Goal: Task Accomplishment & Management: Use online tool/utility

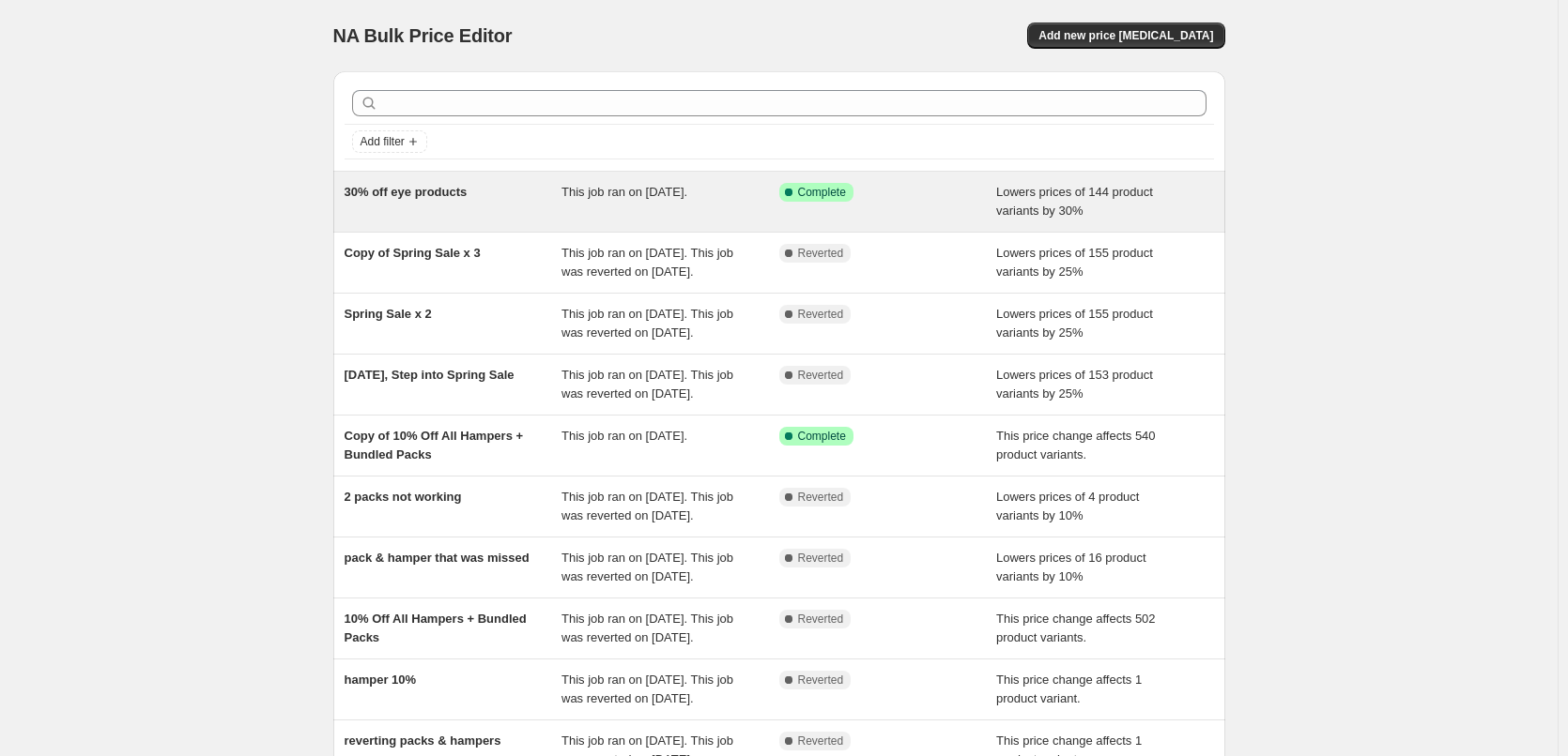
click at [431, 199] on span "30% off eye products" at bounding box center [405, 191] width 123 height 14
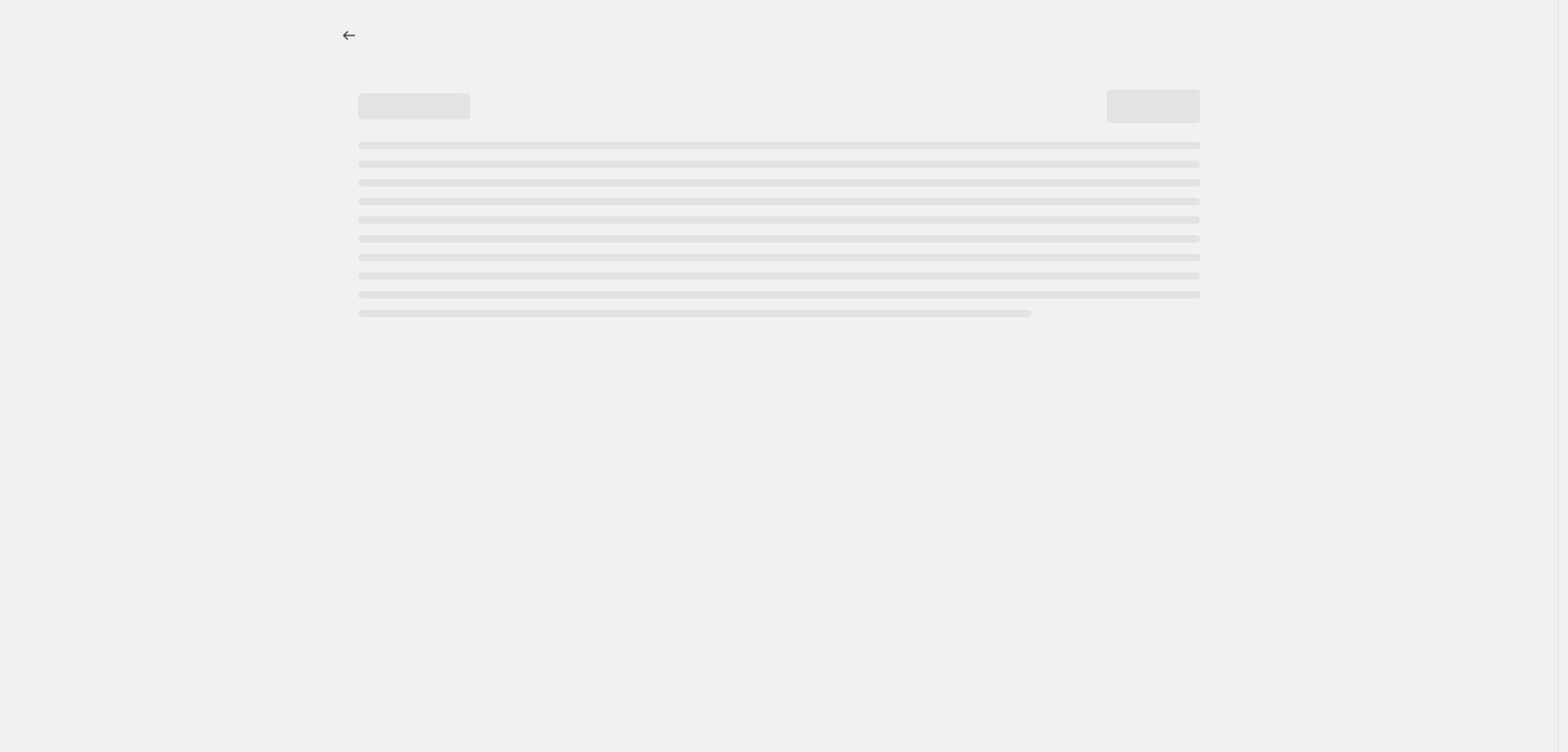
select select "percentage"
select select "collection"
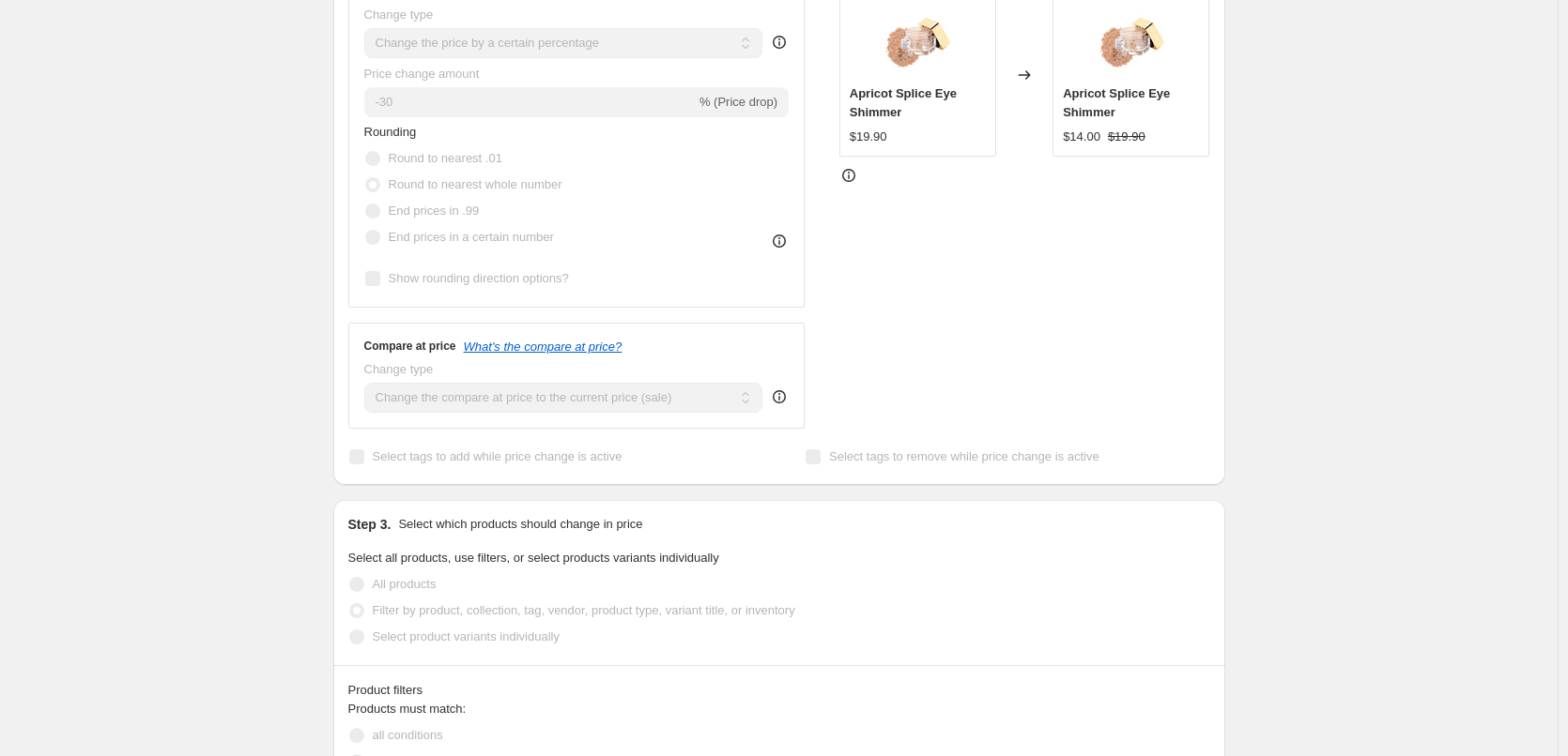
scroll to position [563, 0]
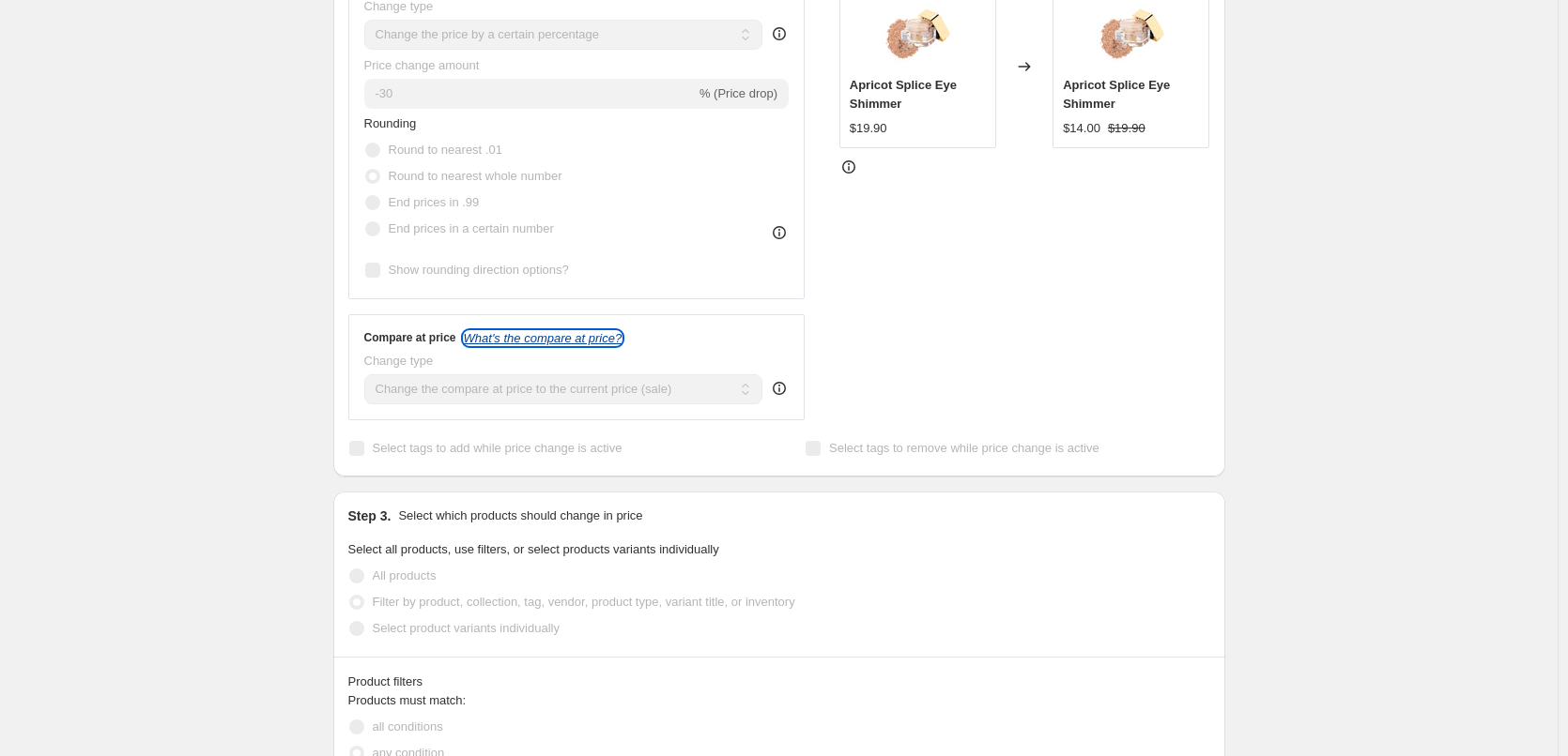
click at [550, 337] on icon "What's the compare at price?" at bounding box center [543, 337] width 158 height 14
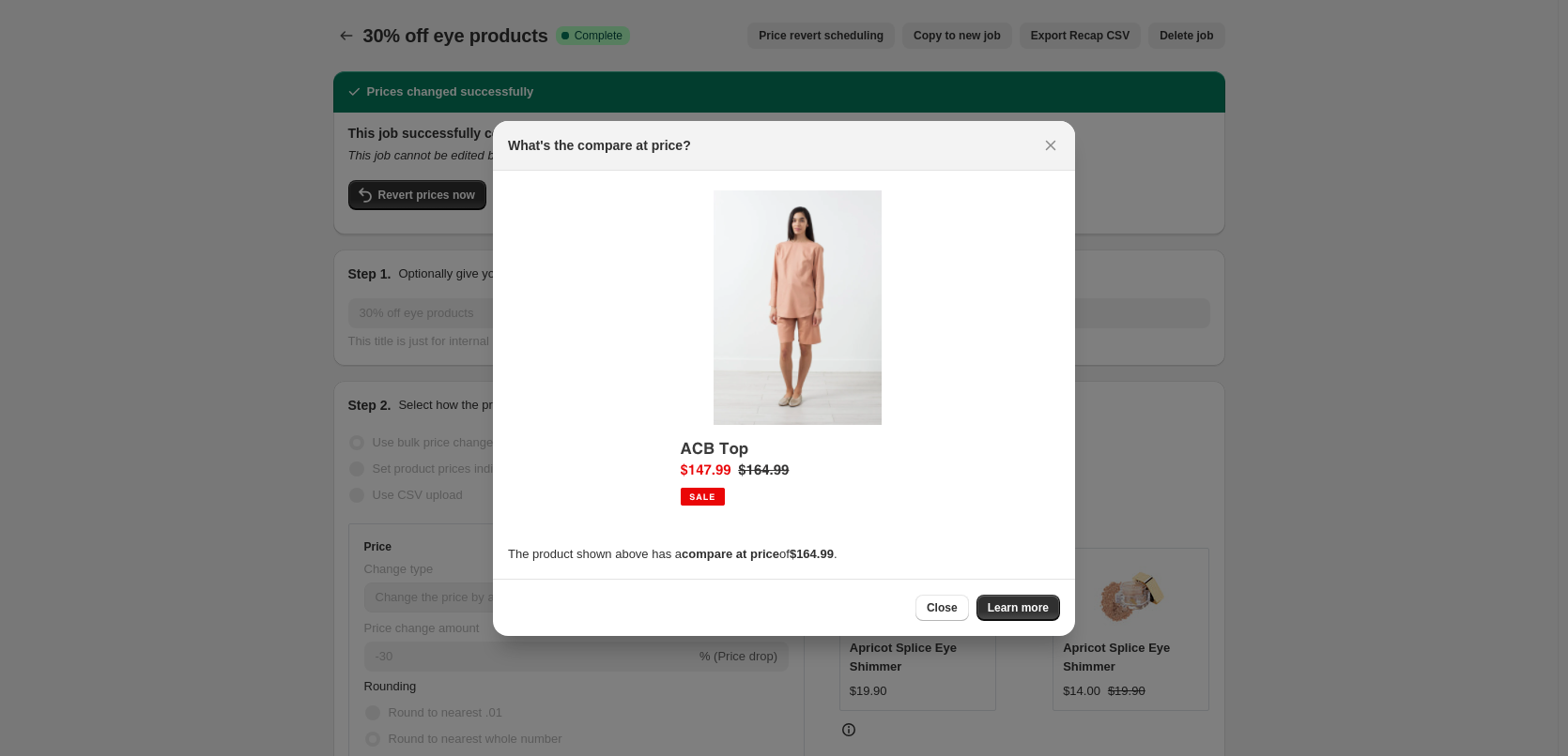
scroll to position [0, 0]
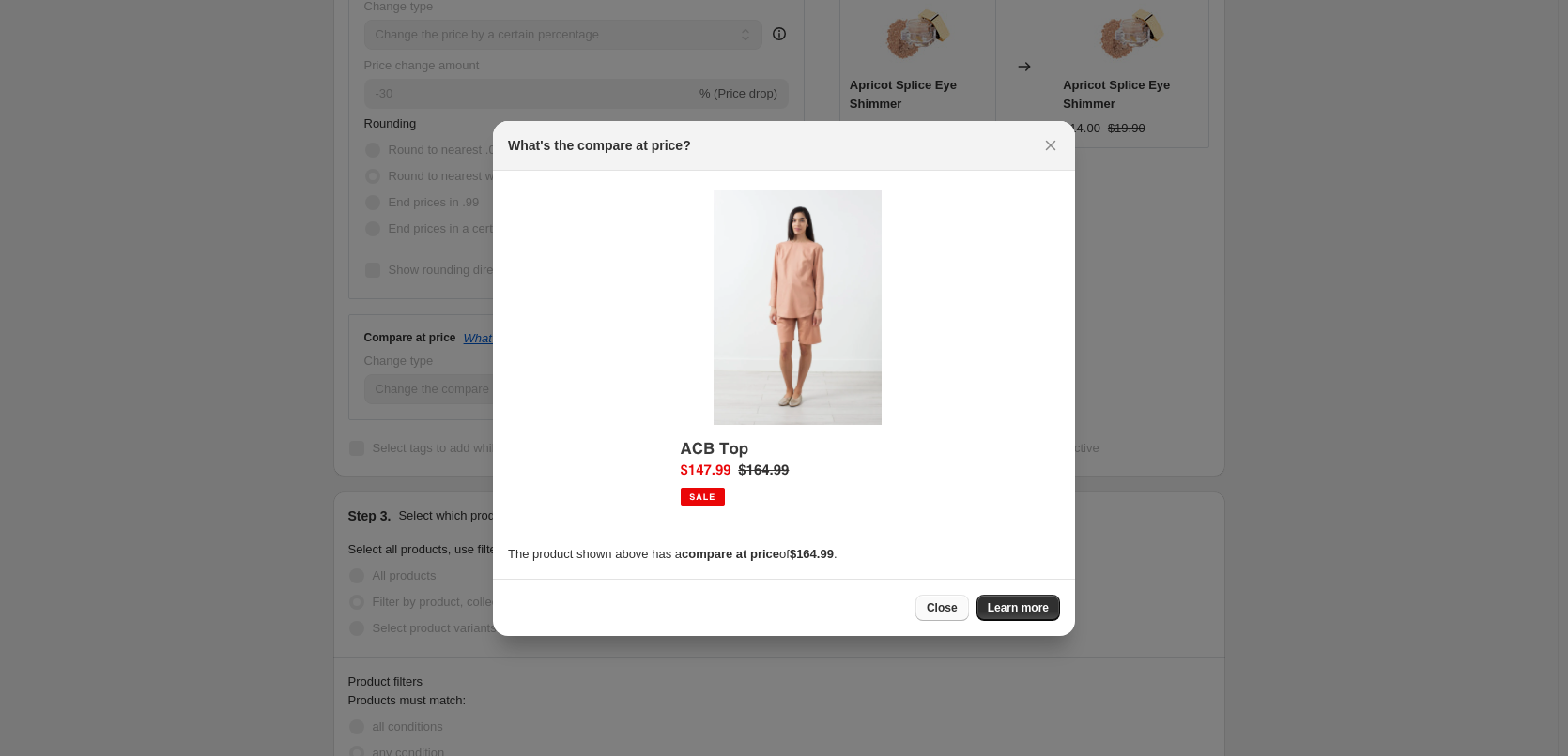
click at [957, 613] on span "Close" at bounding box center [942, 608] width 31 height 15
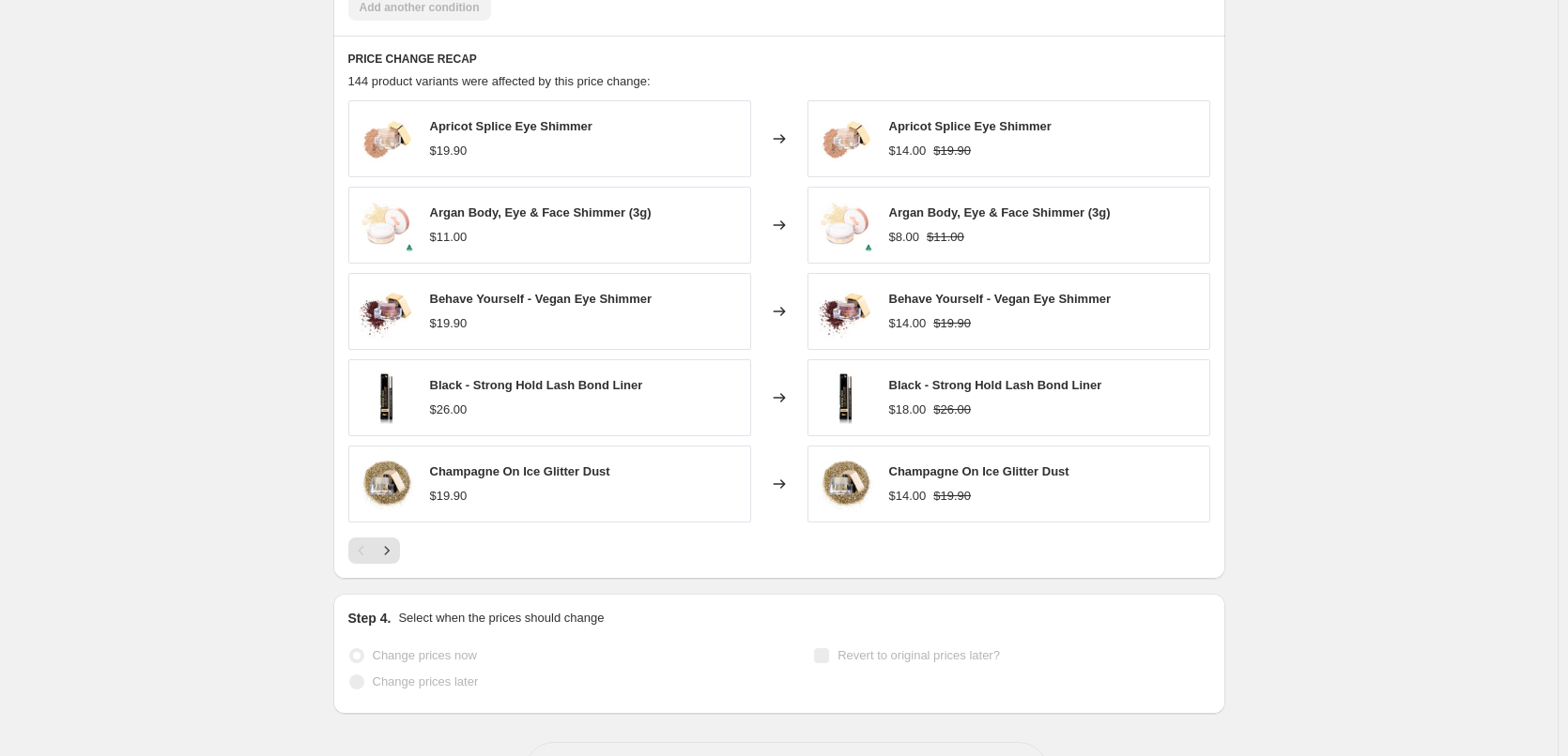
scroll to position [1407, 0]
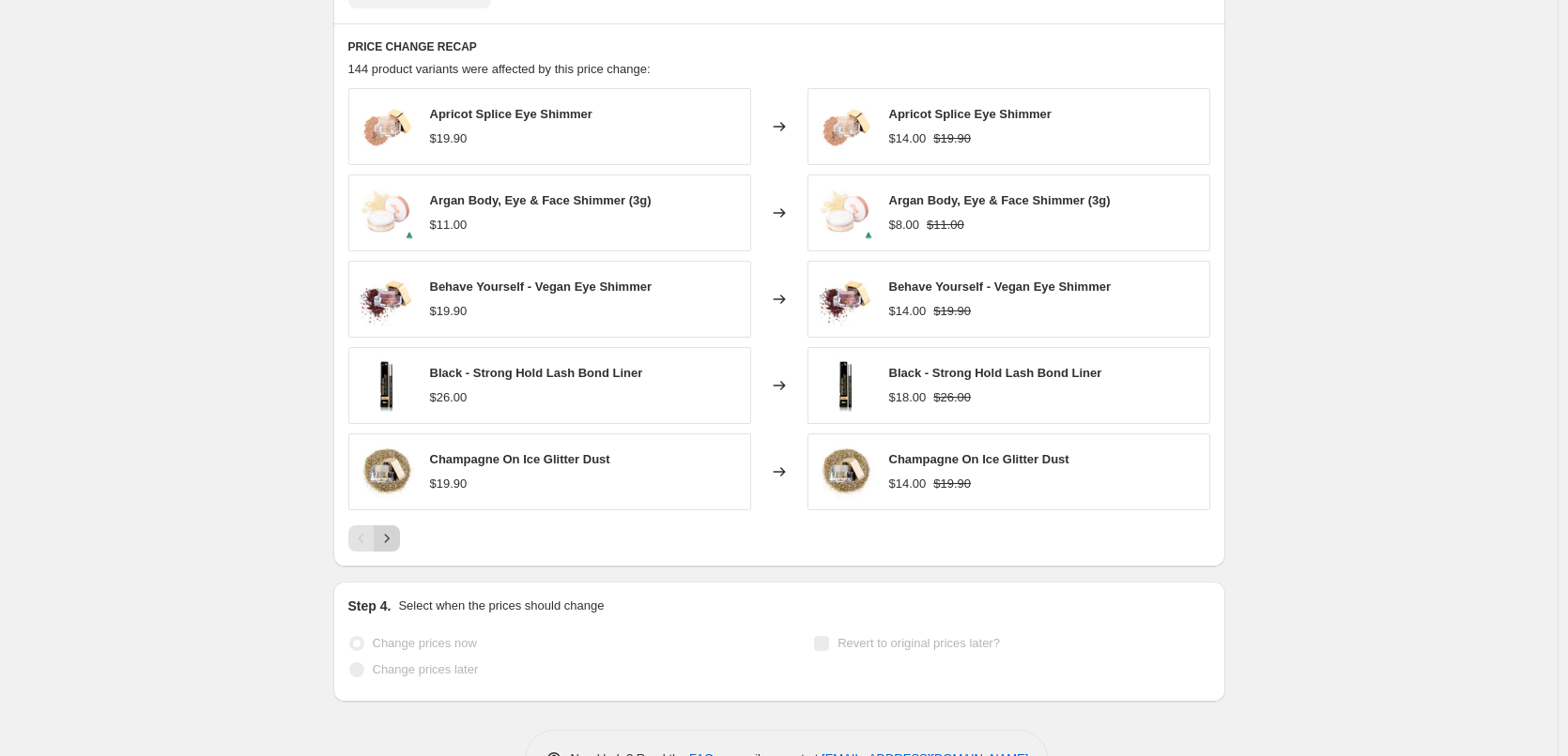
click at [388, 542] on icon "Next" at bounding box center [387, 538] width 19 height 19
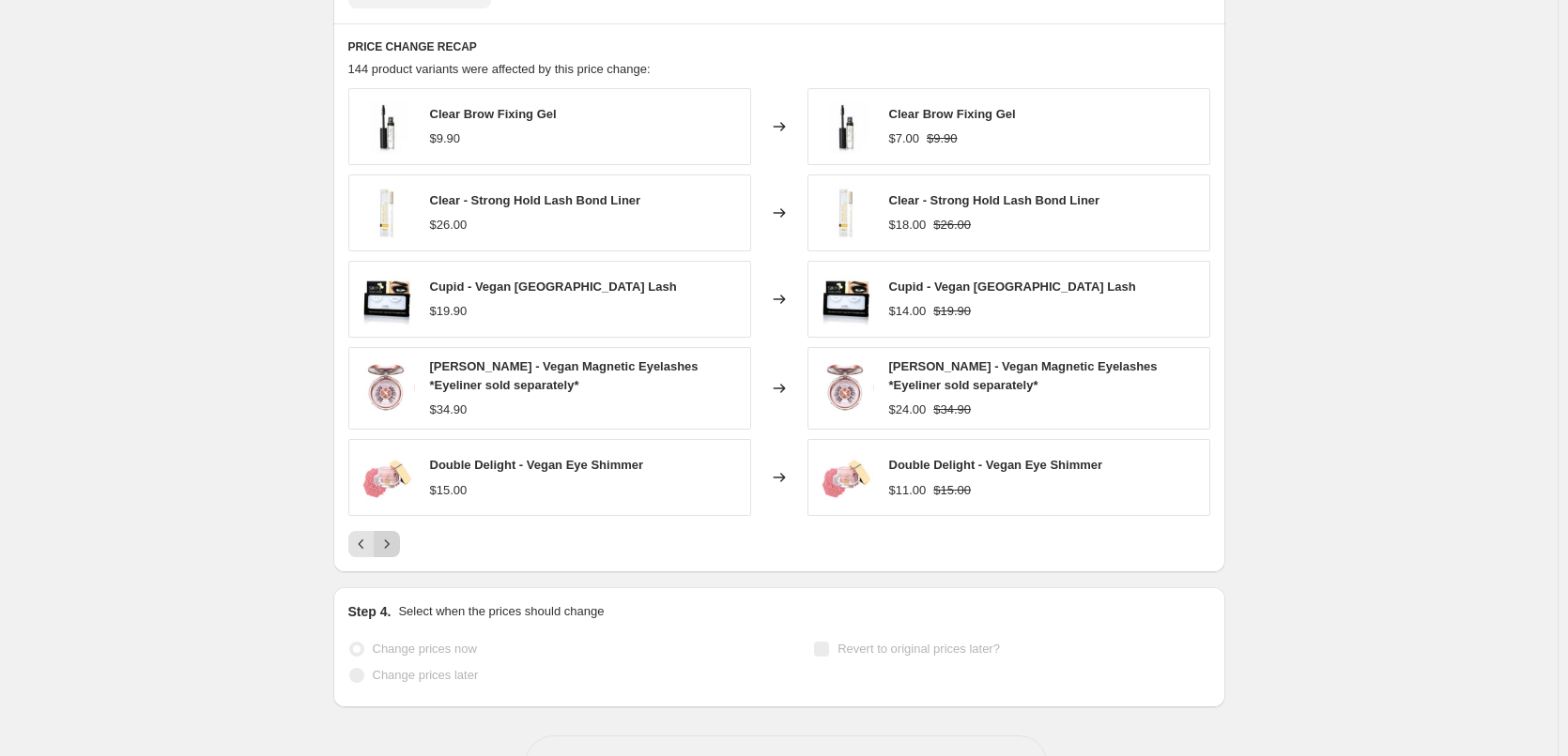
click at [388, 542] on icon "Next" at bounding box center [387, 544] width 19 height 19
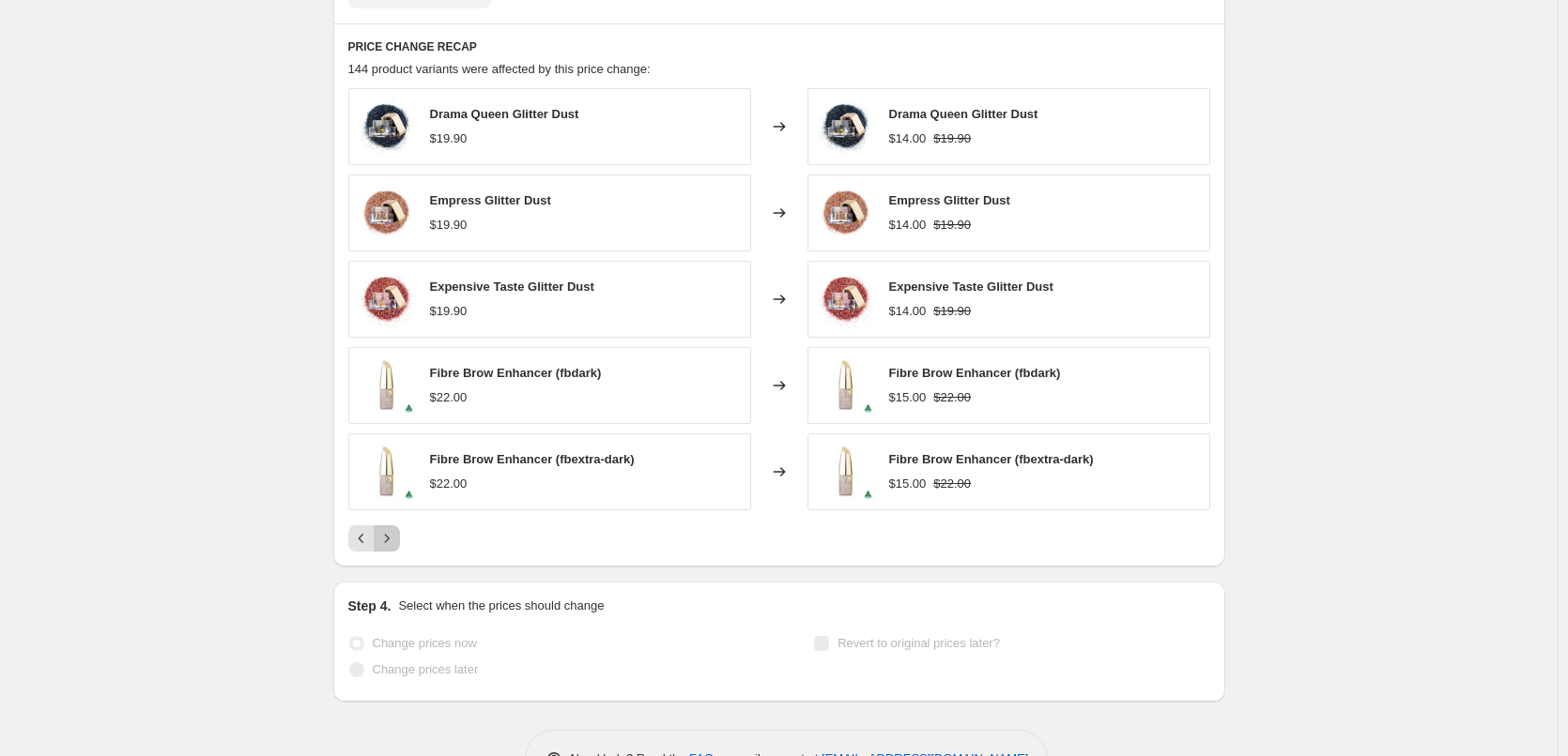
click at [388, 542] on icon "Next" at bounding box center [387, 538] width 19 height 19
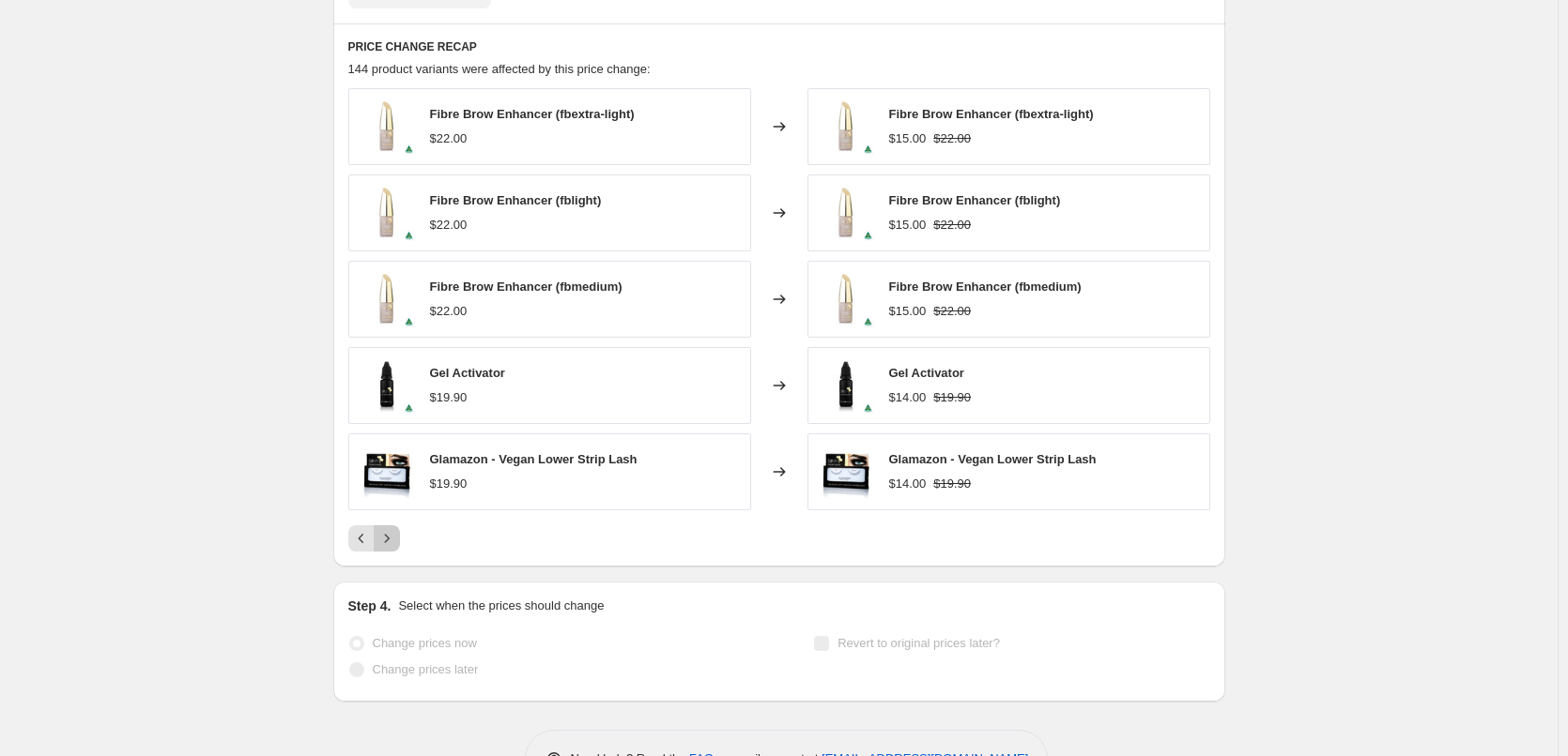
click at [388, 542] on icon "Next" at bounding box center [387, 538] width 19 height 19
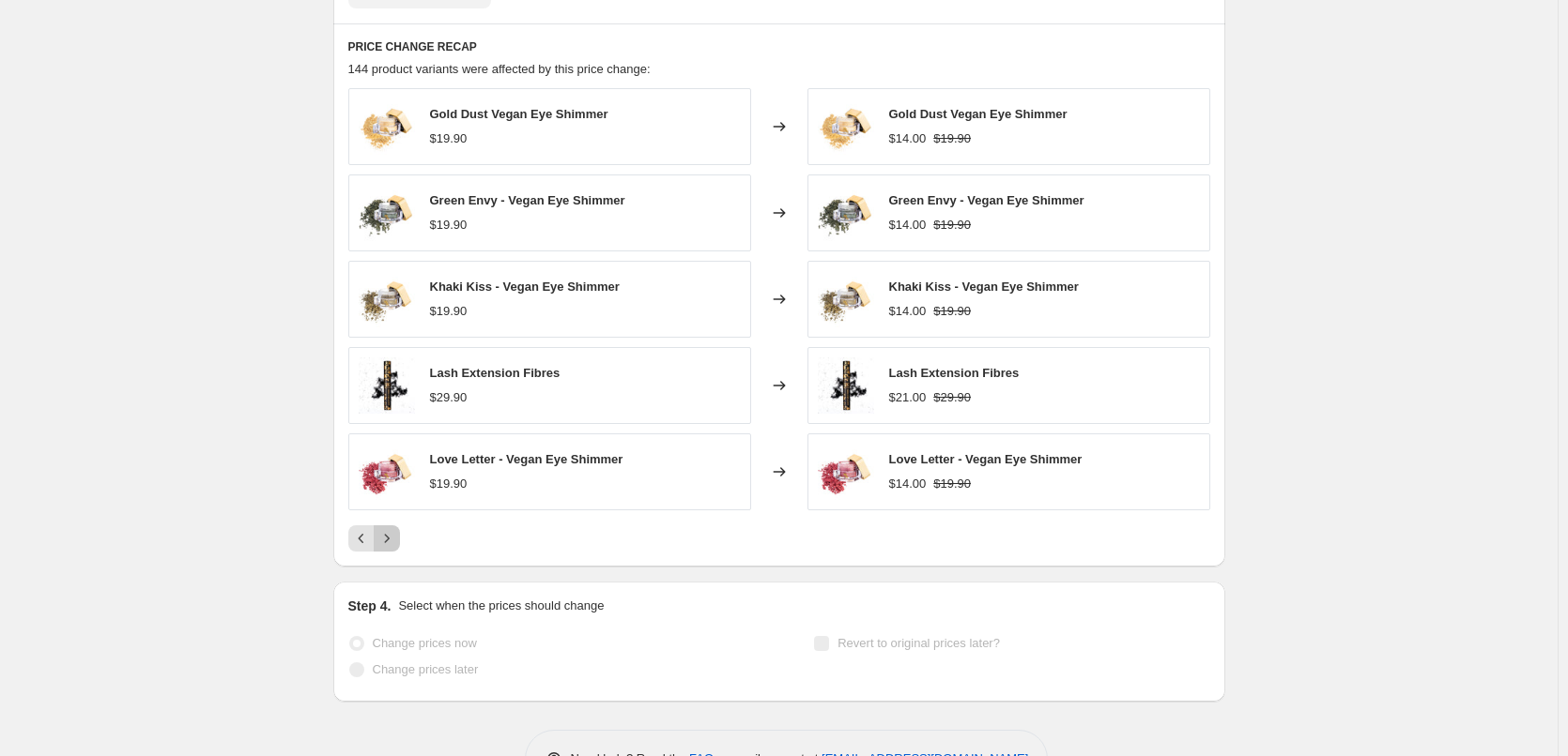
click at [388, 542] on icon "Next" at bounding box center [387, 538] width 19 height 19
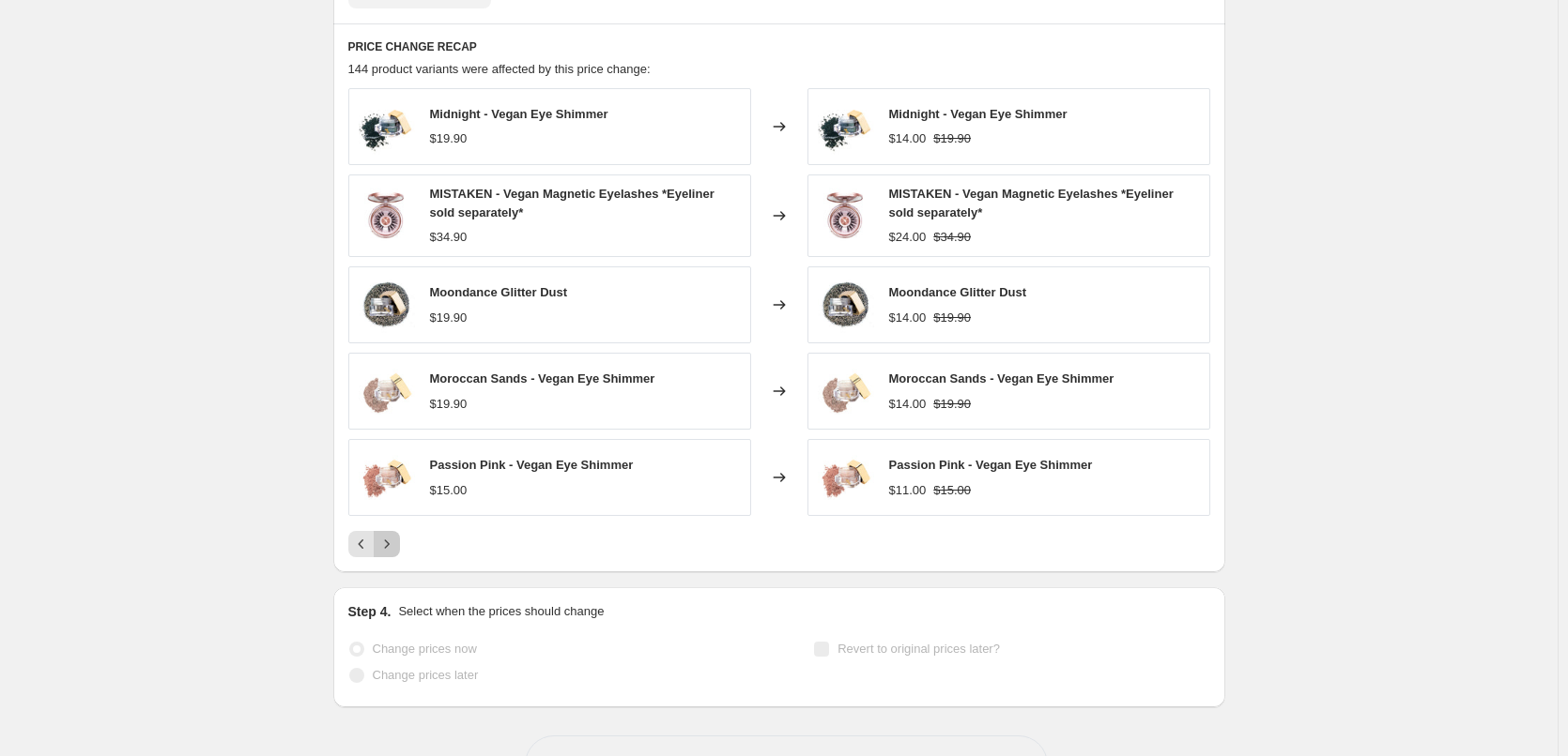
click at [388, 542] on icon "Next" at bounding box center [387, 544] width 19 height 19
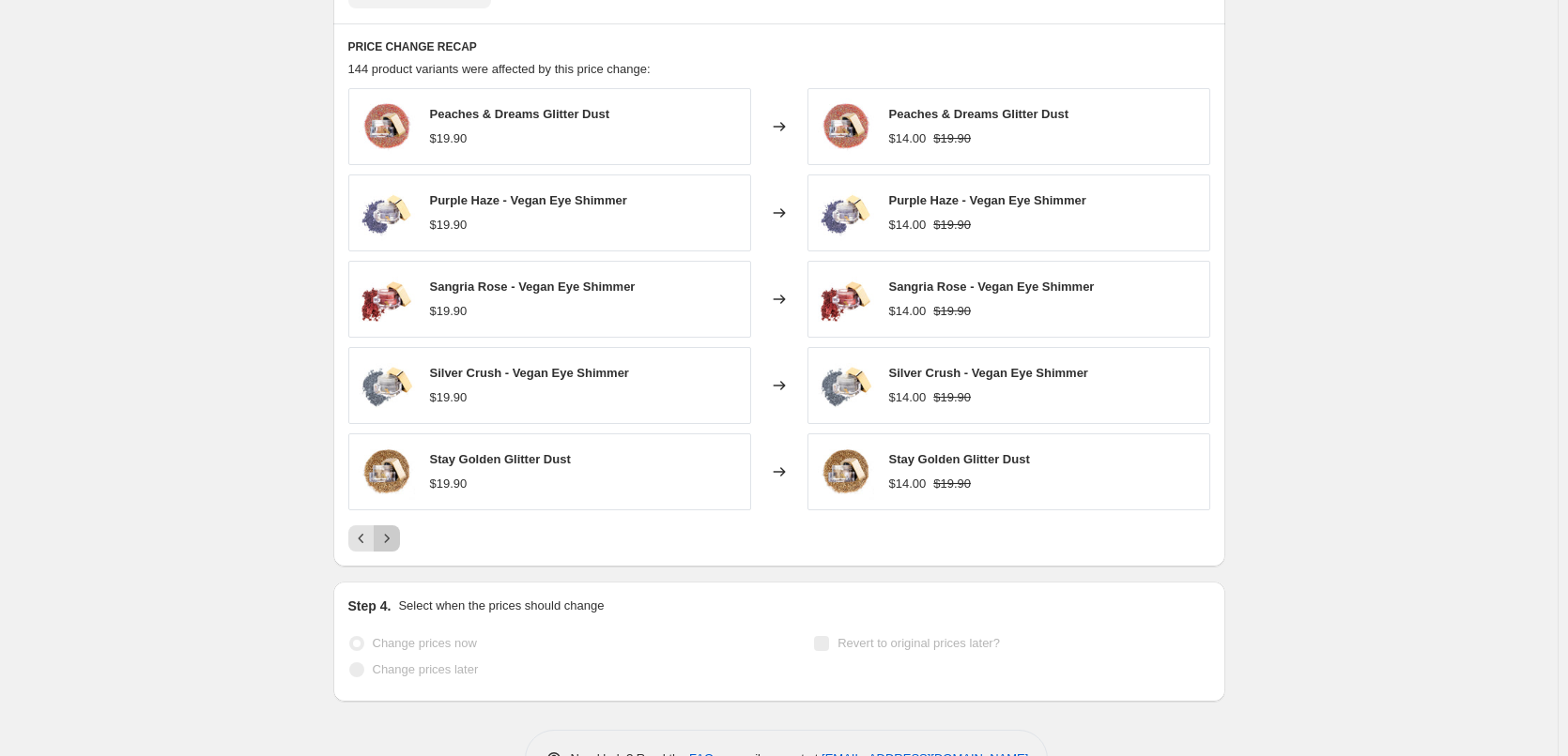
click at [388, 542] on icon "Next" at bounding box center [387, 538] width 19 height 19
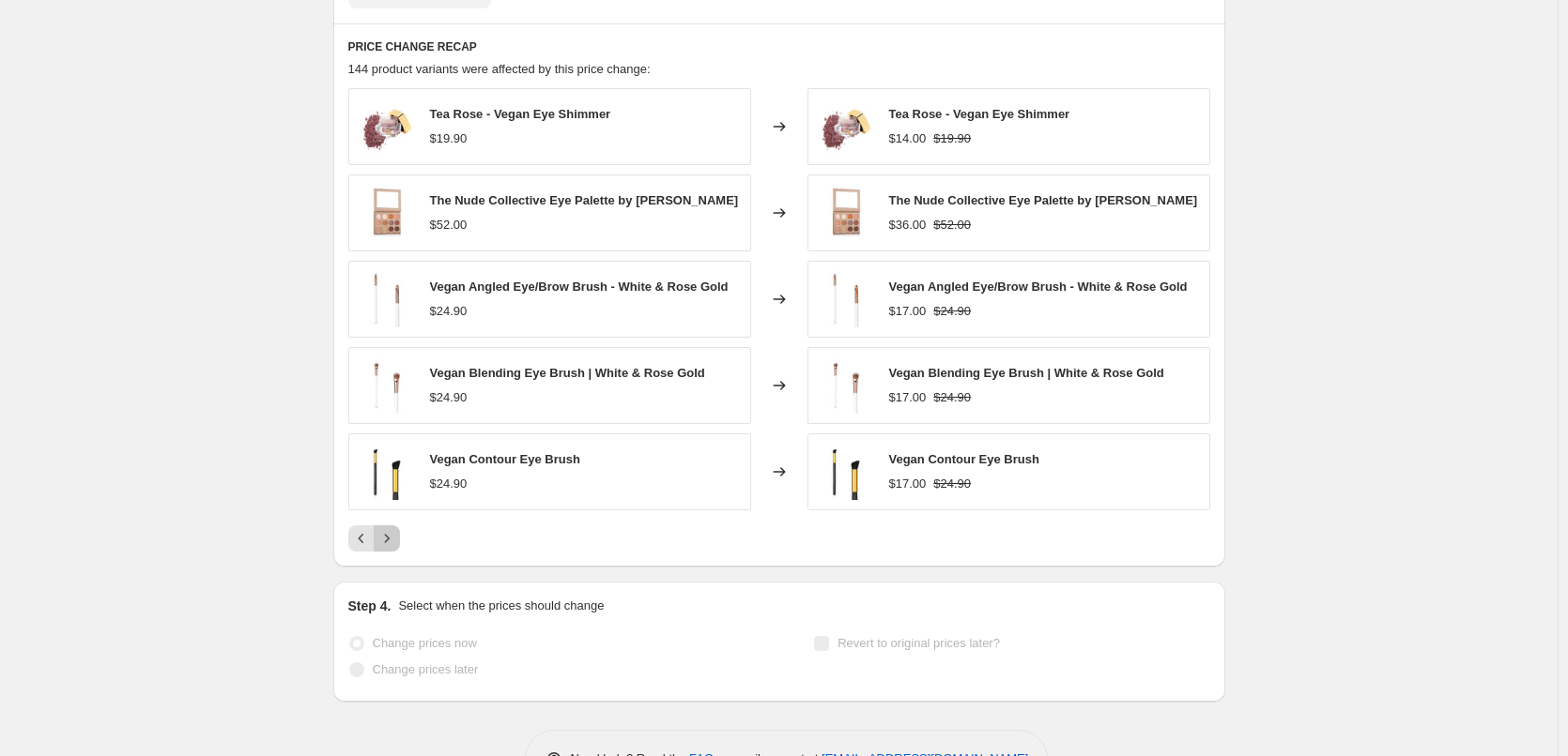
click at [394, 539] on icon "Next" at bounding box center [387, 538] width 19 height 19
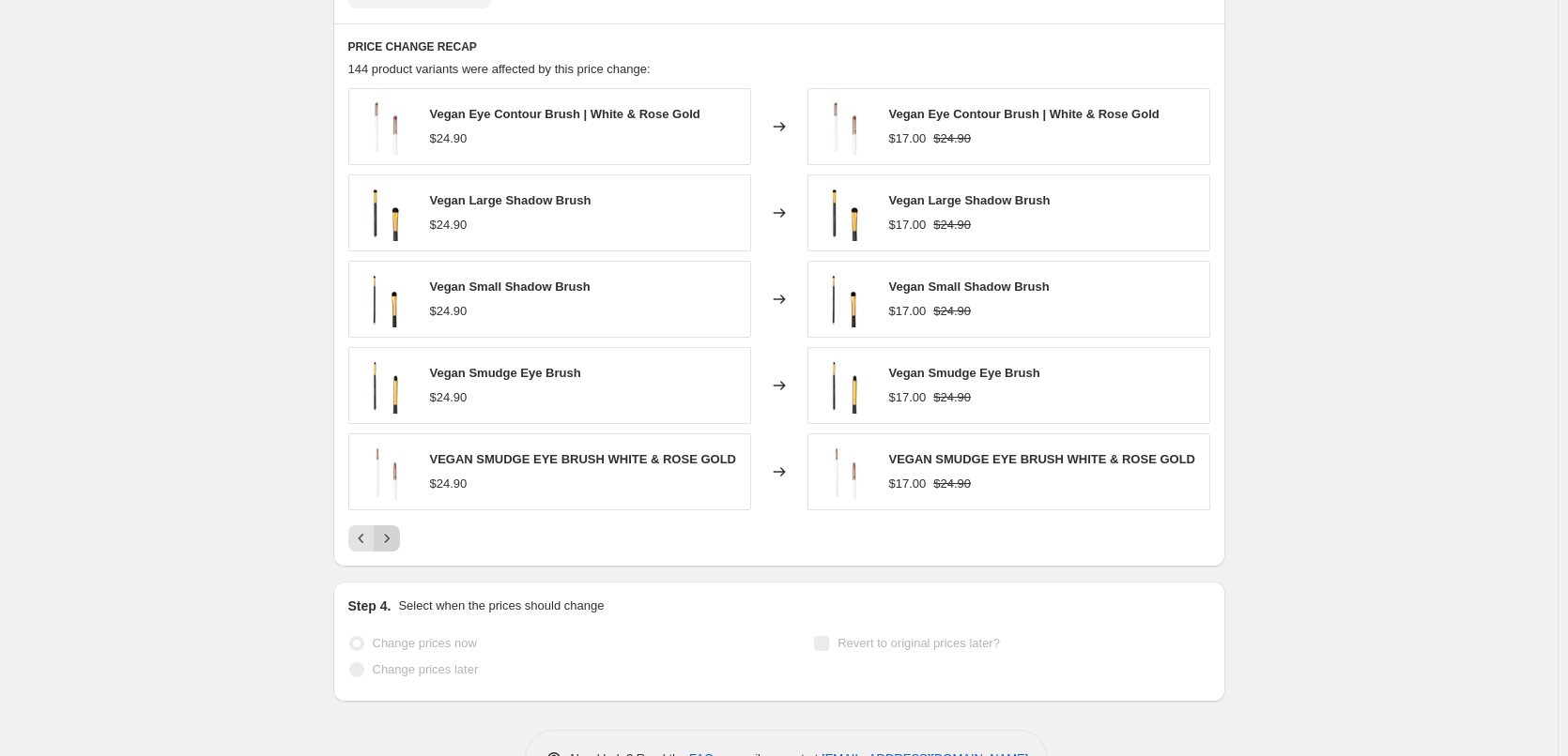
click at [392, 542] on icon "Next" at bounding box center [387, 538] width 19 height 19
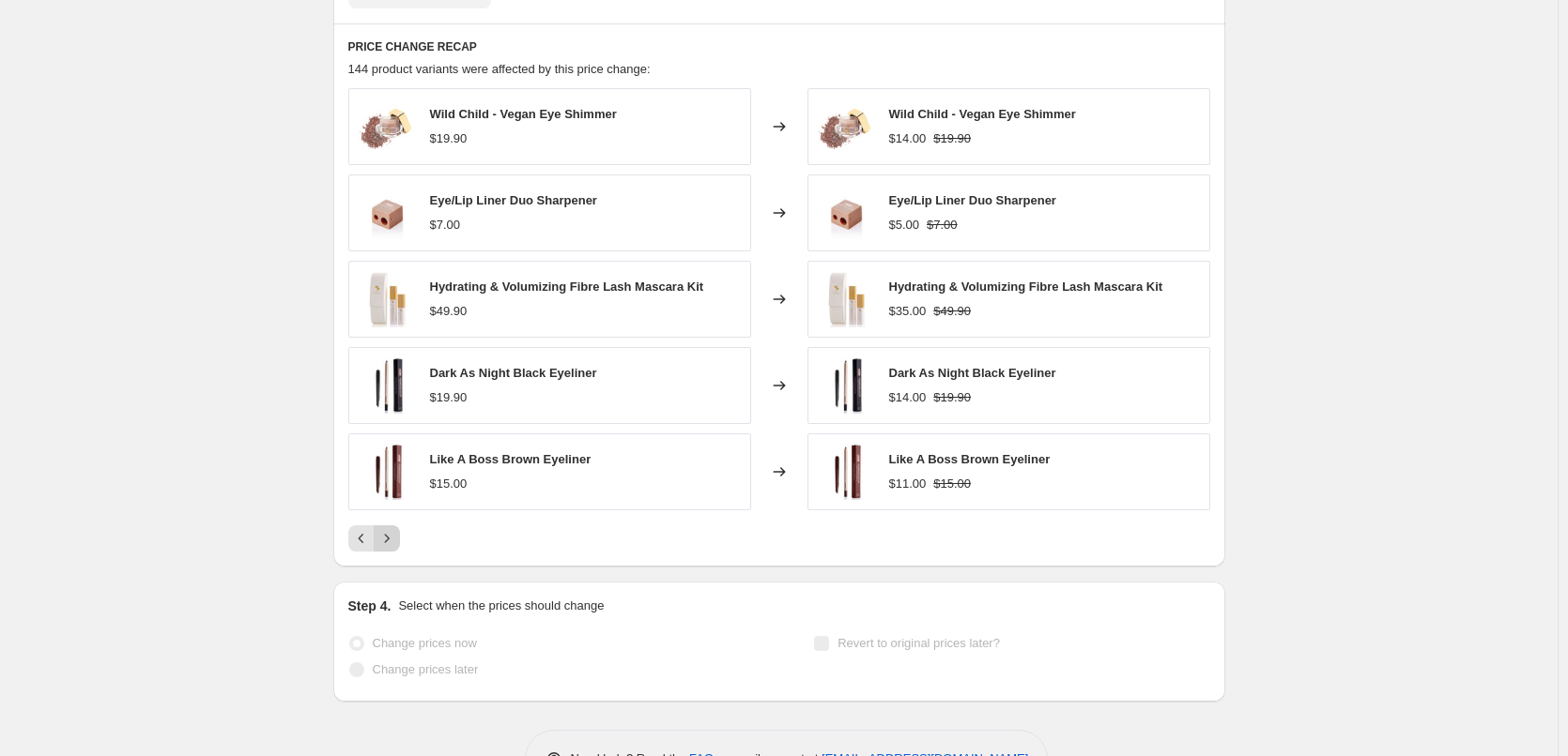
click at [392, 542] on icon "Next" at bounding box center [387, 538] width 19 height 19
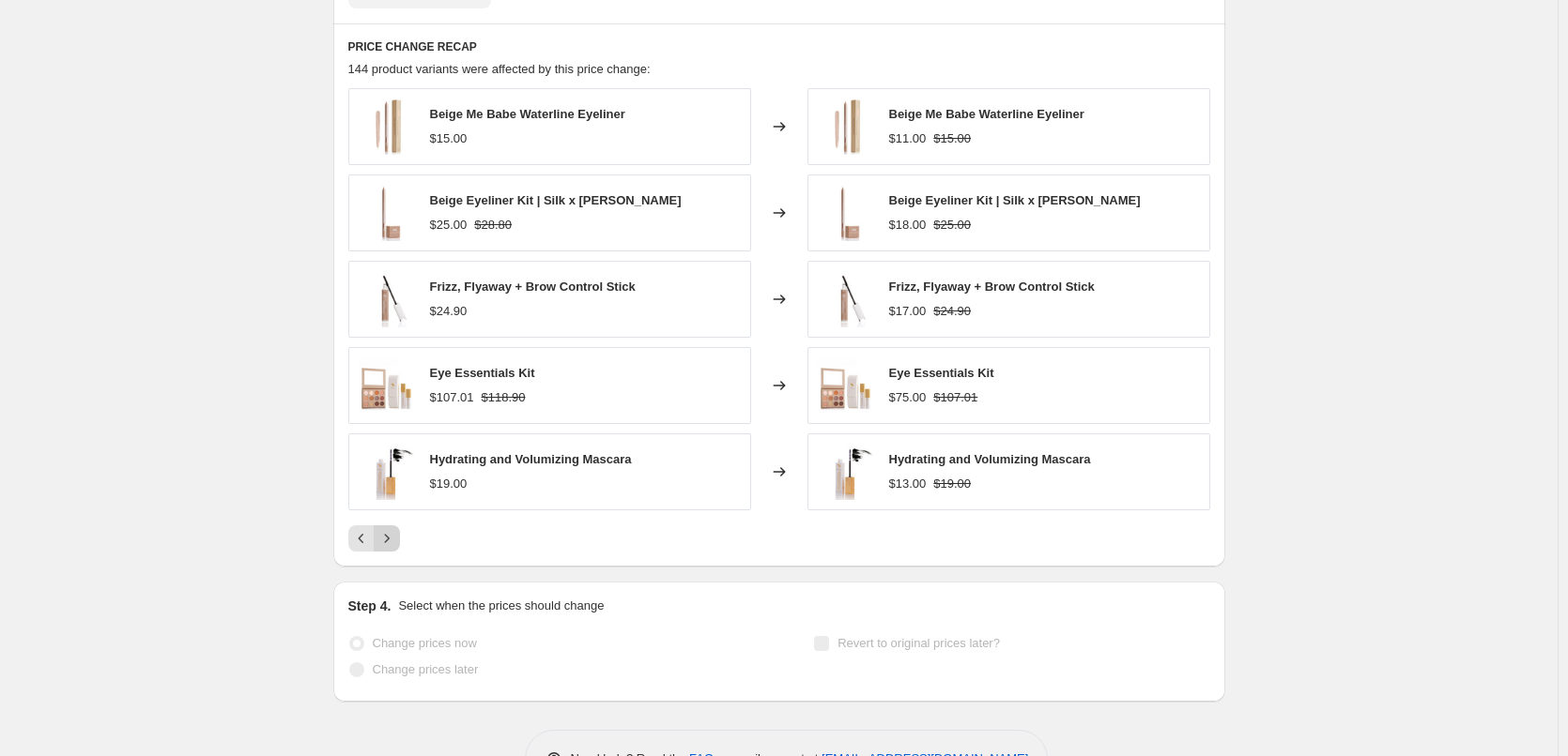
click at [392, 542] on icon "Next" at bounding box center [387, 538] width 19 height 19
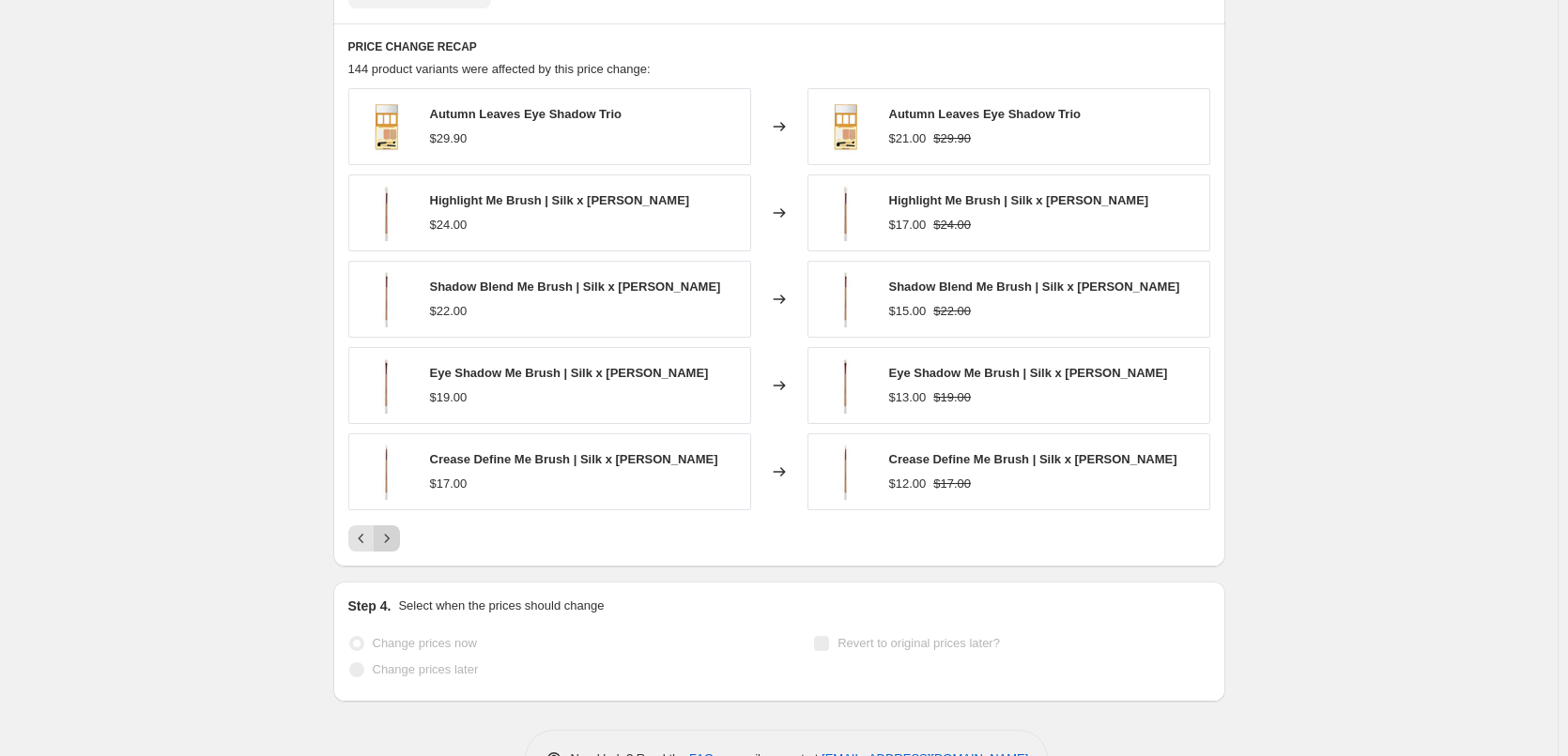
click at [392, 542] on icon "Next" at bounding box center [387, 538] width 19 height 19
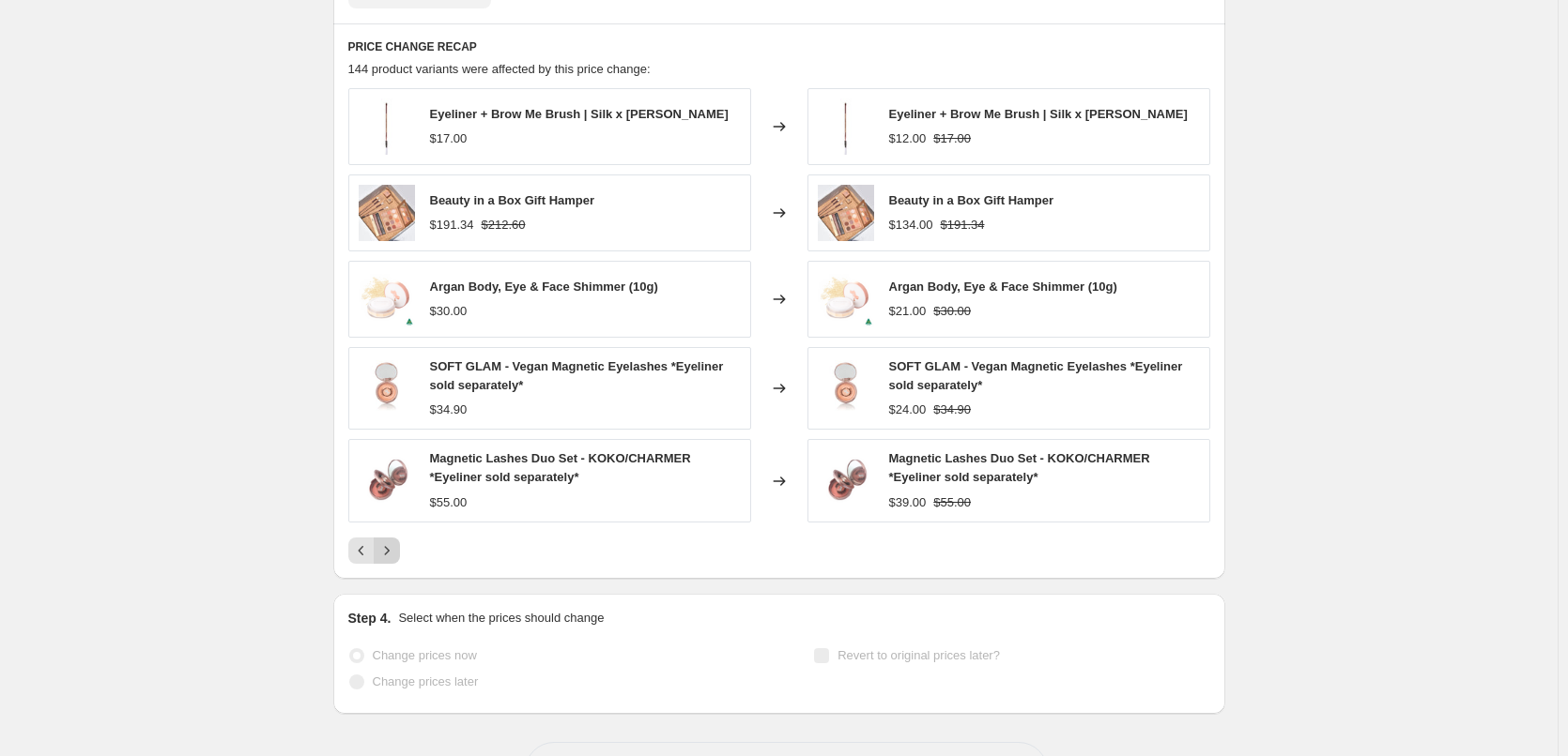
click at [392, 542] on icon "Next" at bounding box center [387, 551] width 19 height 19
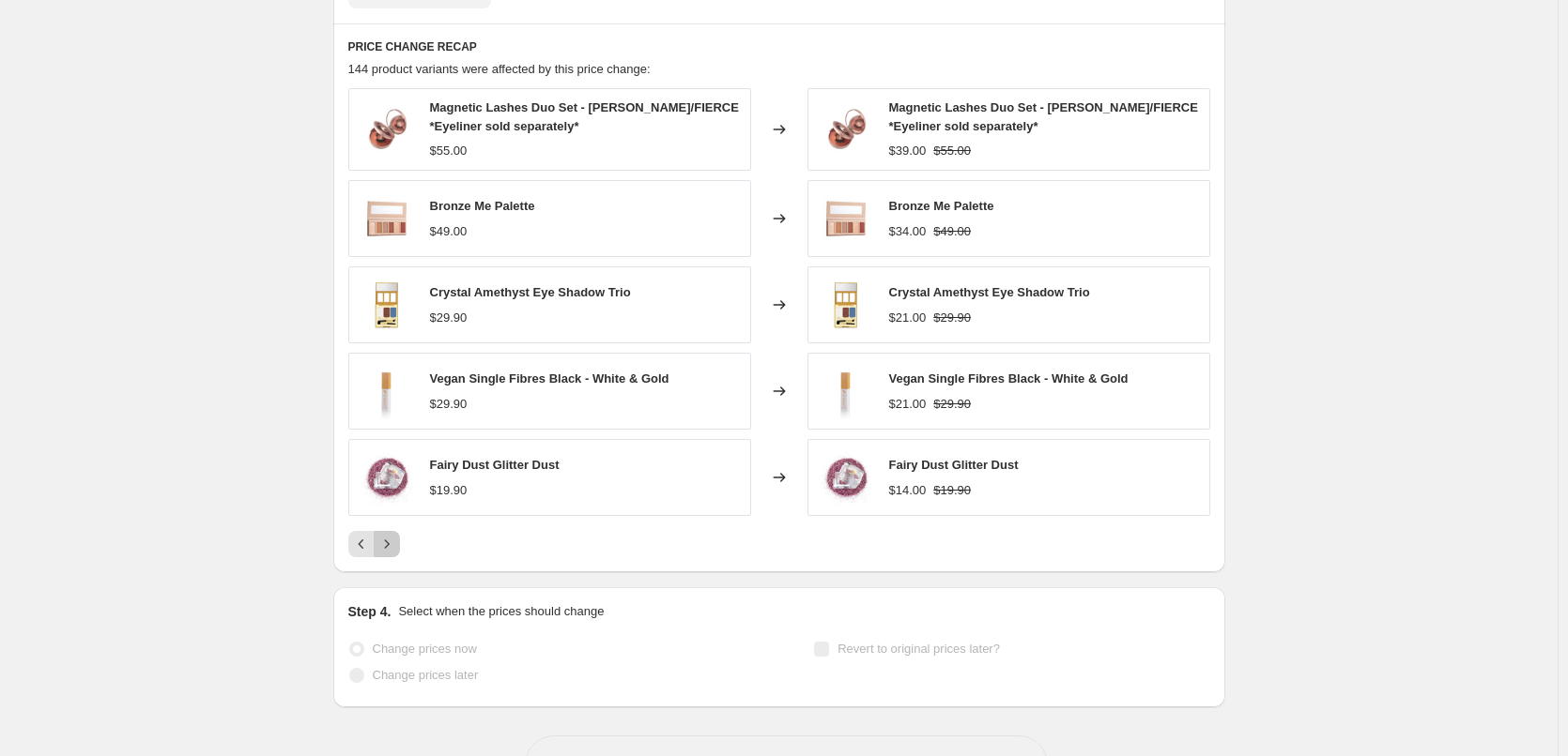
click at [392, 549] on icon "Next" at bounding box center [387, 544] width 19 height 19
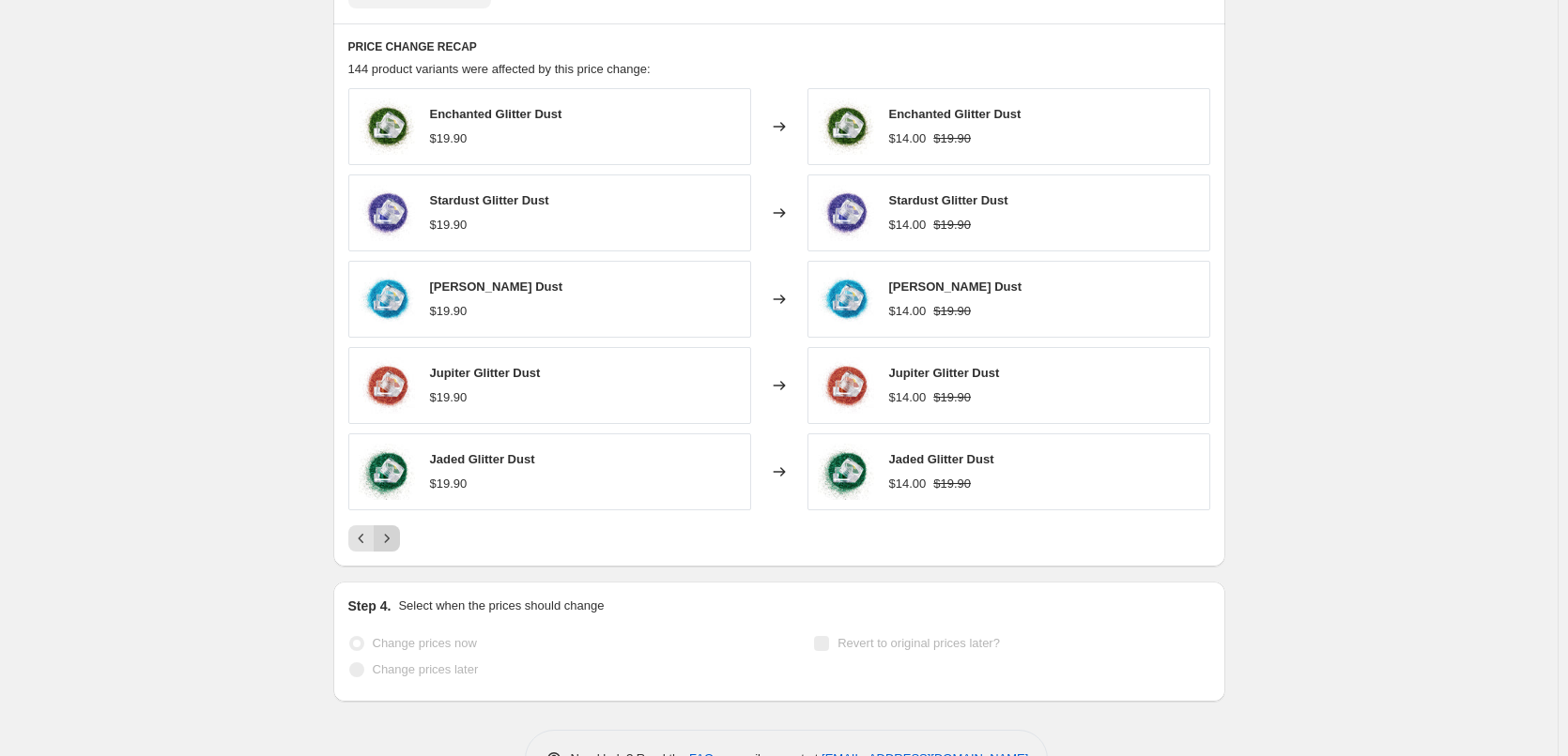
click at [395, 540] on icon "Next" at bounding box center [387, 538] width 19 height 19
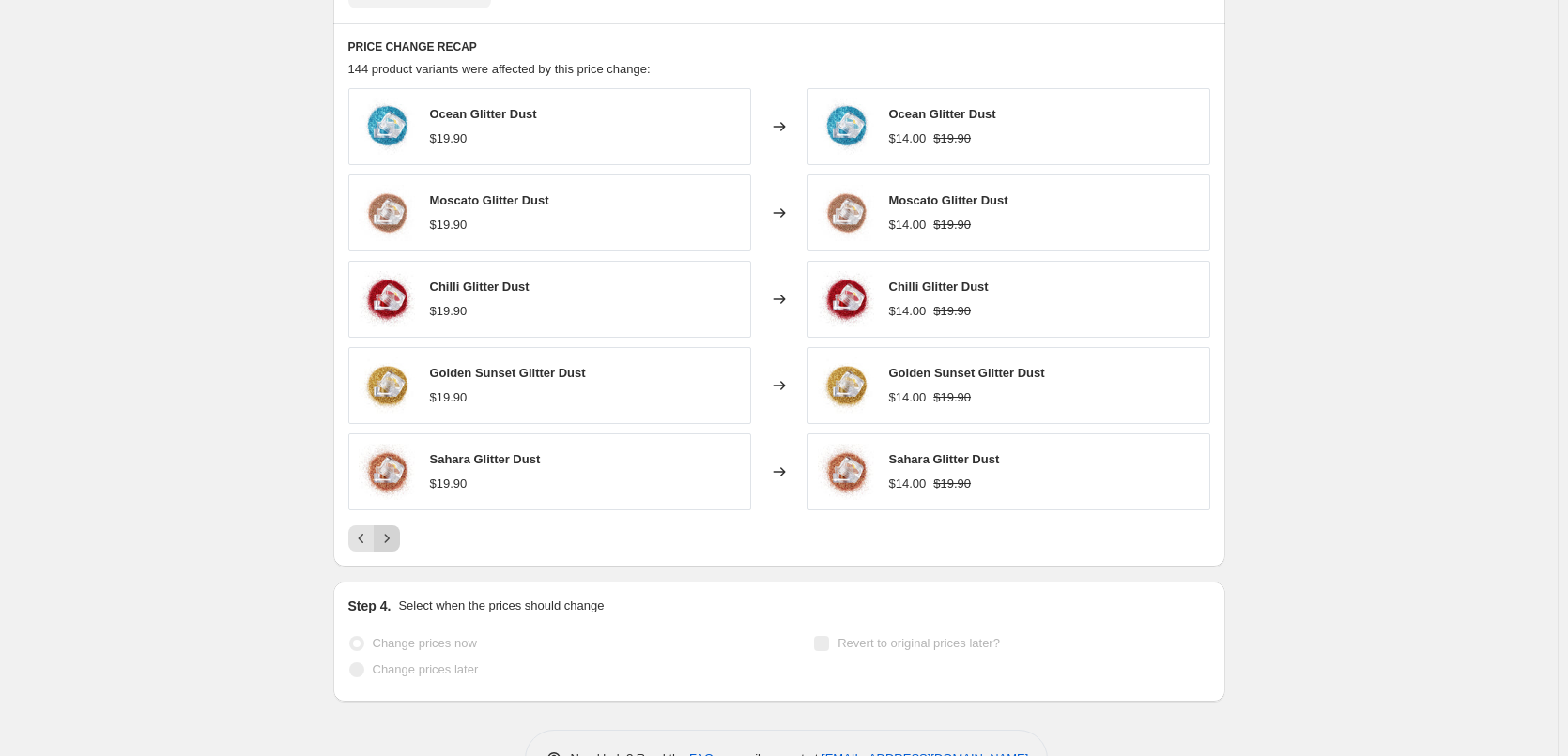
click at [395, 540] on icon "Next" at bounding box center [387, 538] width 19 height 19
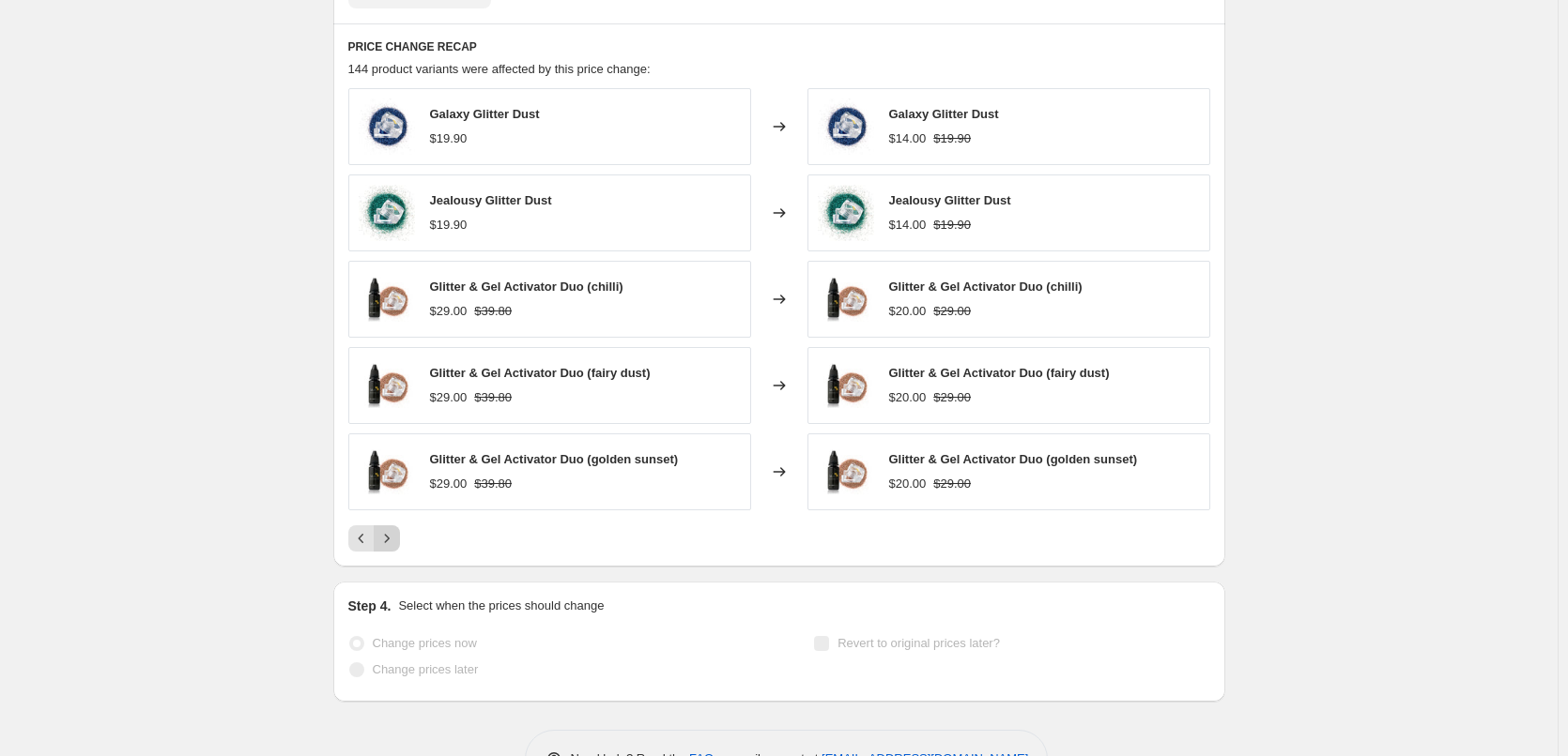
click at [395, 540] on icon "Next" at bounding box center [387, 538] width 19 height 19
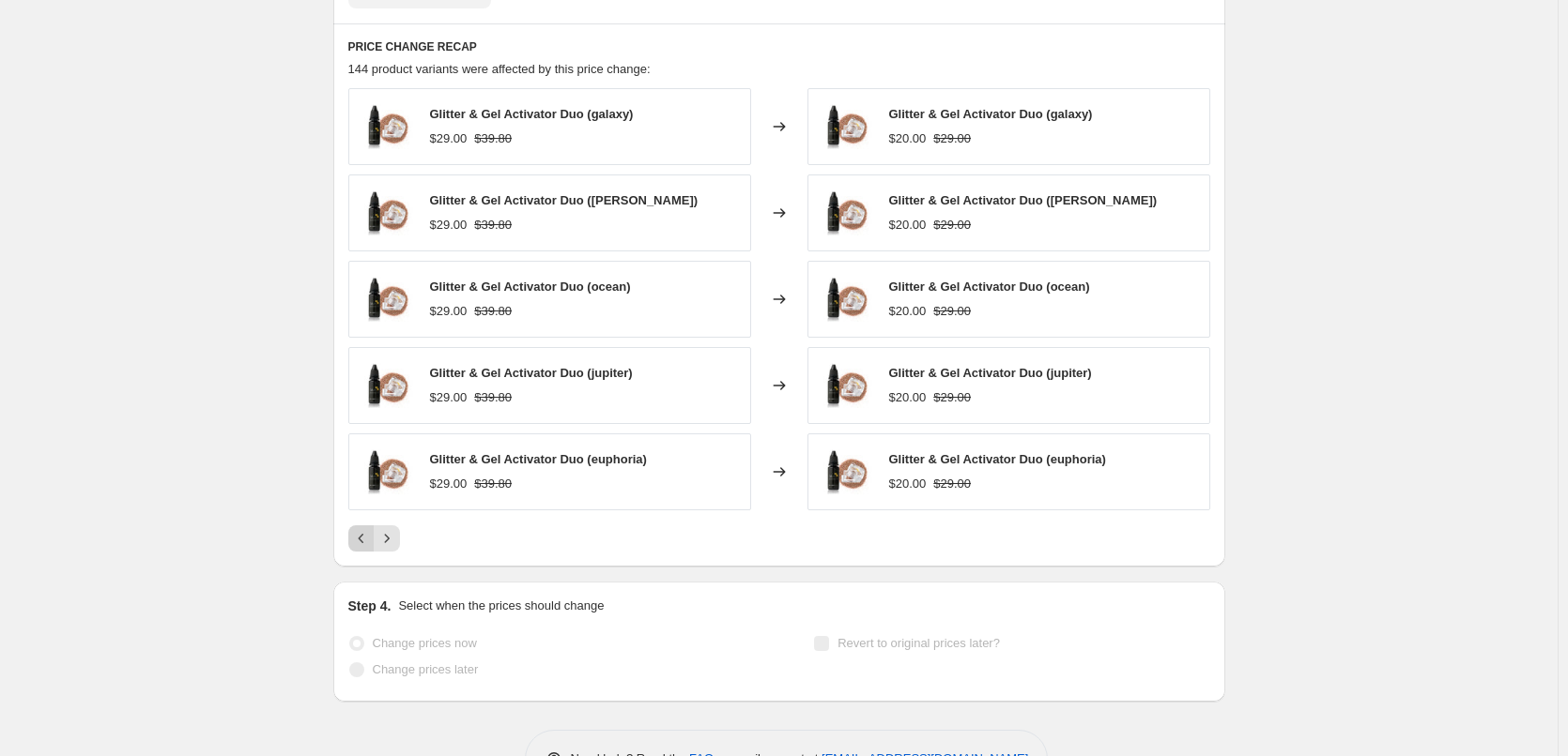
click at [360, 549] on button "Previous" at bounding box center [361, 538] width 26 height 26
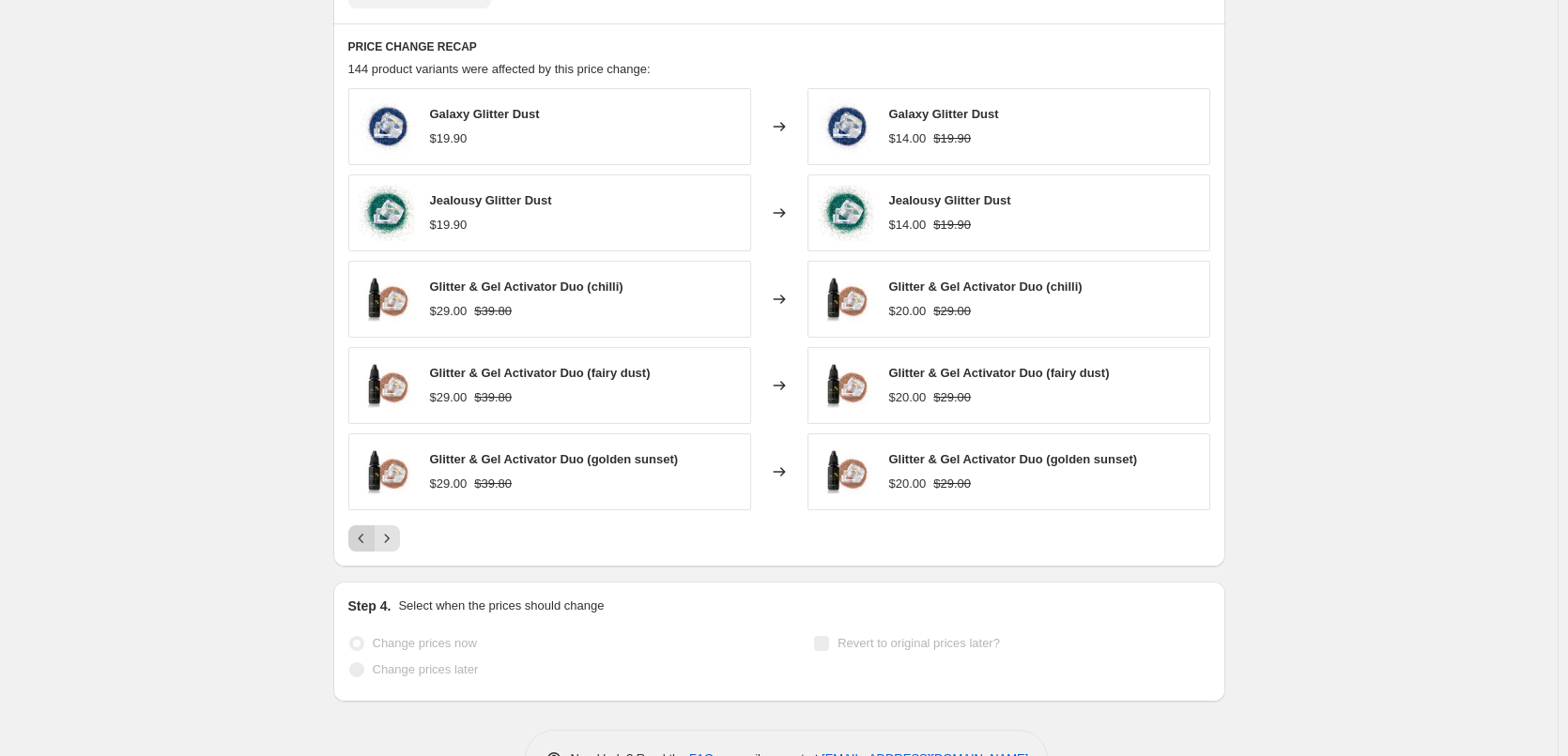
click at [362, 543] on icon "Previous" at bounding box center [361, 538] width 19 height 19
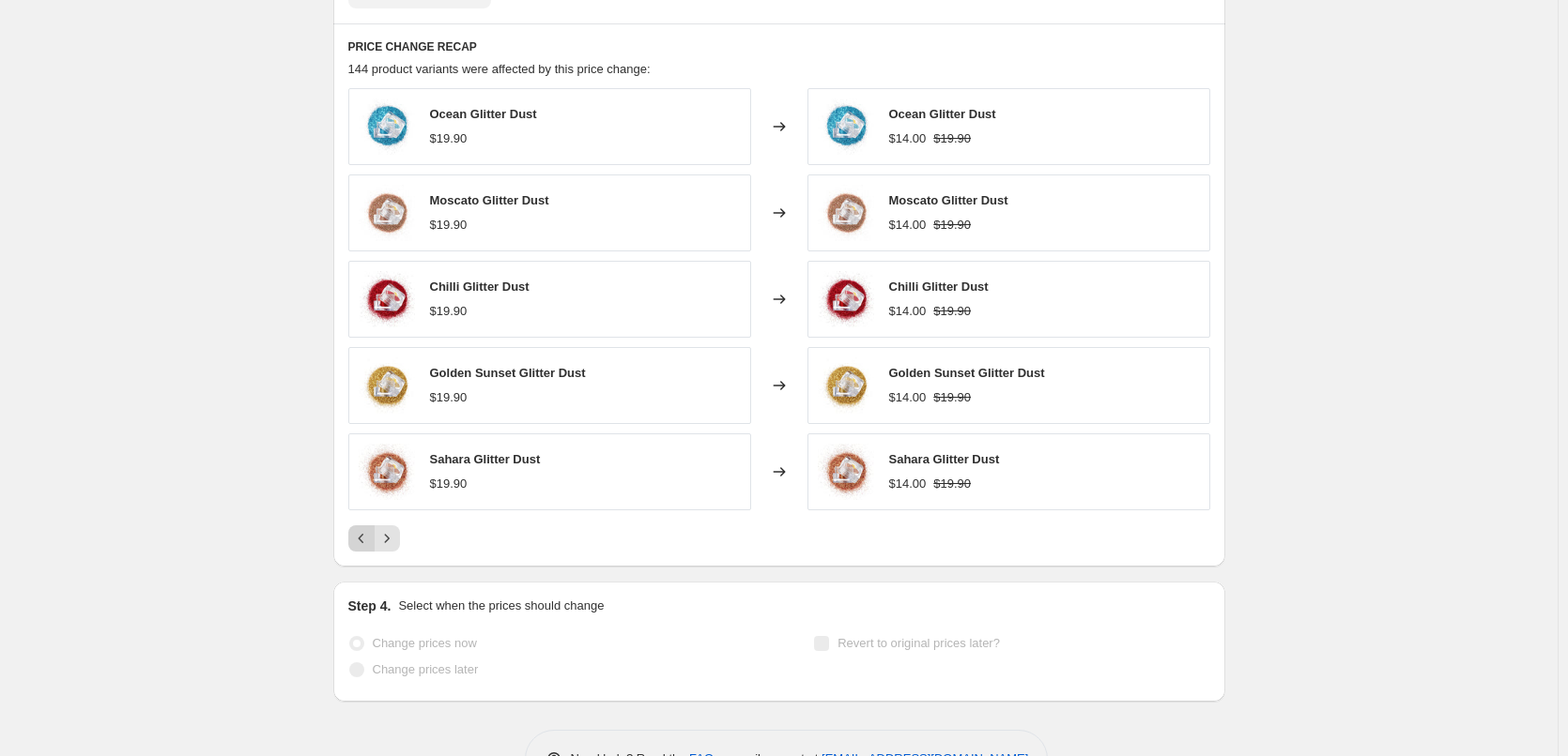
click at [362, 543] on icon "Previous" at bounding box center [361, 538] width 19 height 19
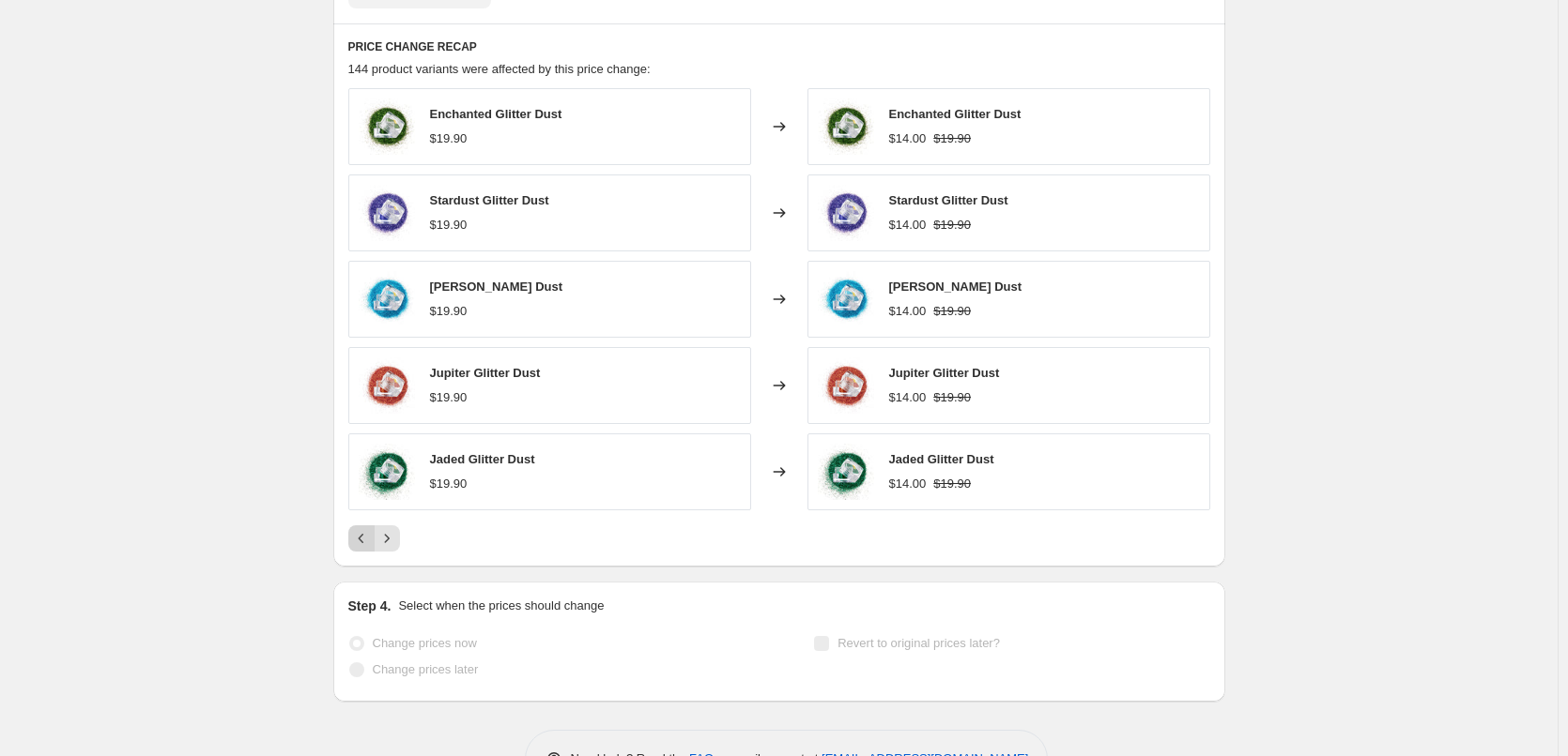
click at [362, 543] on icon "Previous" at bounding box center [361, 538] width 19 height 19
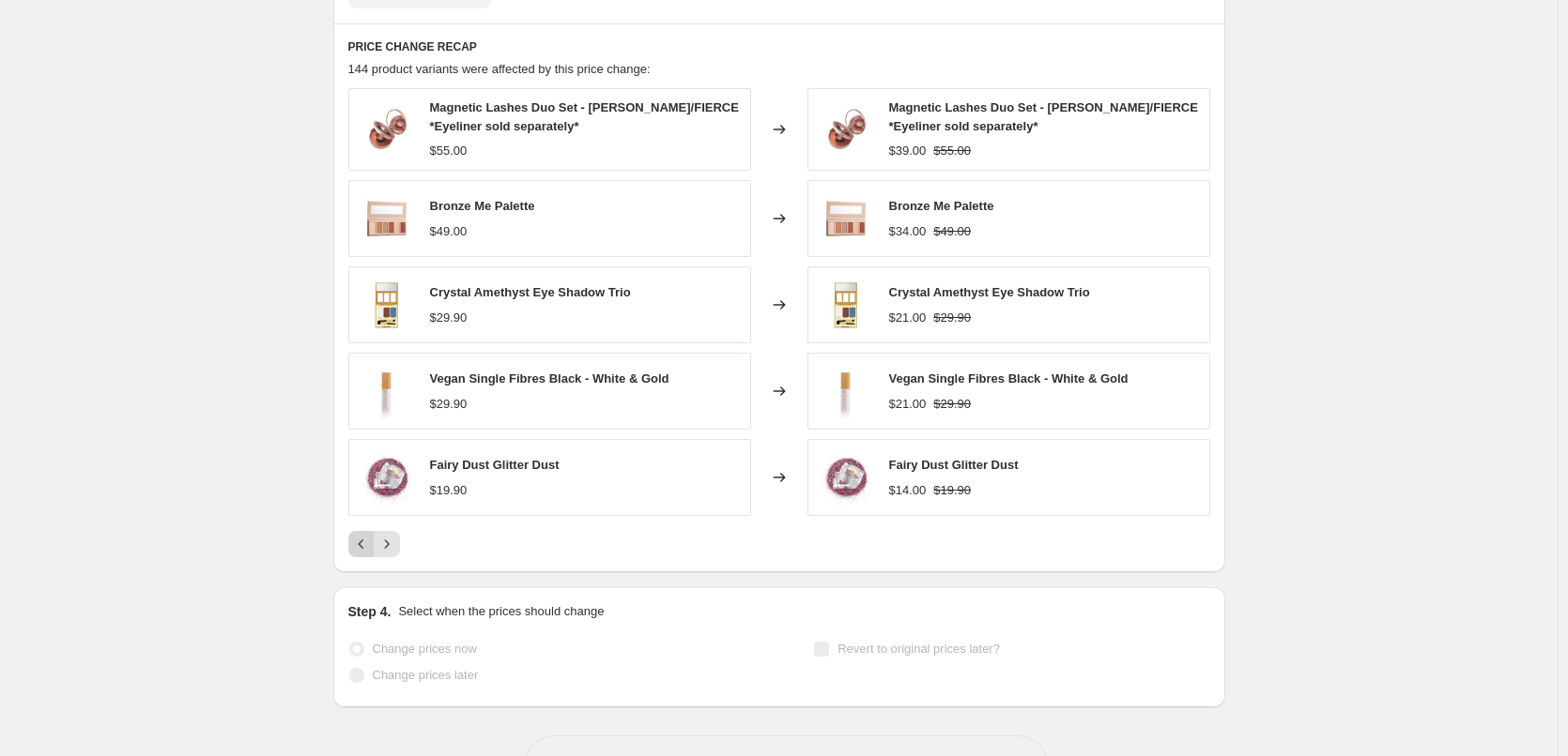
click at [362, 543] on icon "Previous" at bounding box center [361, 544] width 19 height 19
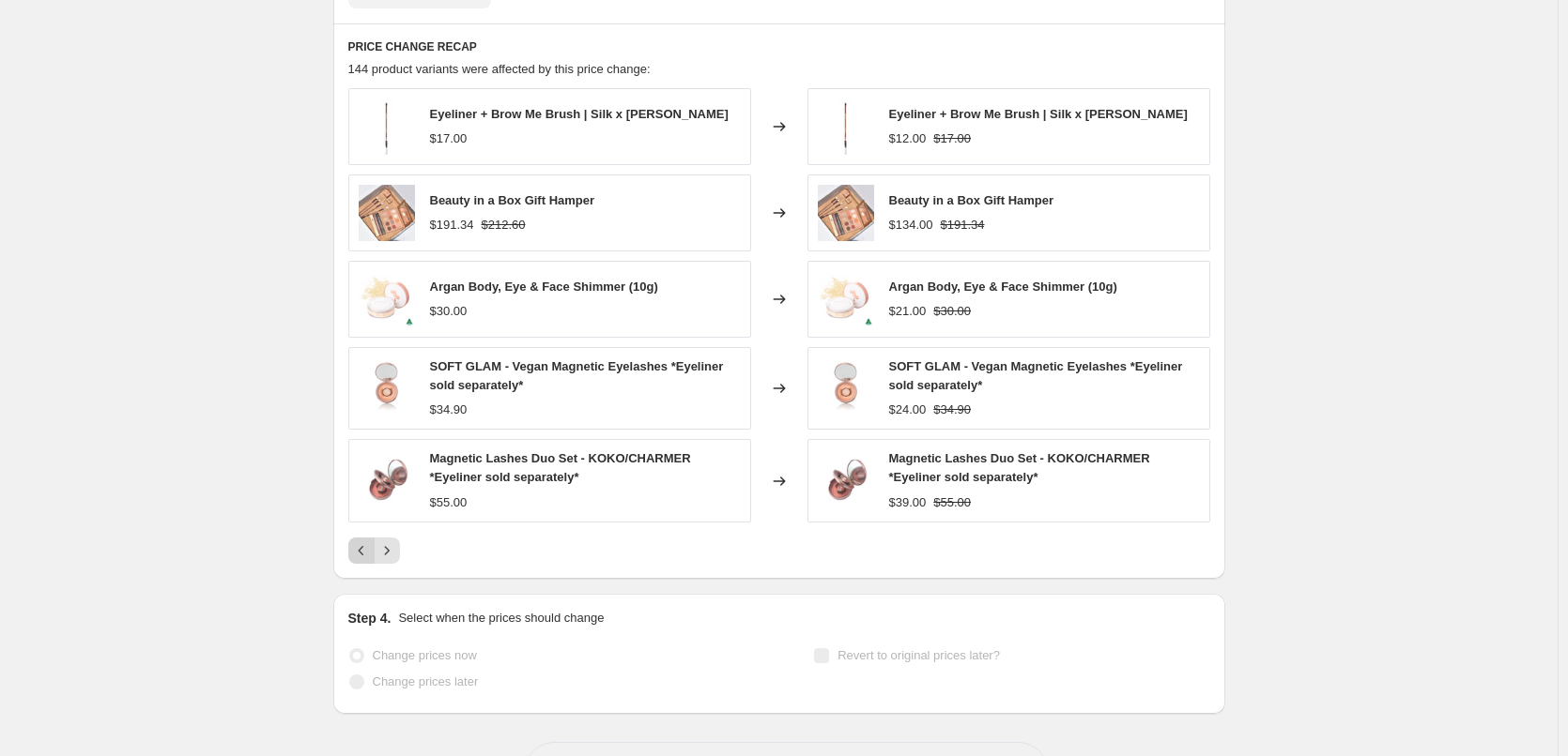
click at [362, 543] on icon "Previous" at bounding box center [361, 551] width 19 height 19
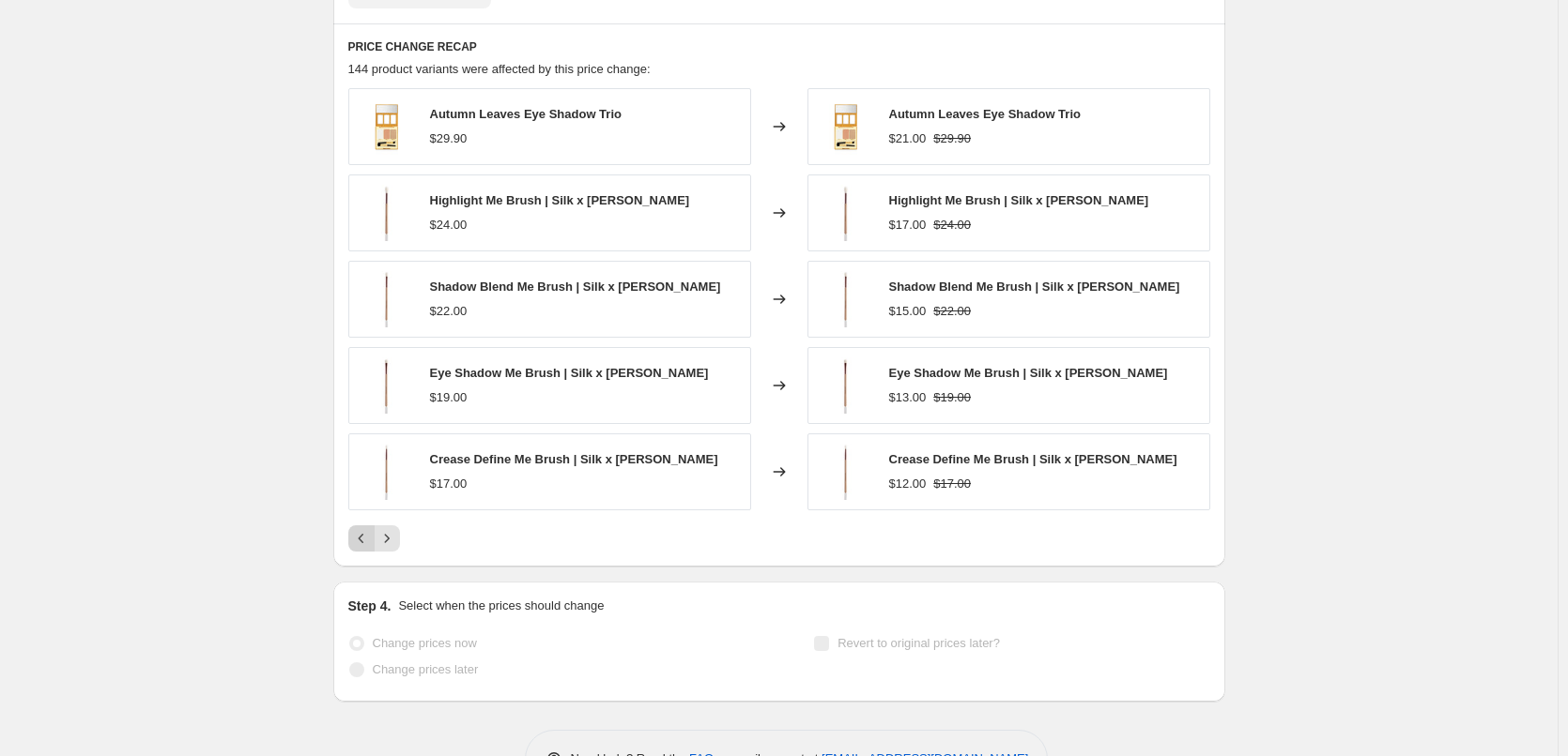
click at [362, 543] on icon "Previous" at bounding box center [361, 538] width 19 height 19
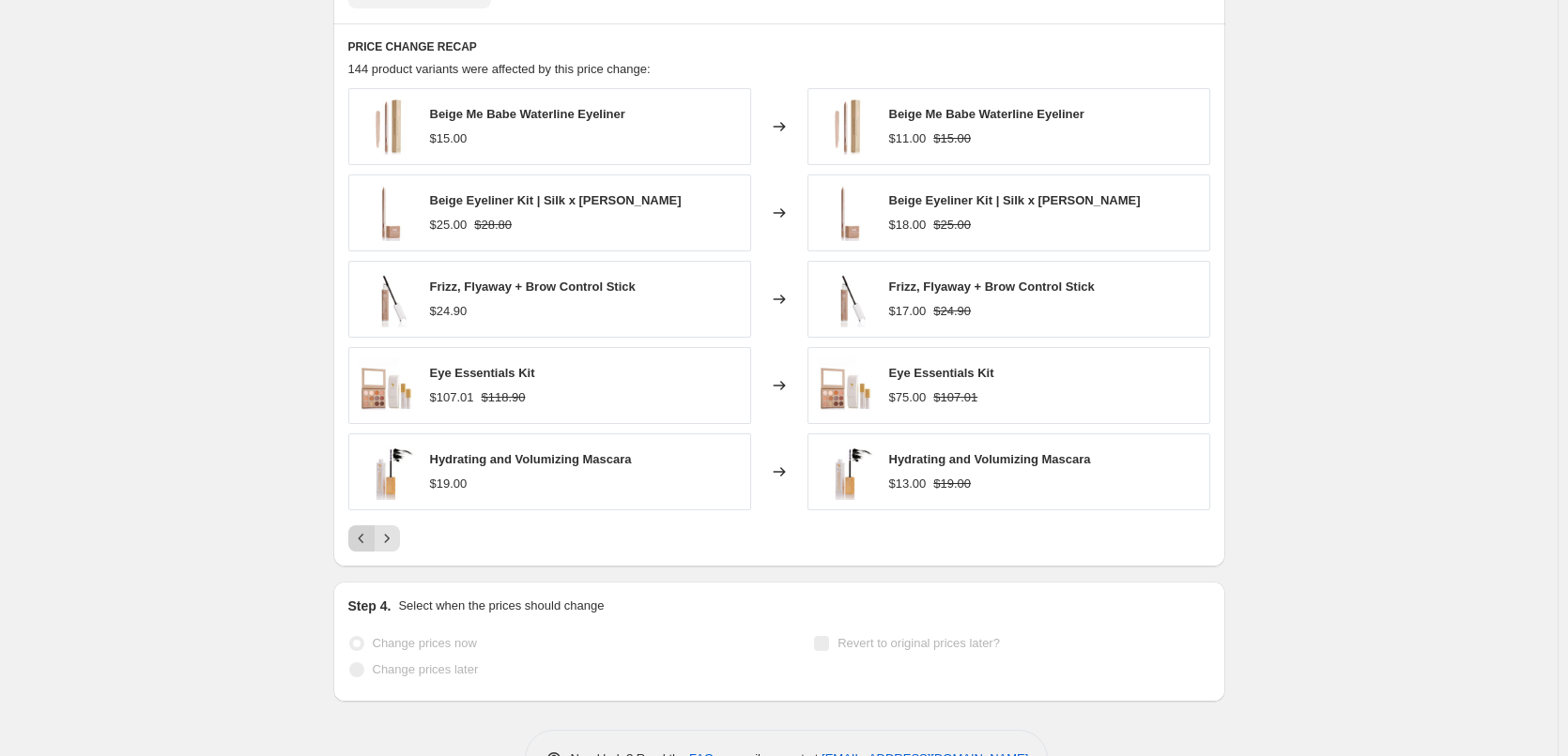
click at [362, 543] on icon "Previous" at bounding box center [361, 538] width 19 height 19
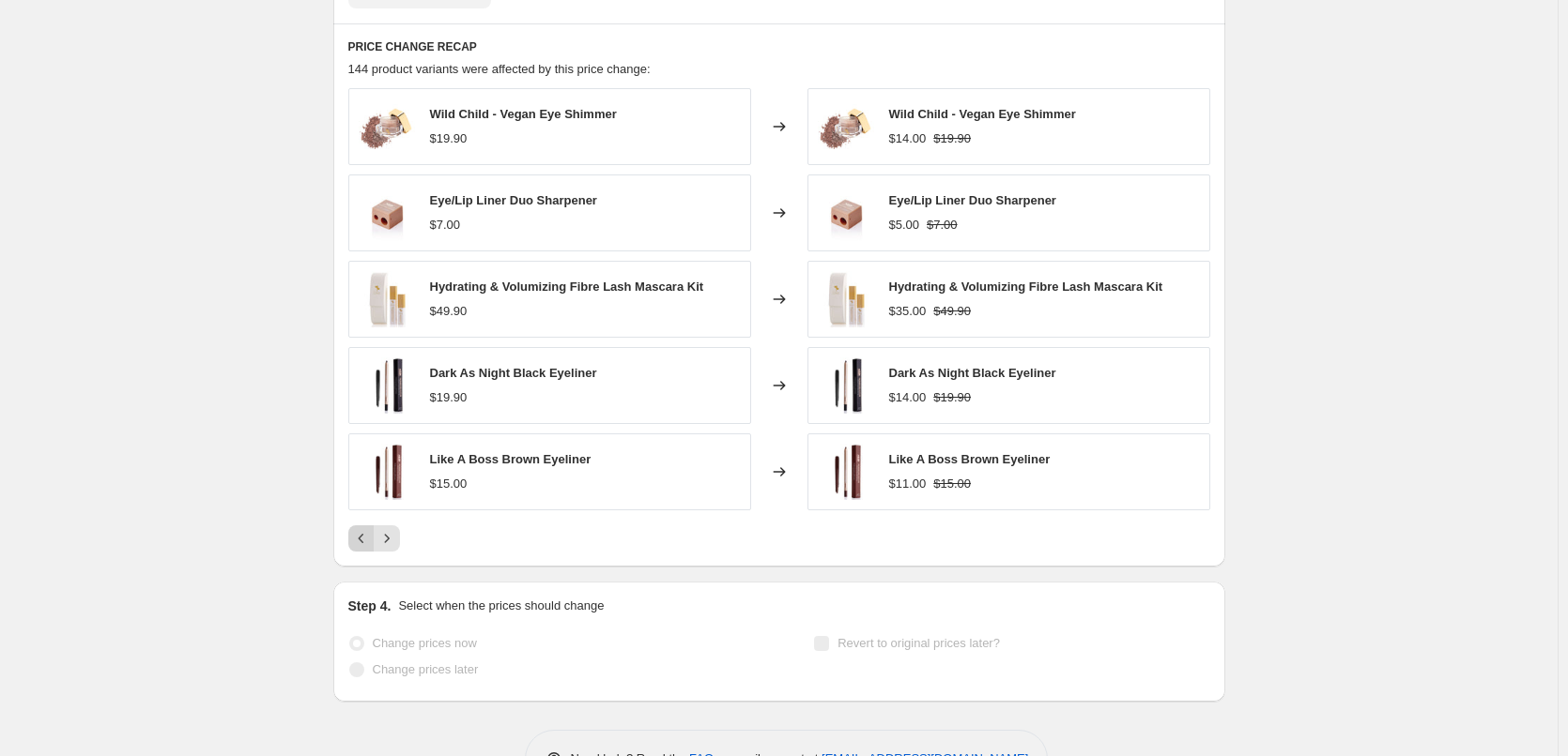
click at [362, 543] on icon "Previous" at bounding box center [361, 538] width 19 height 19
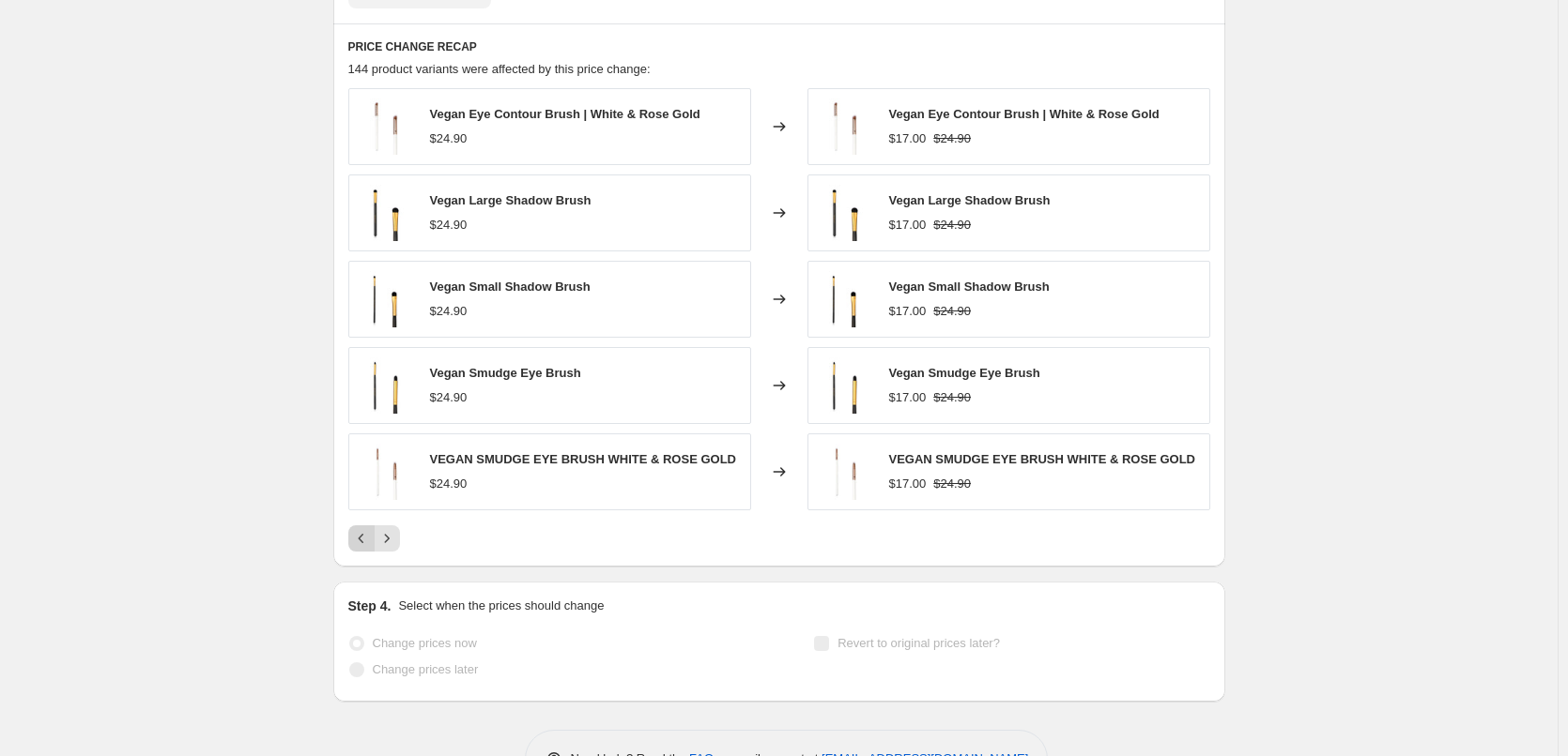
click at [362, 543] on icon "Previous" at bounding box center [361, 538] width 19 height 19
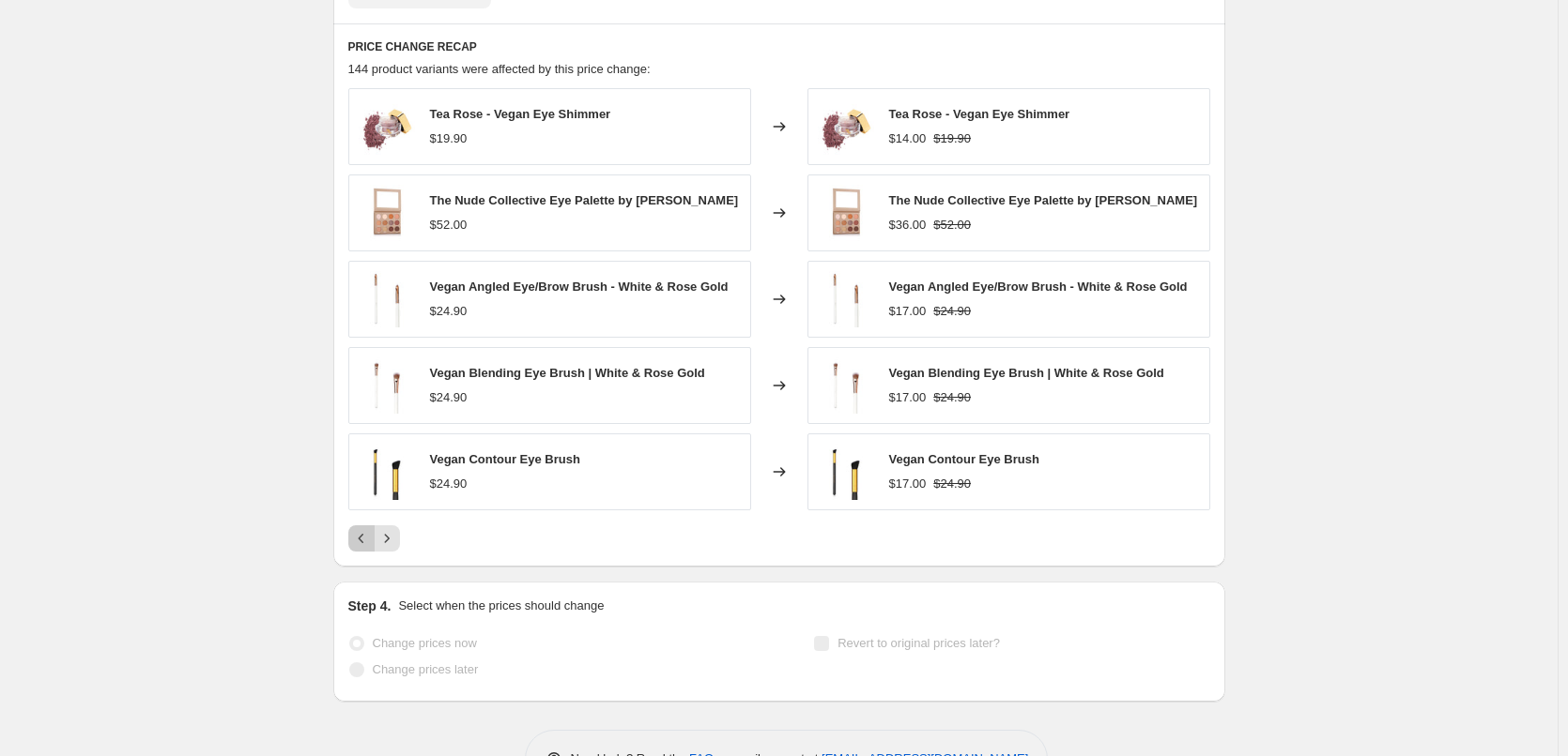
click at [362, 543] on icon "Previous" at bounding box center [361, 538] width 19 height 19
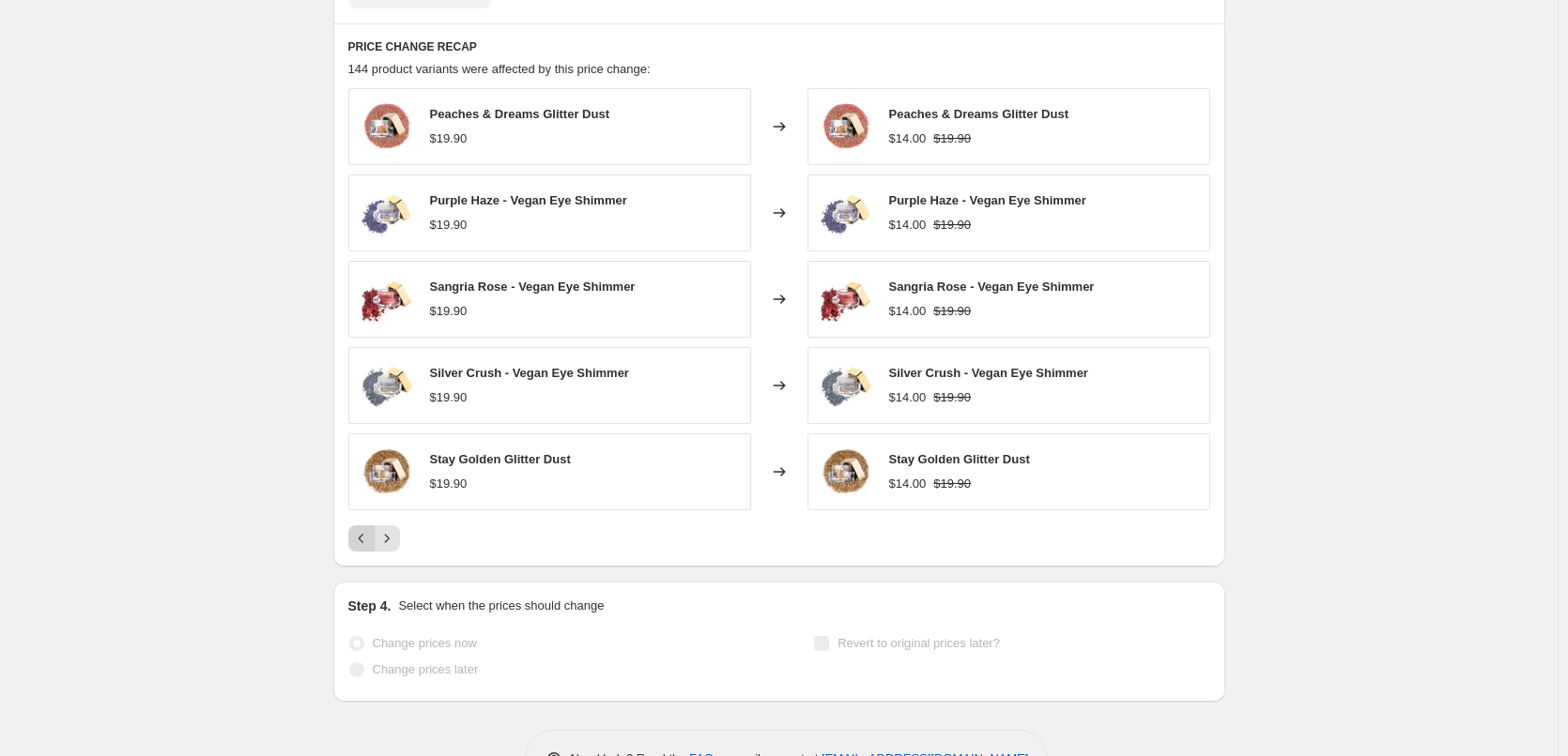
click at [362, 543] on icon "Previous" at bounding box center [361, 538] width 19 height 19
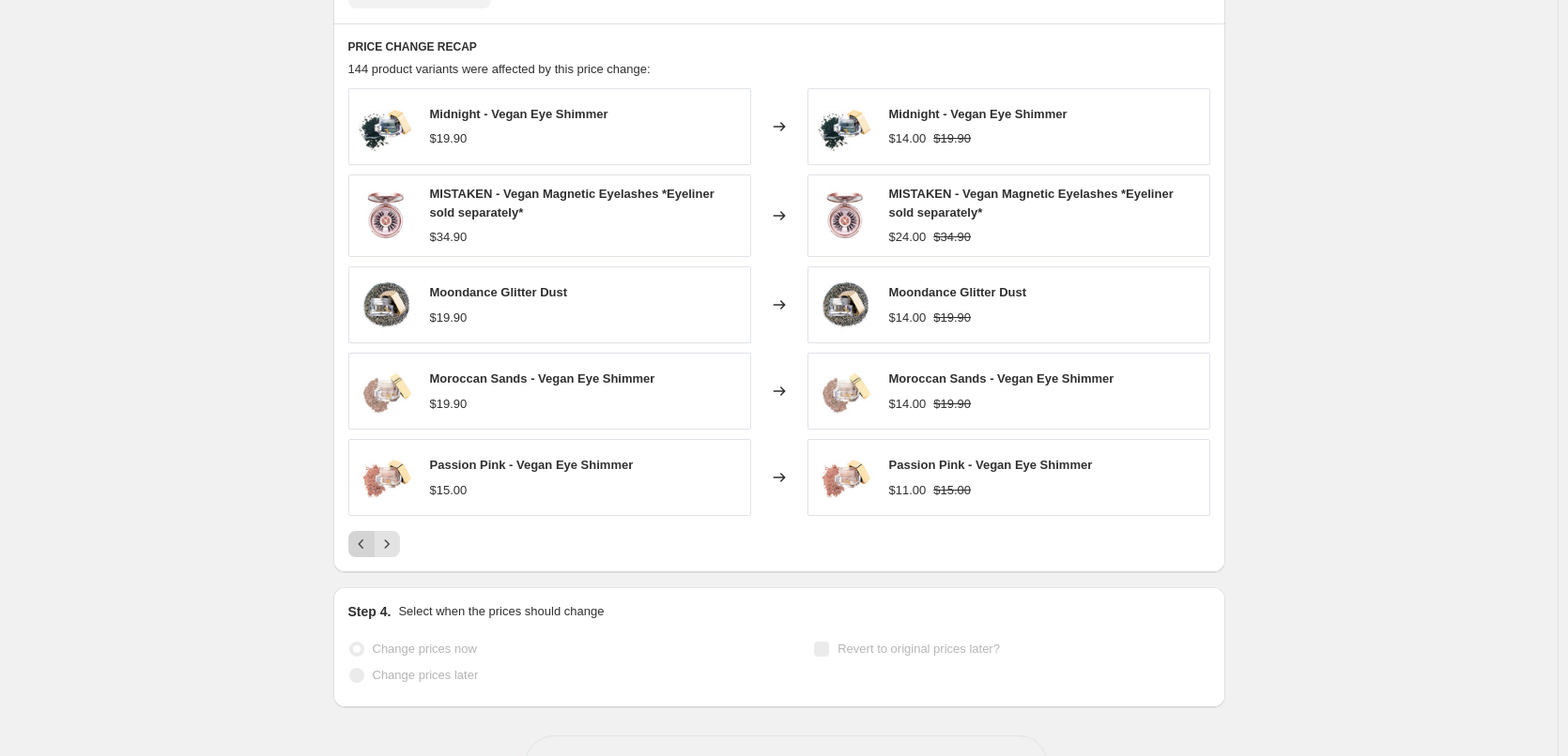
click at [362, 543] on icon "Previous" at bounding box center [361, 544] width 19 height 19
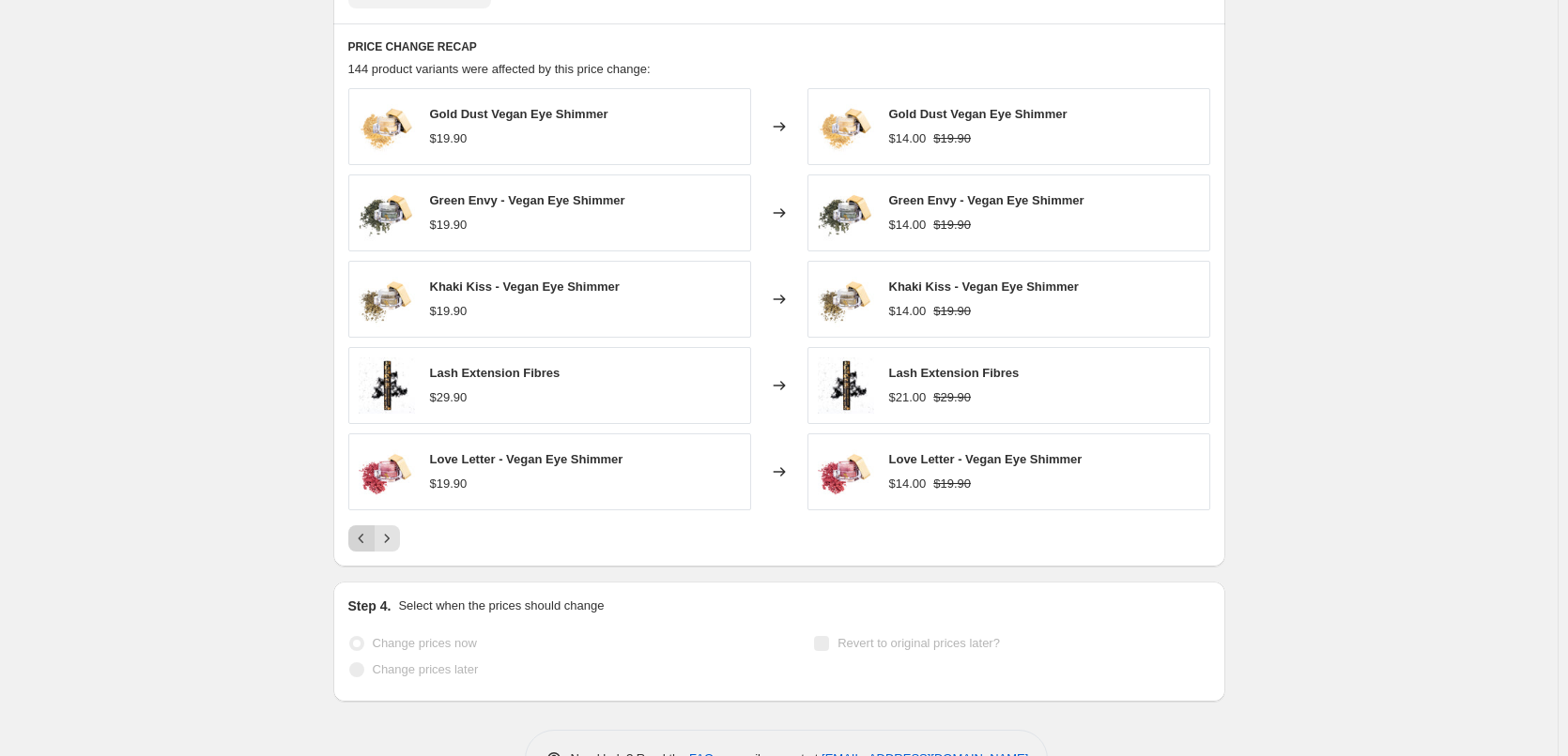
click at [362, 543] on icon "Previous" at bounding box center [361, 538] width 19 height 19
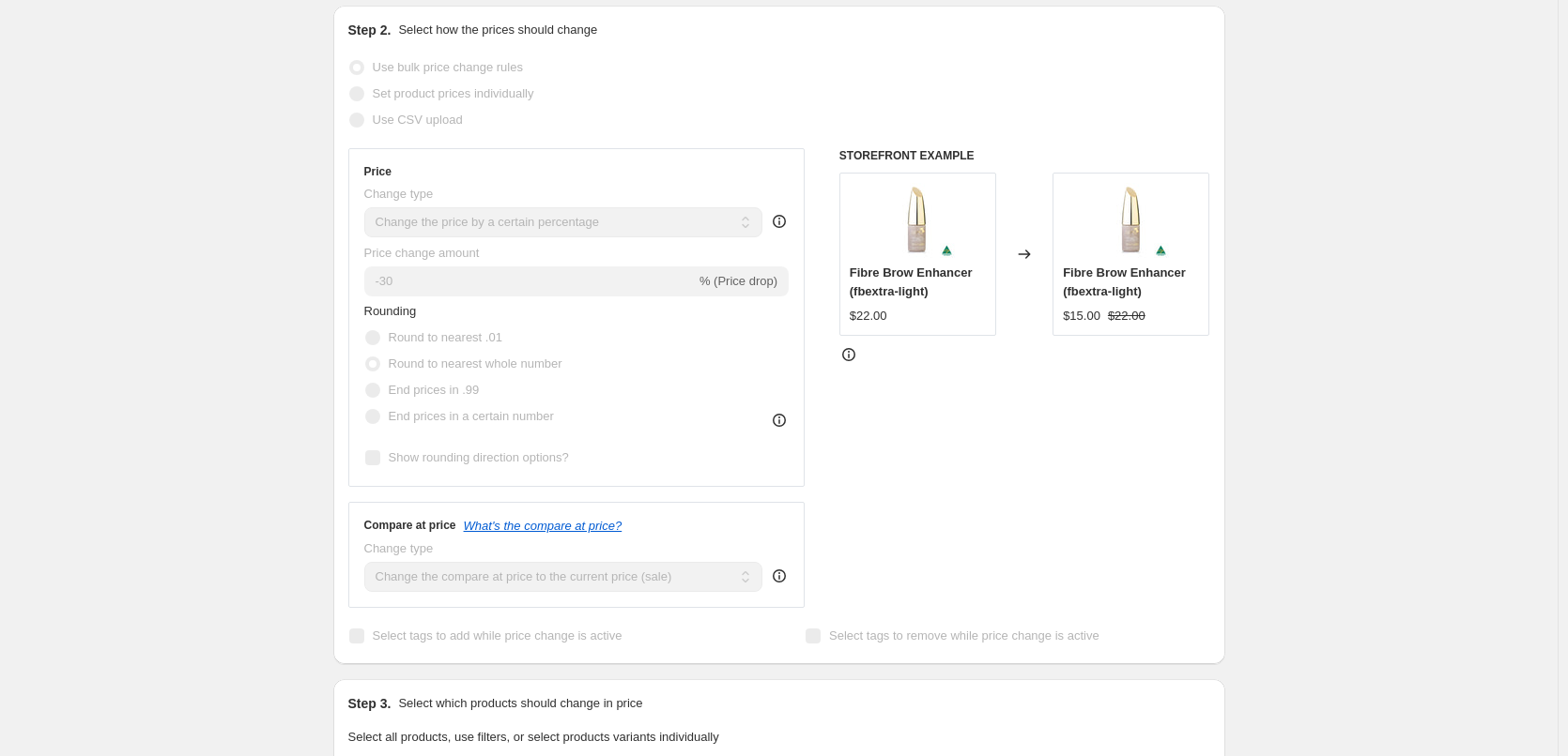
scroll to position [0, 0]
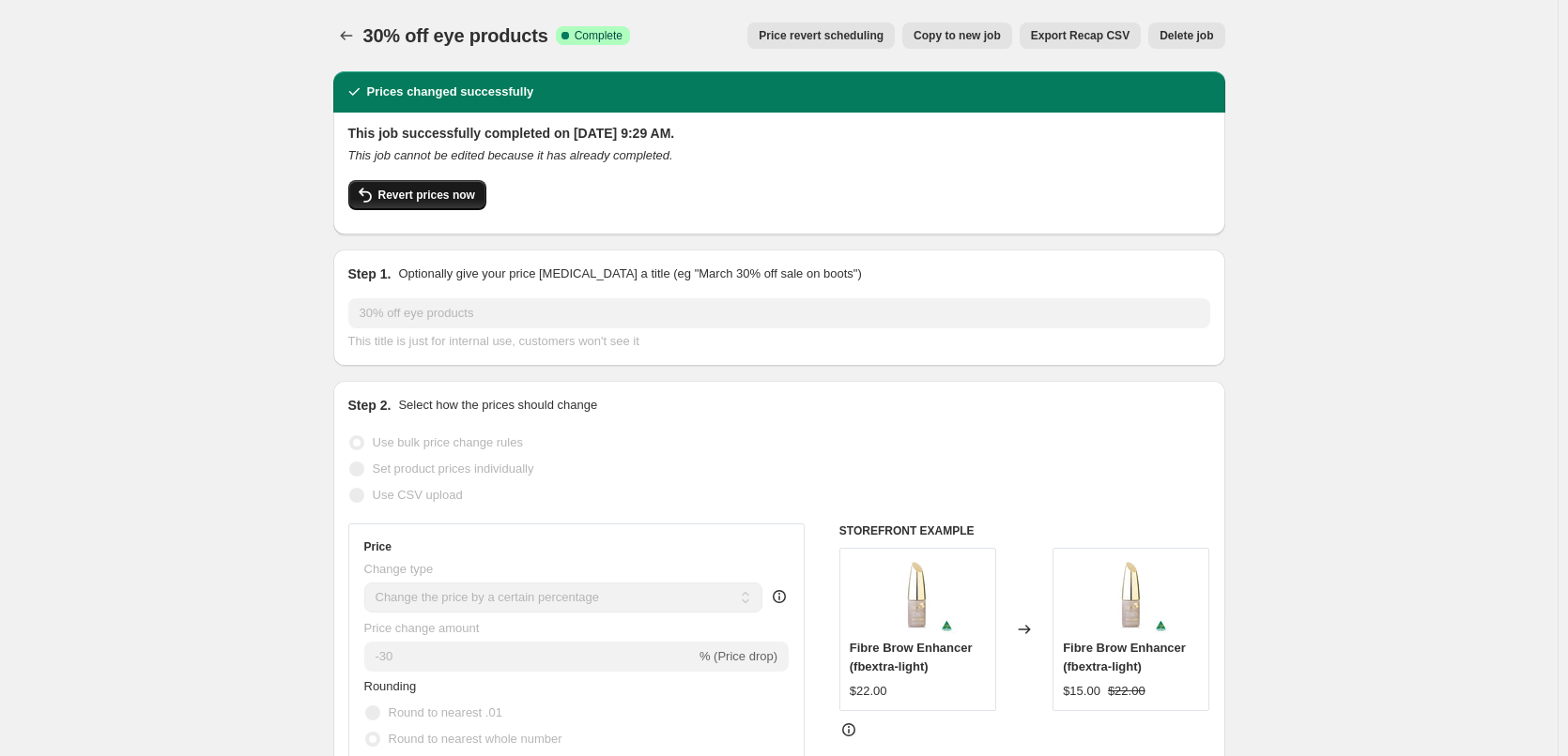
click at [423, 193] on span "Revert prices now" at bounding box center [426, 195] width 97 height 15
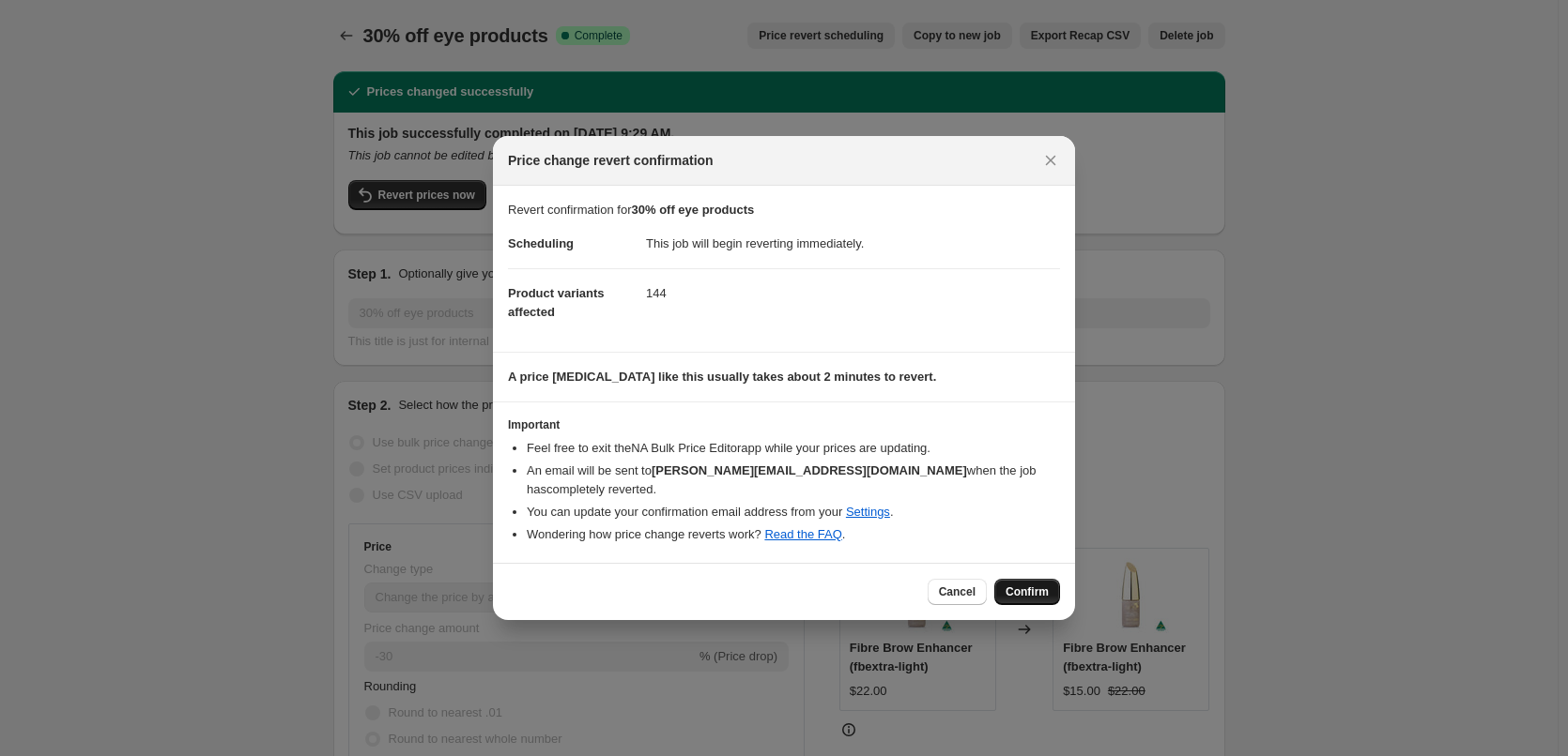
click at [1033, 584] on span "Confirm" at bounding box center [1027, 592] width 43 height 15
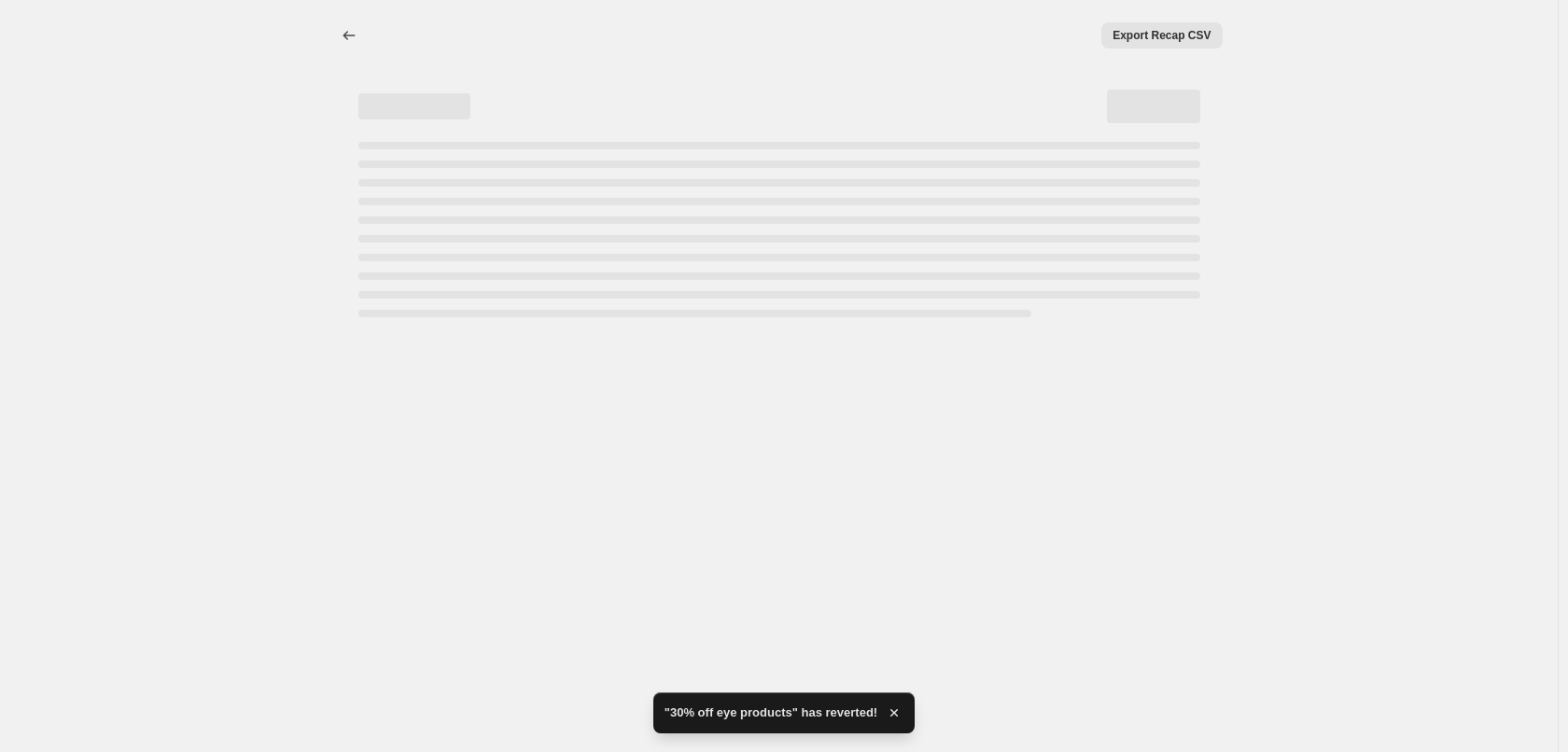
select select "percentage"
select select "collection"
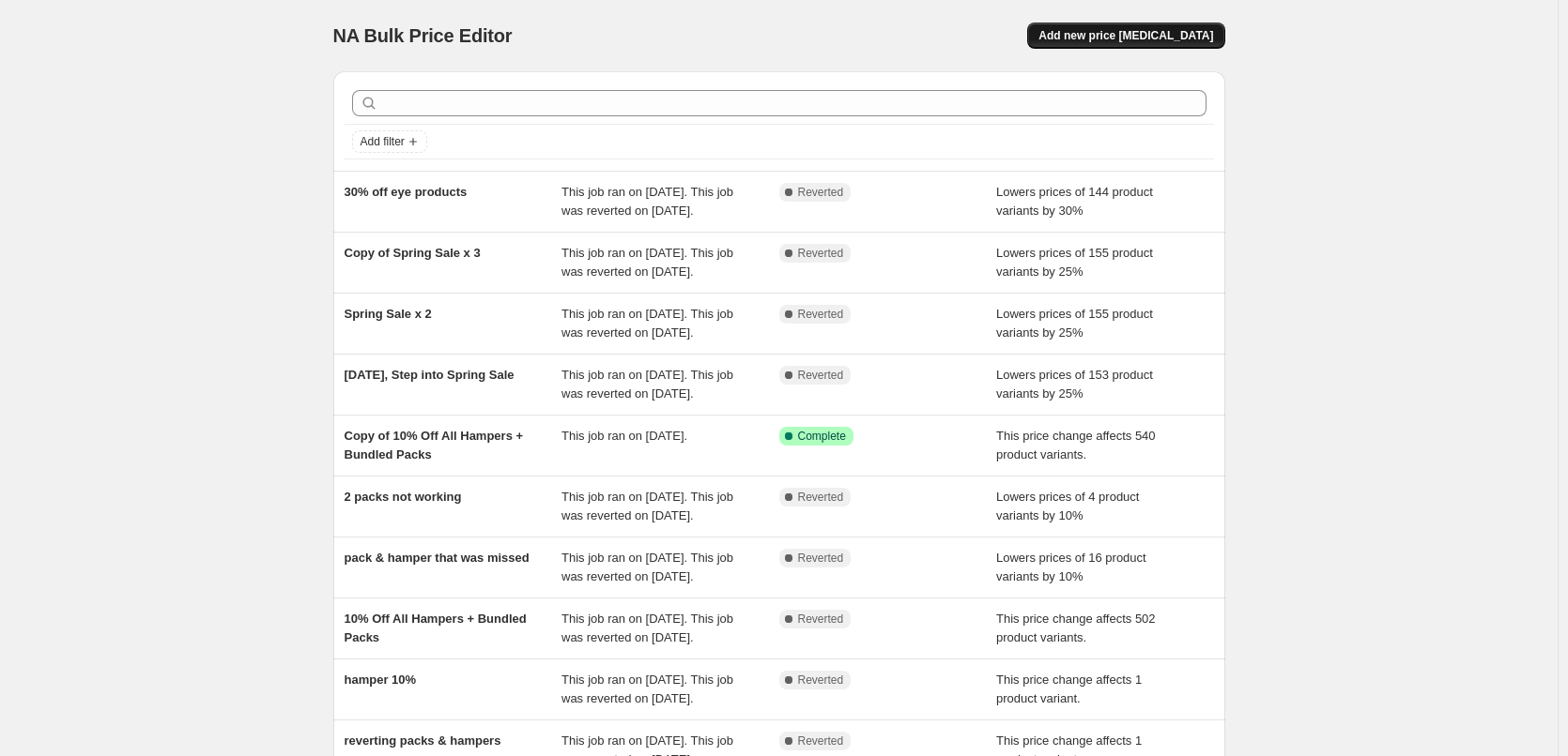
click at [1125, 29] on span "Add new price [MEDICAL_DATA]" at bounding box center [1125, 36] width 174 height 15
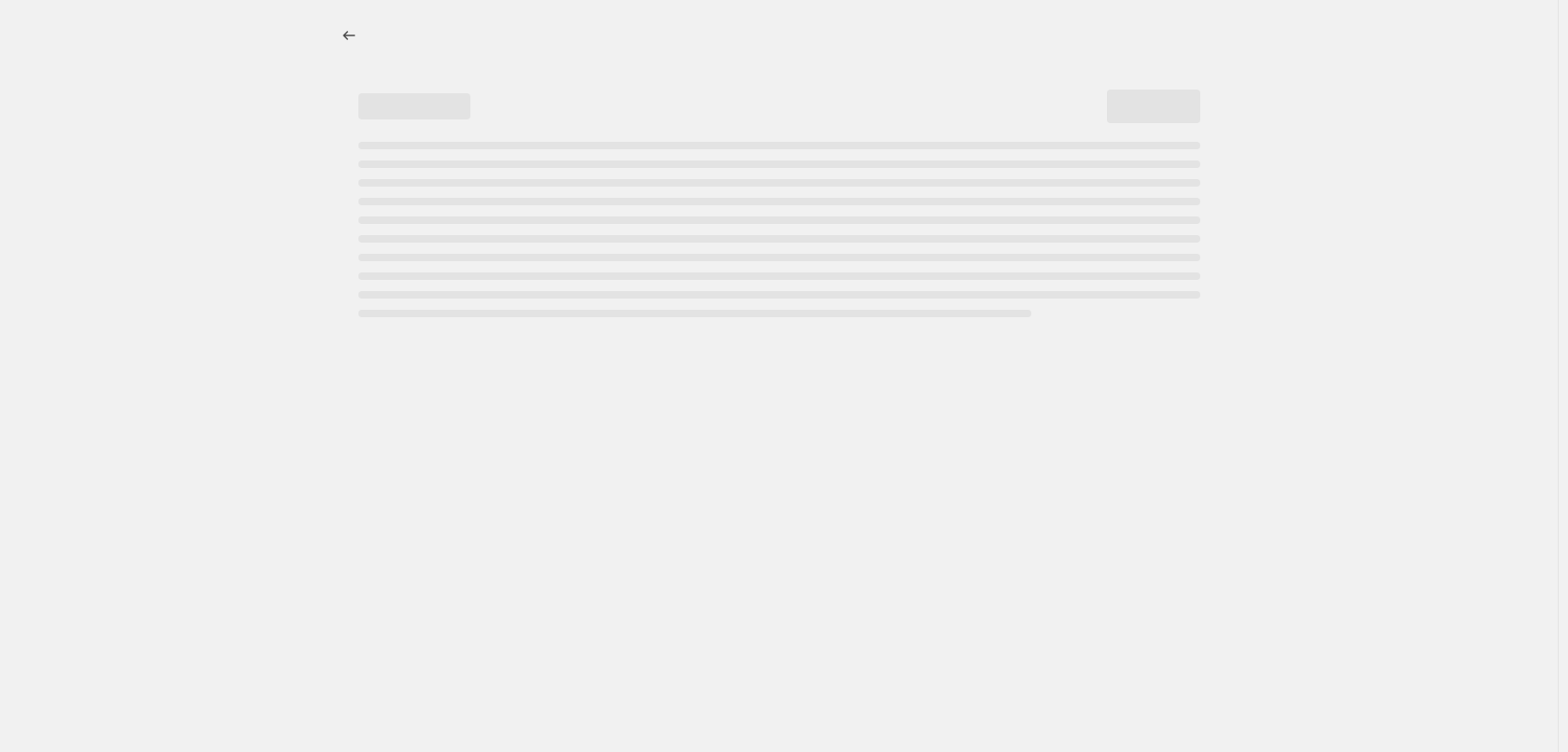
select select "percentage"
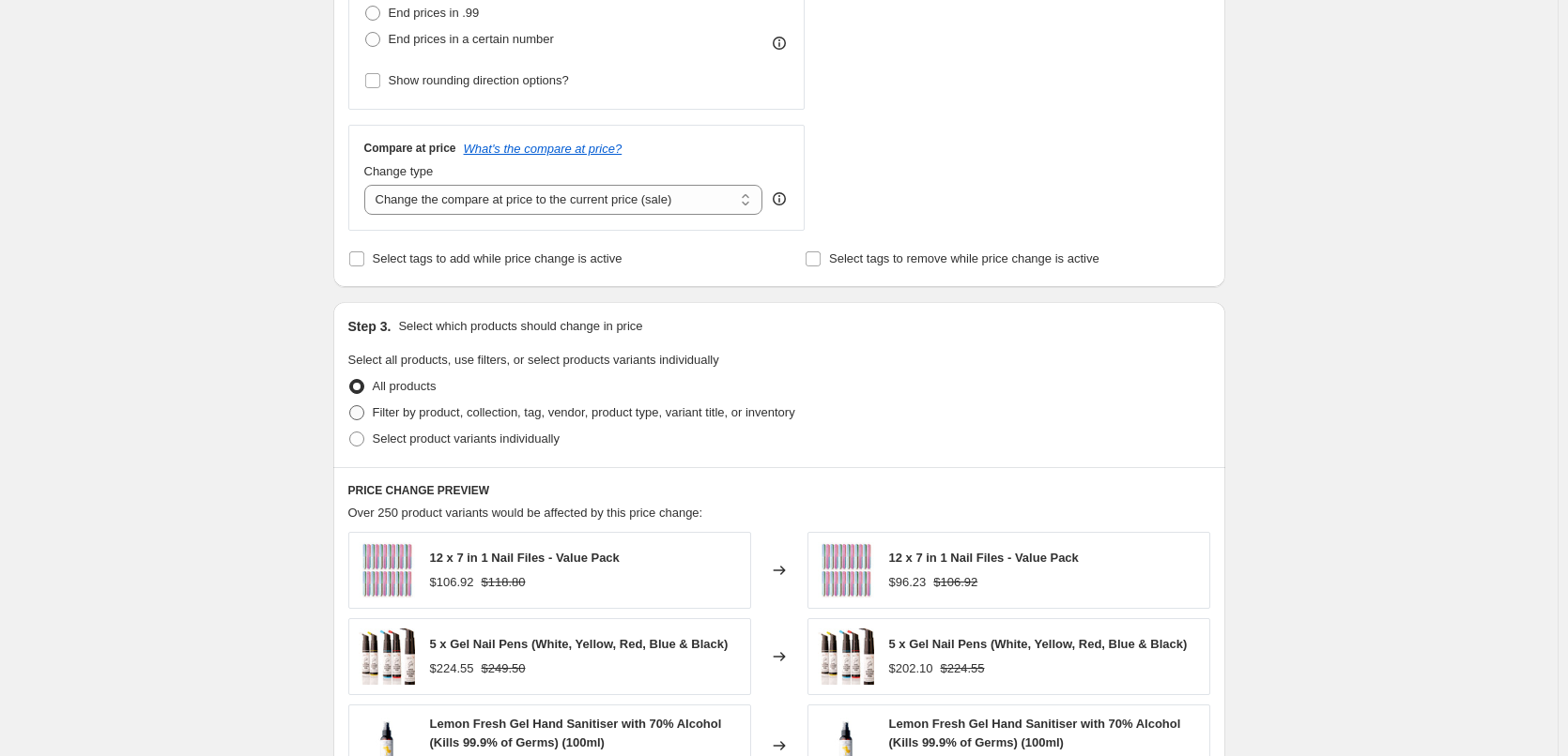
scroll to position [563, 0]
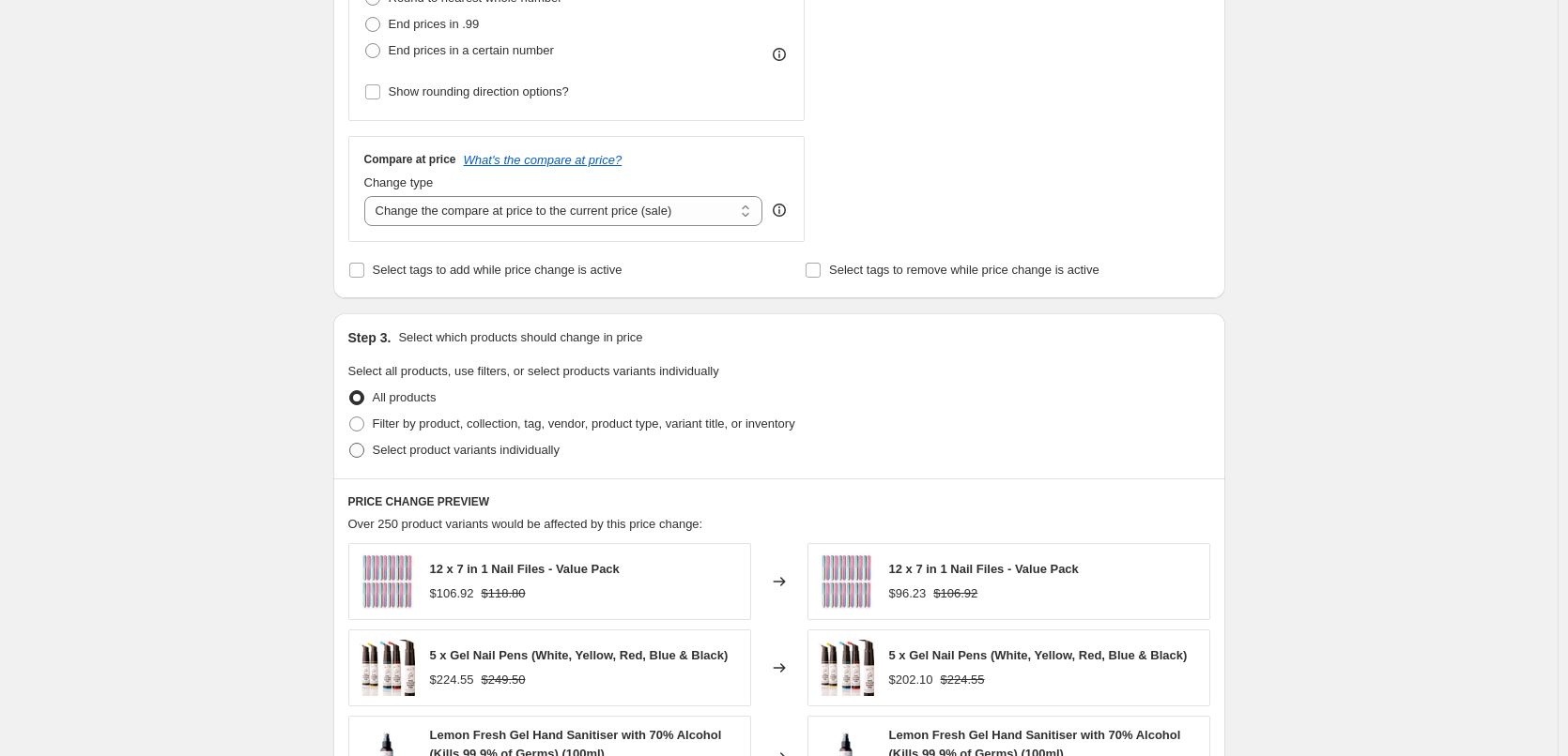
click at [355, 445] on span at bounding box center [356, 451] width 15 height 15
click at [350, 444] on input "Select product variants individually" at bounding box center [349, 443] width 1 height 1
radio input "true"
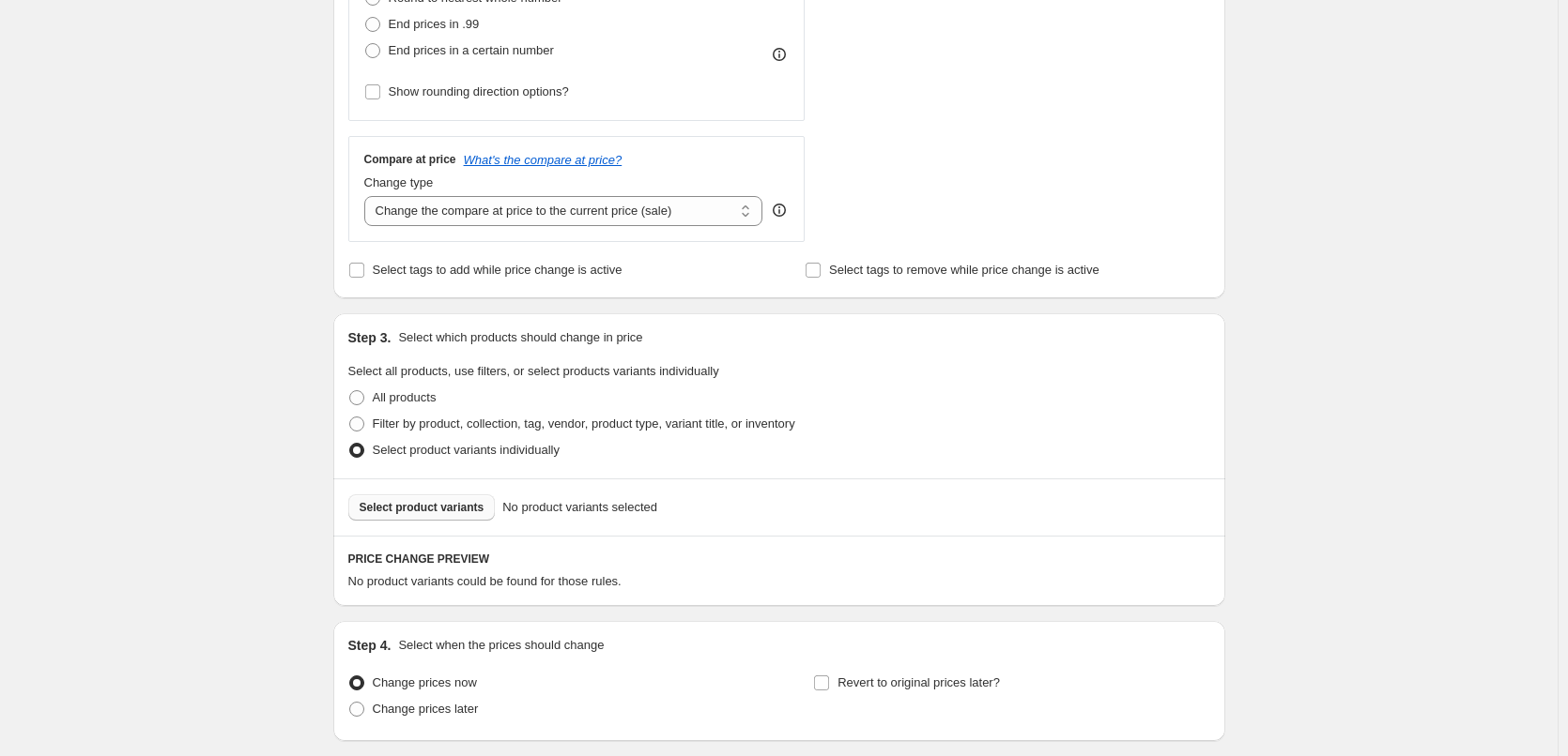
click at [401, 507] on span "Select product variants" at bounding box center [421, 508] width 124 height 15
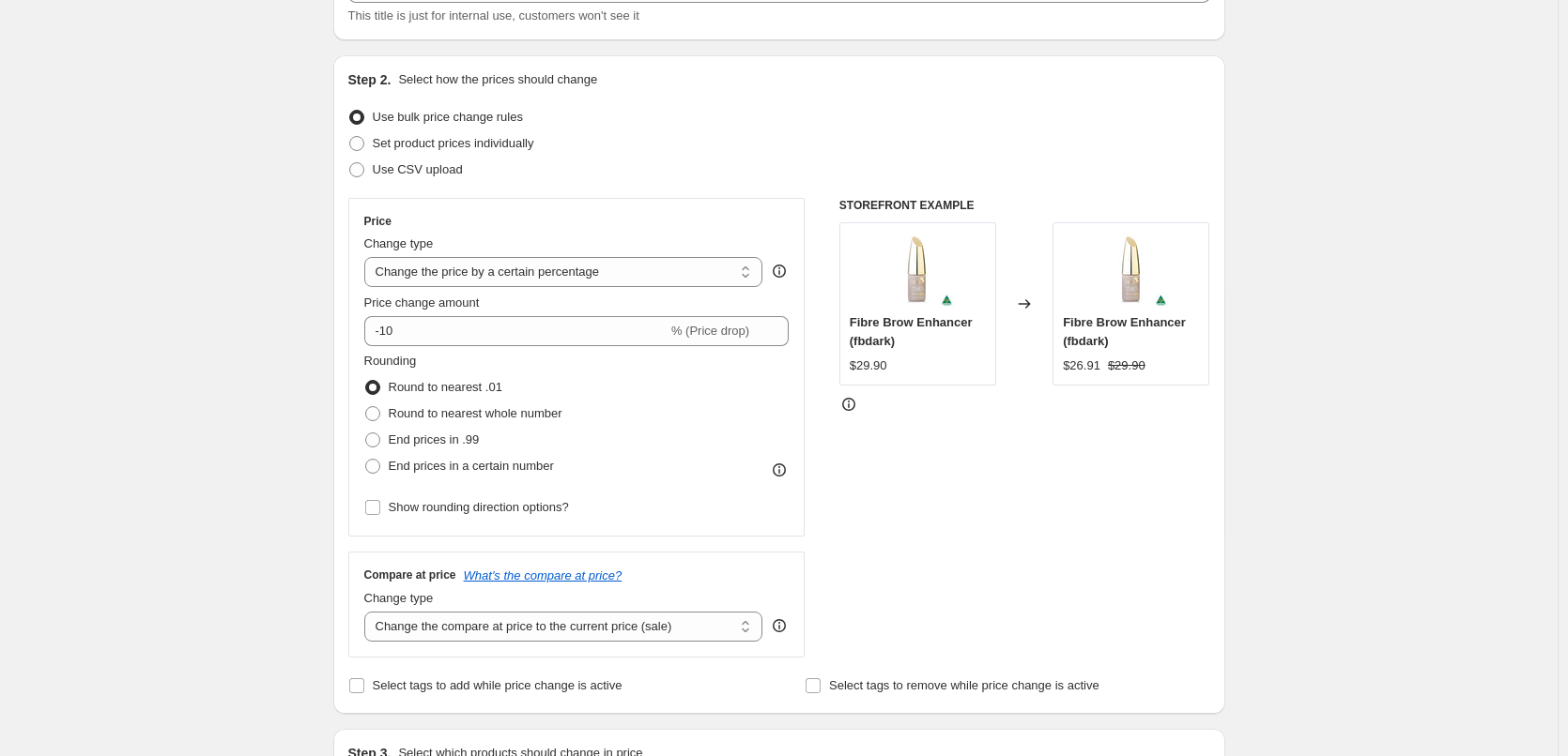
scroll to position [145, 0]
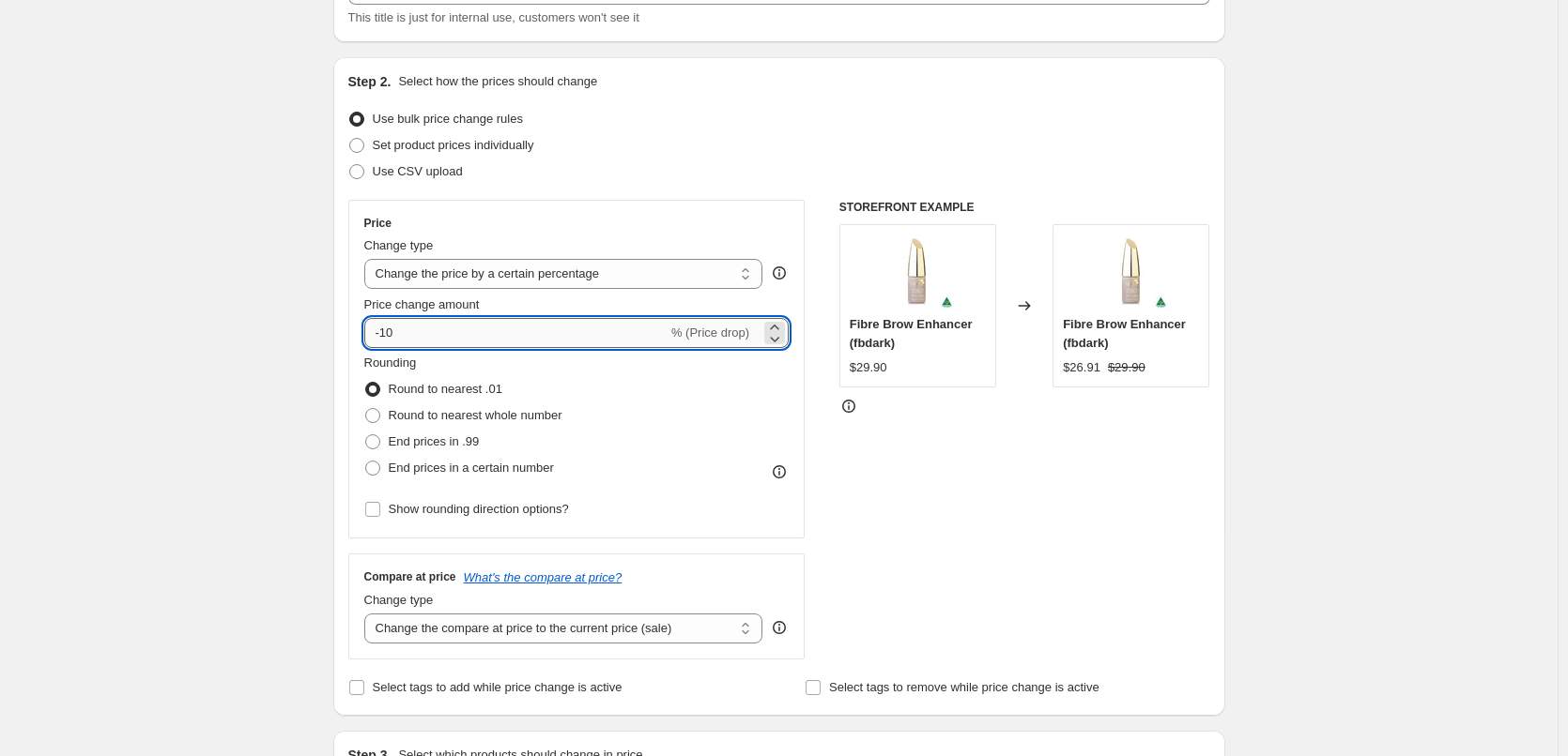
click at [431, 333] on input "-10" at bounding box center [516, 333] width 304 height 30
type input "-1"
type input "-30"
click at [682, 465] on div "Rounding Round to nearest .01 Round to nearest whole number End prices in .99 E…" at bounding box center [576, 417] width 425 height 127
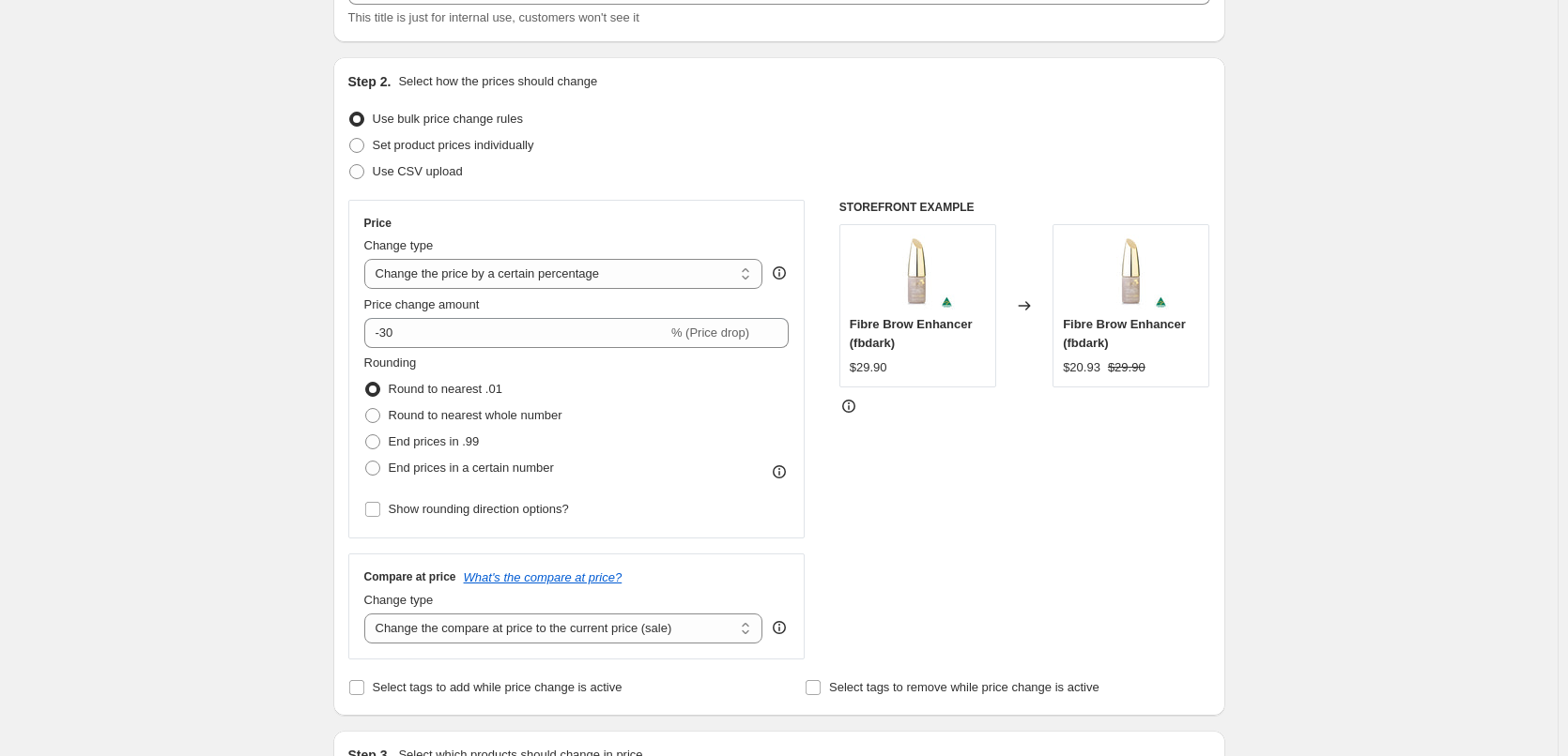
scroll to position [239, 0]
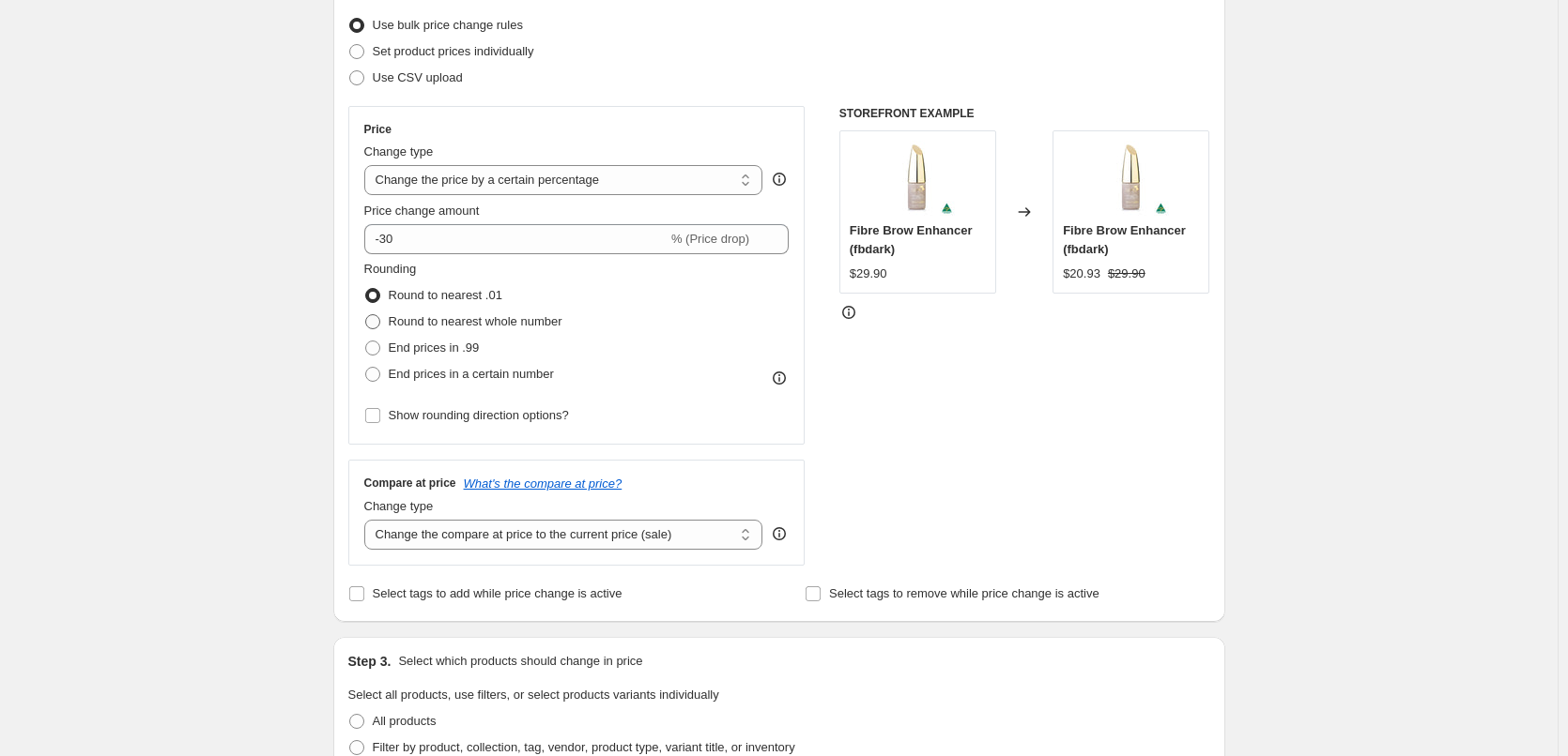
click at [378, 322] on span at bounding box center [372, 322] width 15 height 15
click at [366, 315] on input "Round to nearest whole number" at bounding box center [365, 315] width 1 height 1
radio input "true"
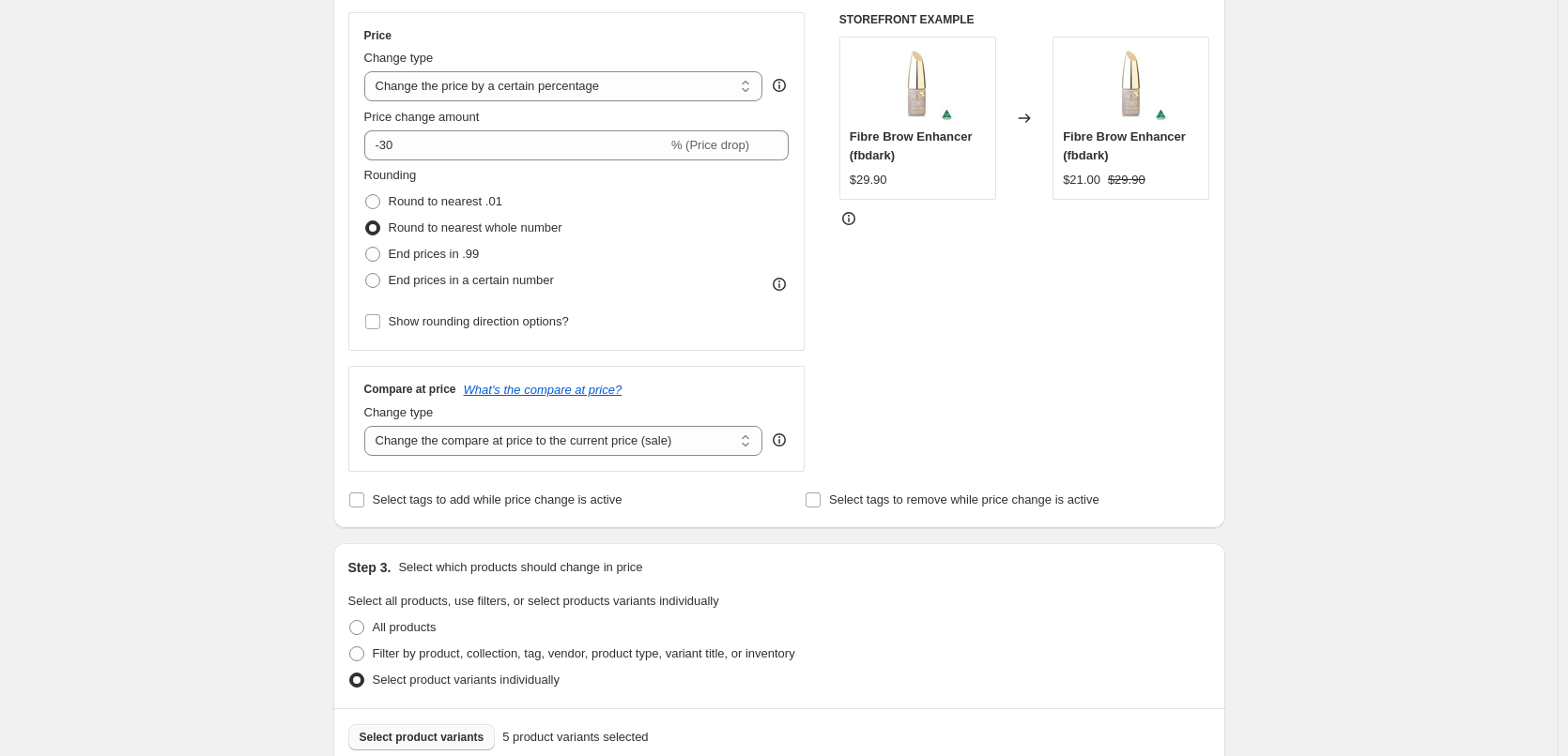
scroll to position [427, 0]
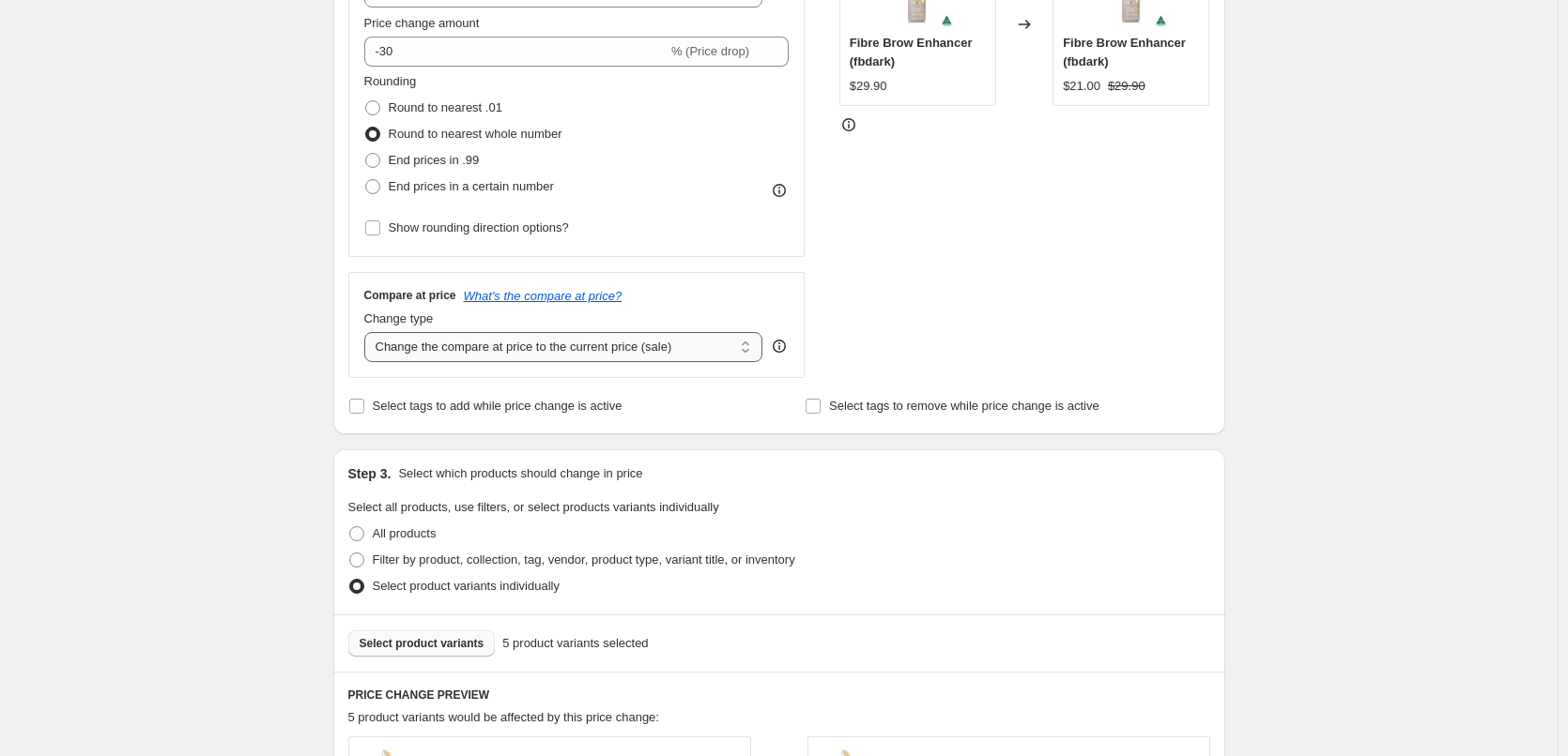
click at [635, 351] on select "Change the compare at price to the current price (sale) Change the compare at p…" at bounding box center [563, 347] width 399 height 30
click at [600, 350] on select "Change the compare at price to the current price (sale) Change the compare at p…" at bounding box center [563, 347] width 399 height 30
select select "no_change"
click at [368, 332] on select "Change the compare at price to the current price (sale) Change the compare at p…" at bounding box center [563, 347] width 399 height 30
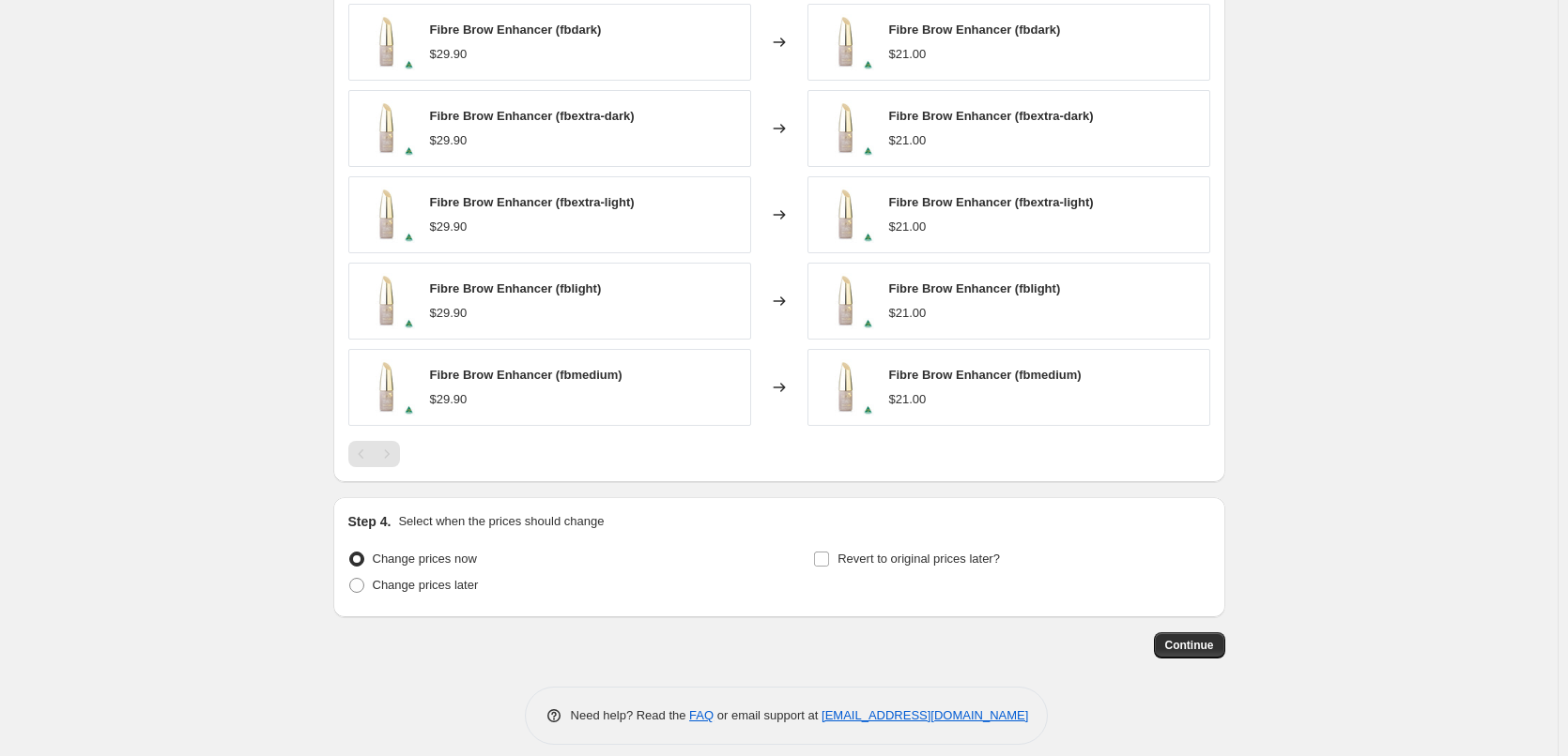
scroll to position [1177, 0]
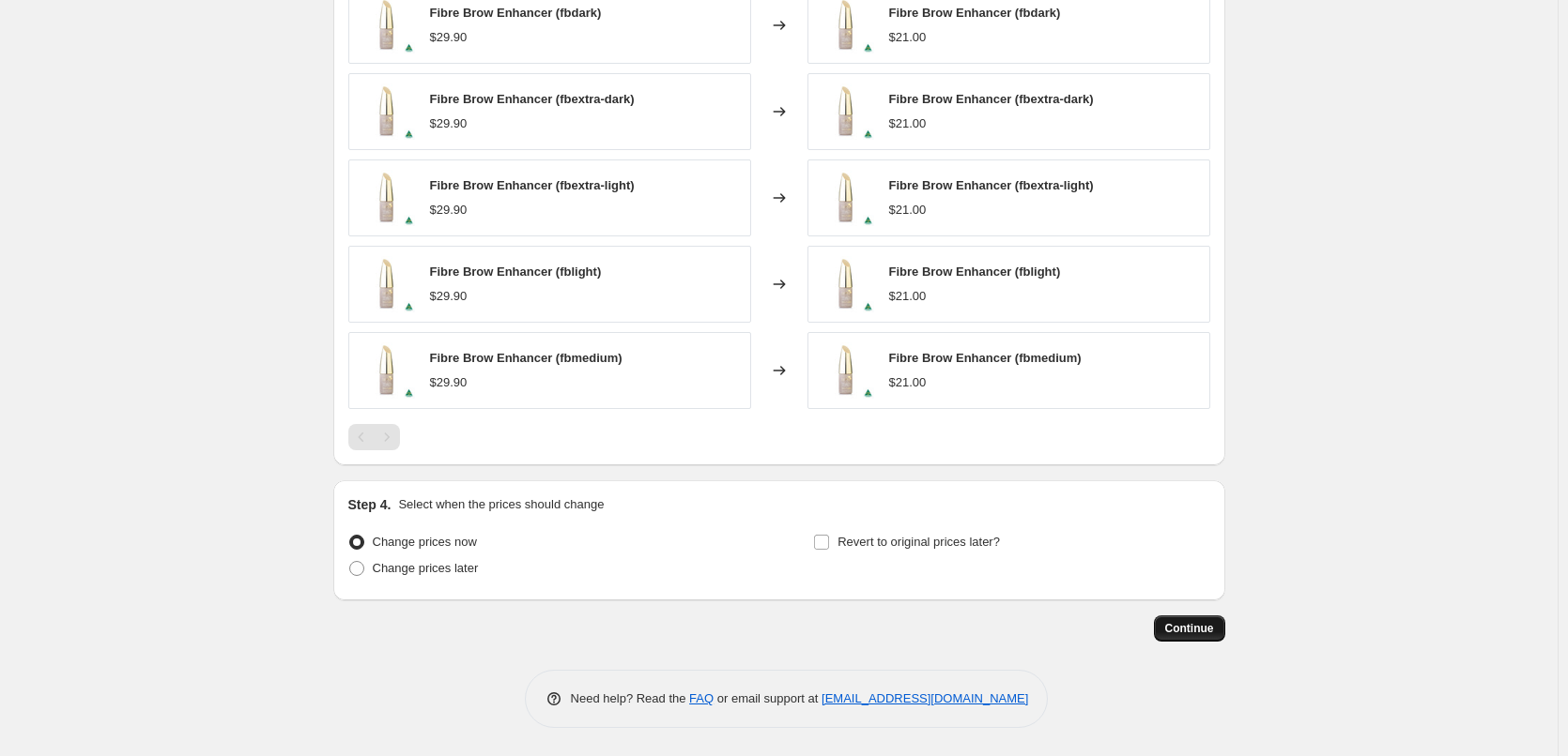
click at [1196, 631] on span "Continue" at bounding box center [1189, 629] width 49 height 15
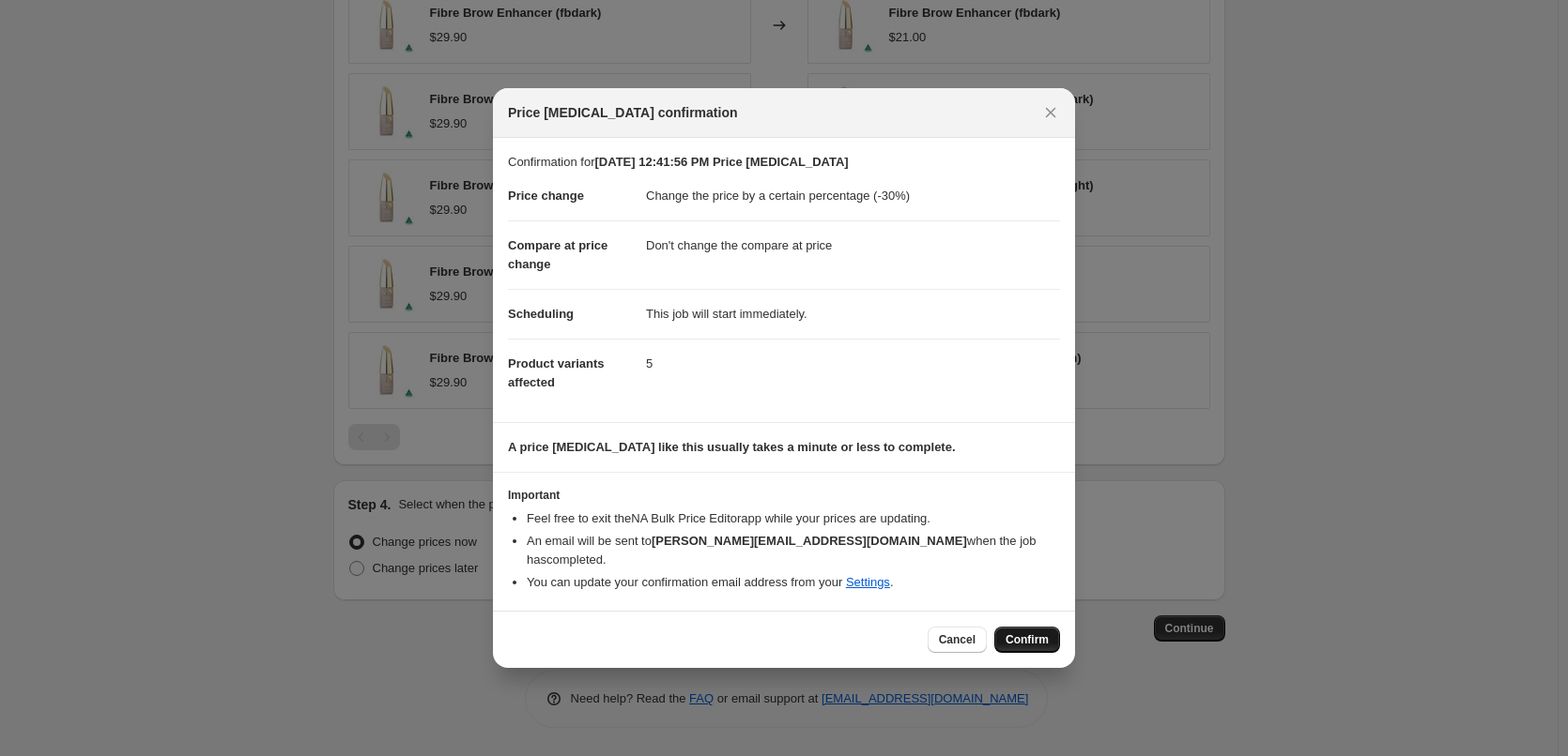
click at [1025, 633] on span "Confirm" at bounding box center [1027, 640] width 43 height 15
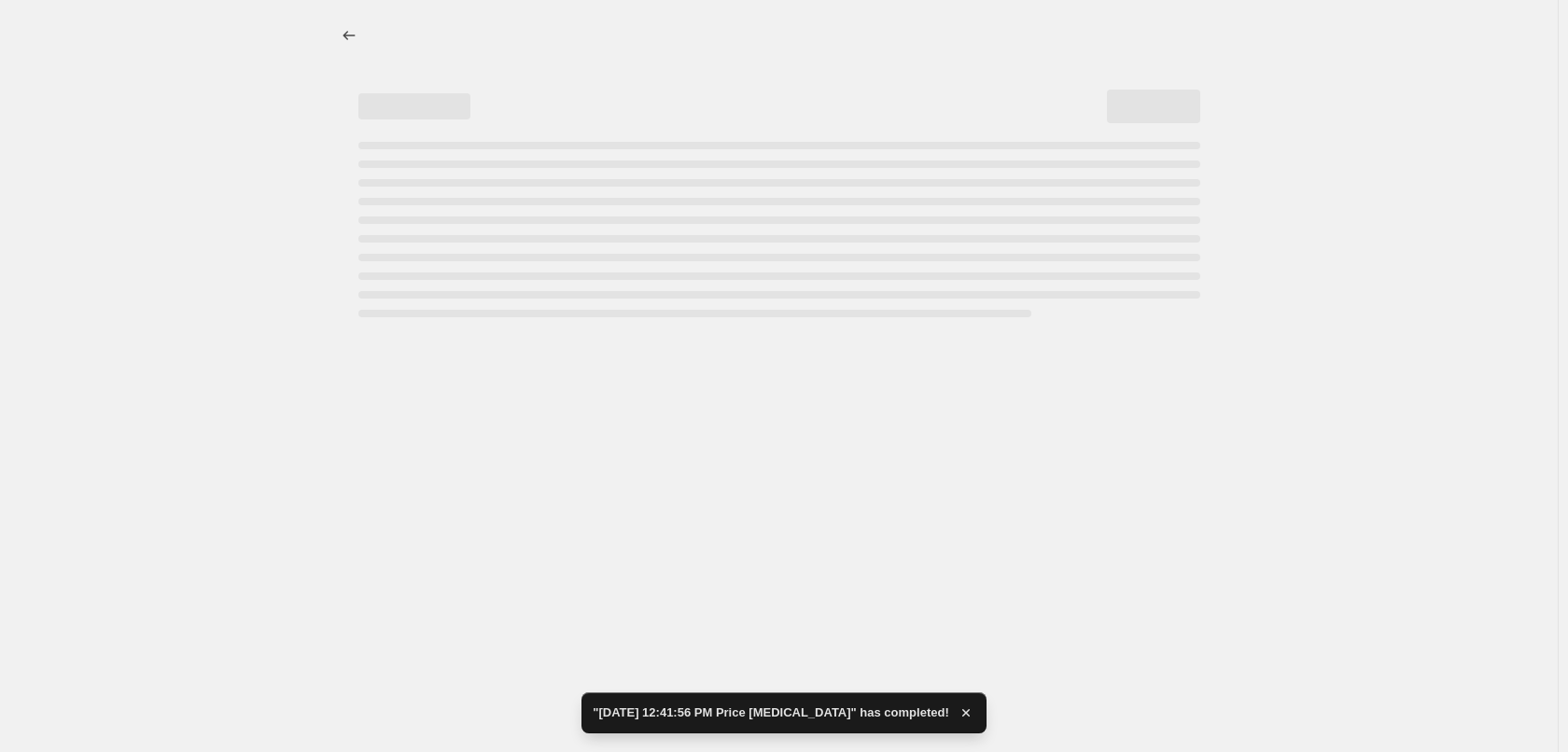
select select "percentage"
select select "no_change"
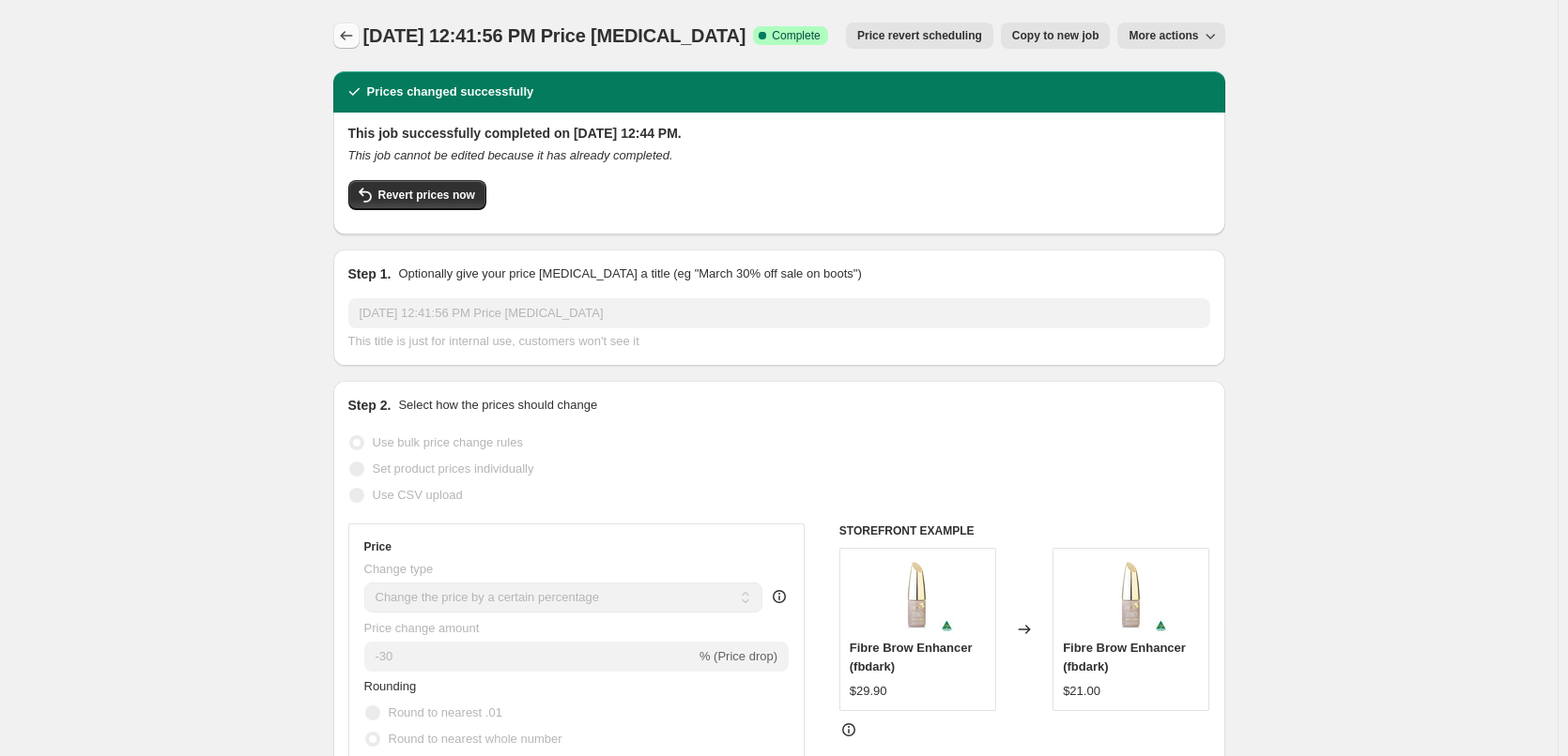
click at [342, 43] on icon "Price change jobs" at bounding box center [346, 36] width 19 height 19
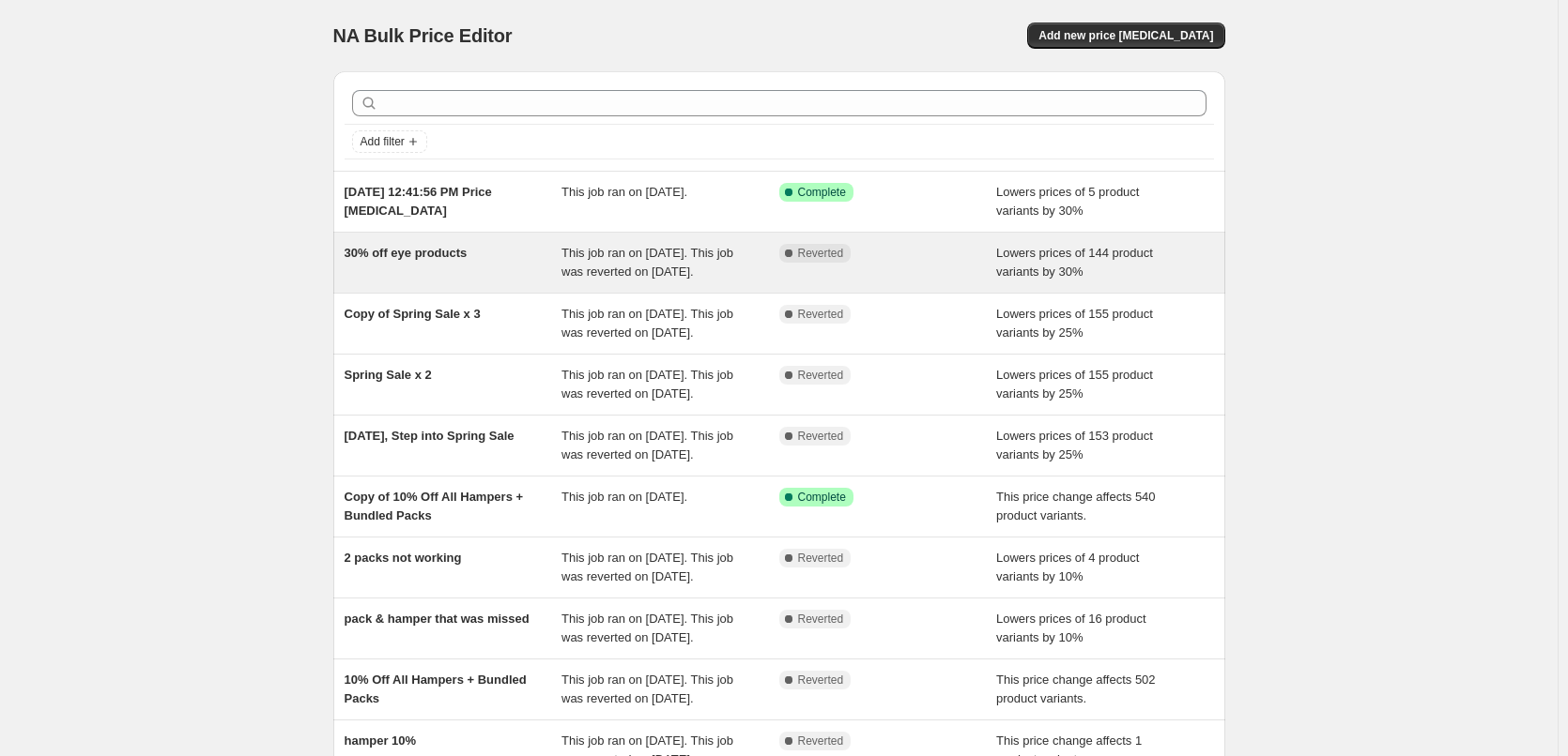
click at [394, 255] on span "30% off eye products" at bounding box center [405, 253] width 123 height 14
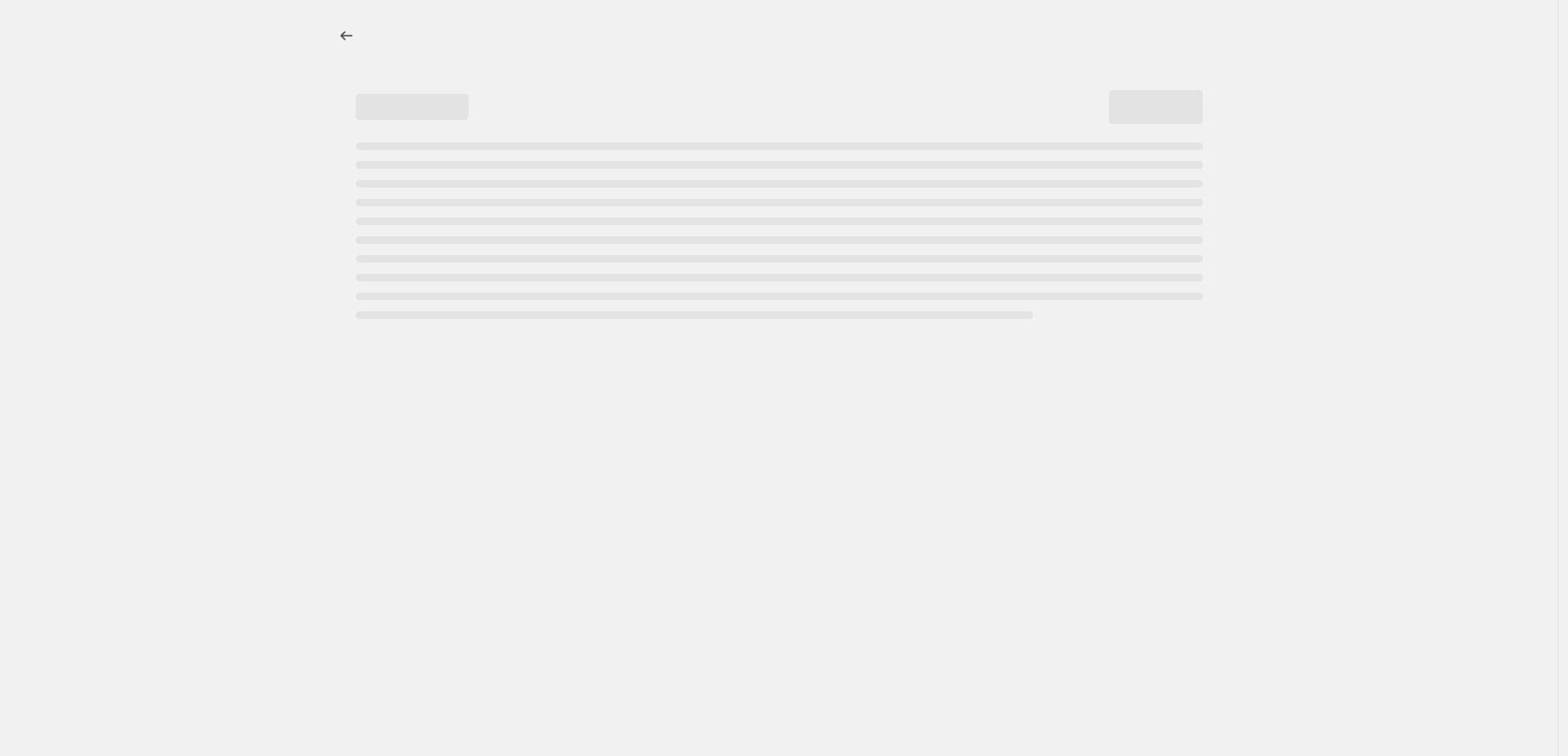
select select "percentage"
select select "collection"
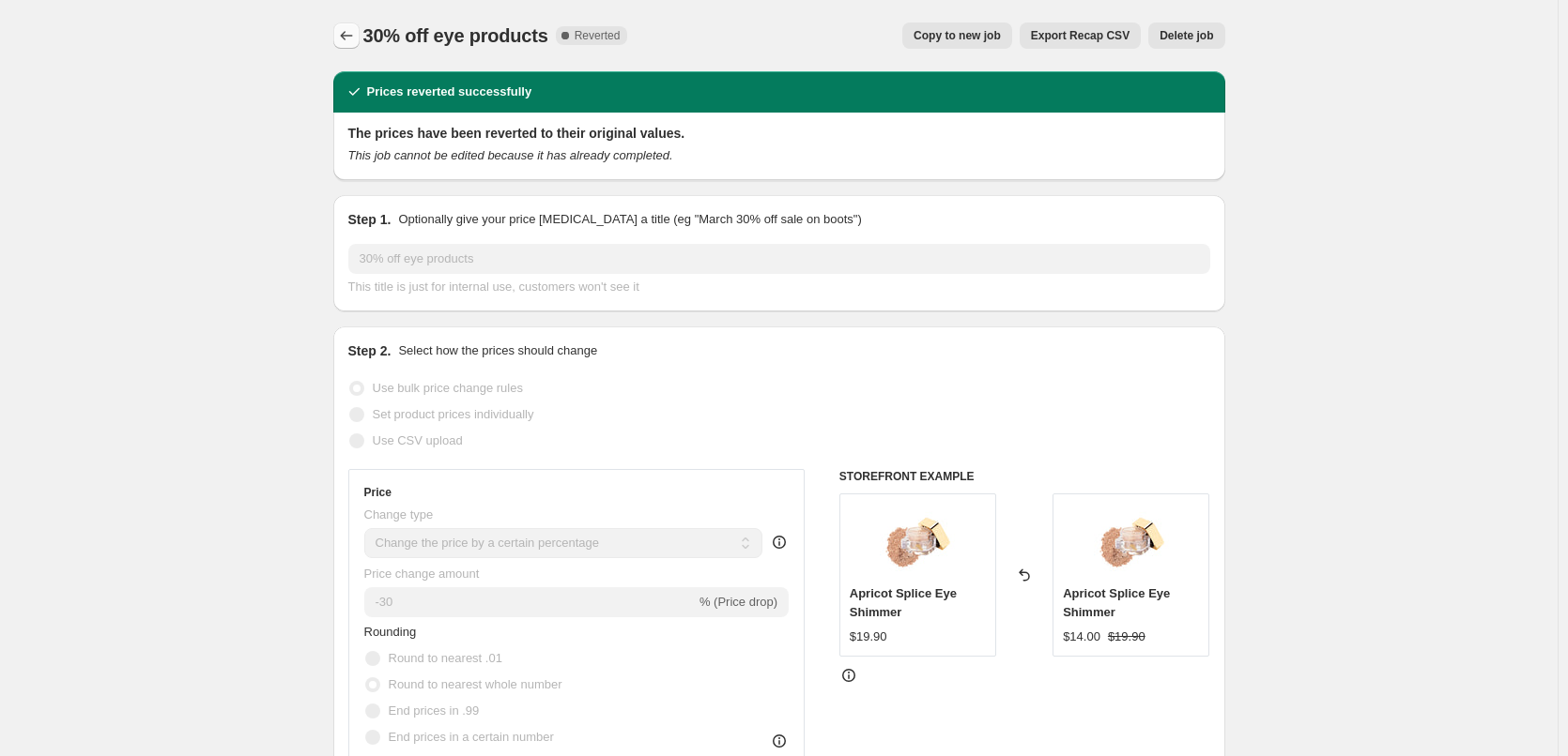
click at [355, 36] on icon "Price change jobs" at bounding box center [346, 36] width 19 height 19
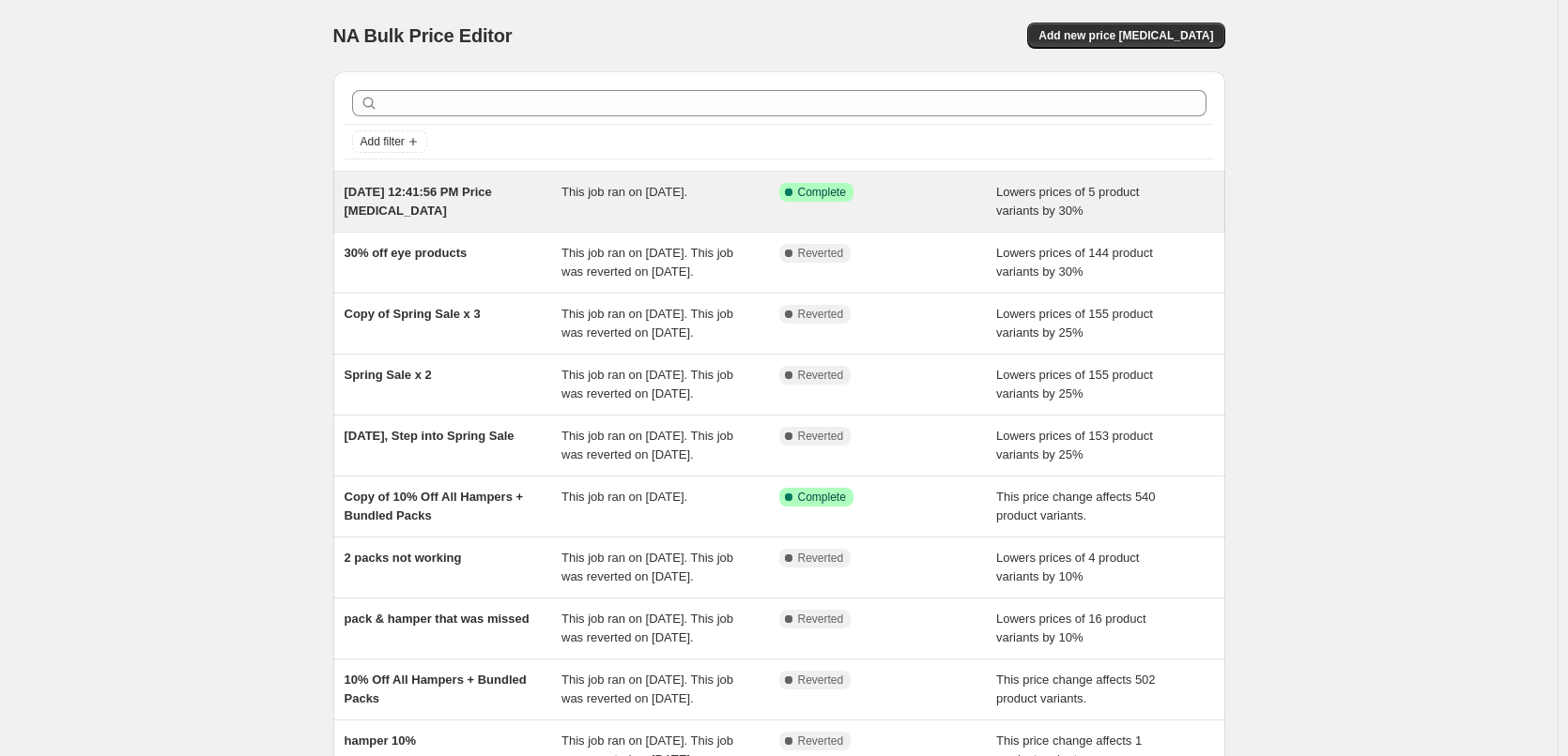
click at [447, 186] on span "Sep 17, 2025, 12:41:56 PM Price change job" at bounding box center [418, 201] width 147 height 33
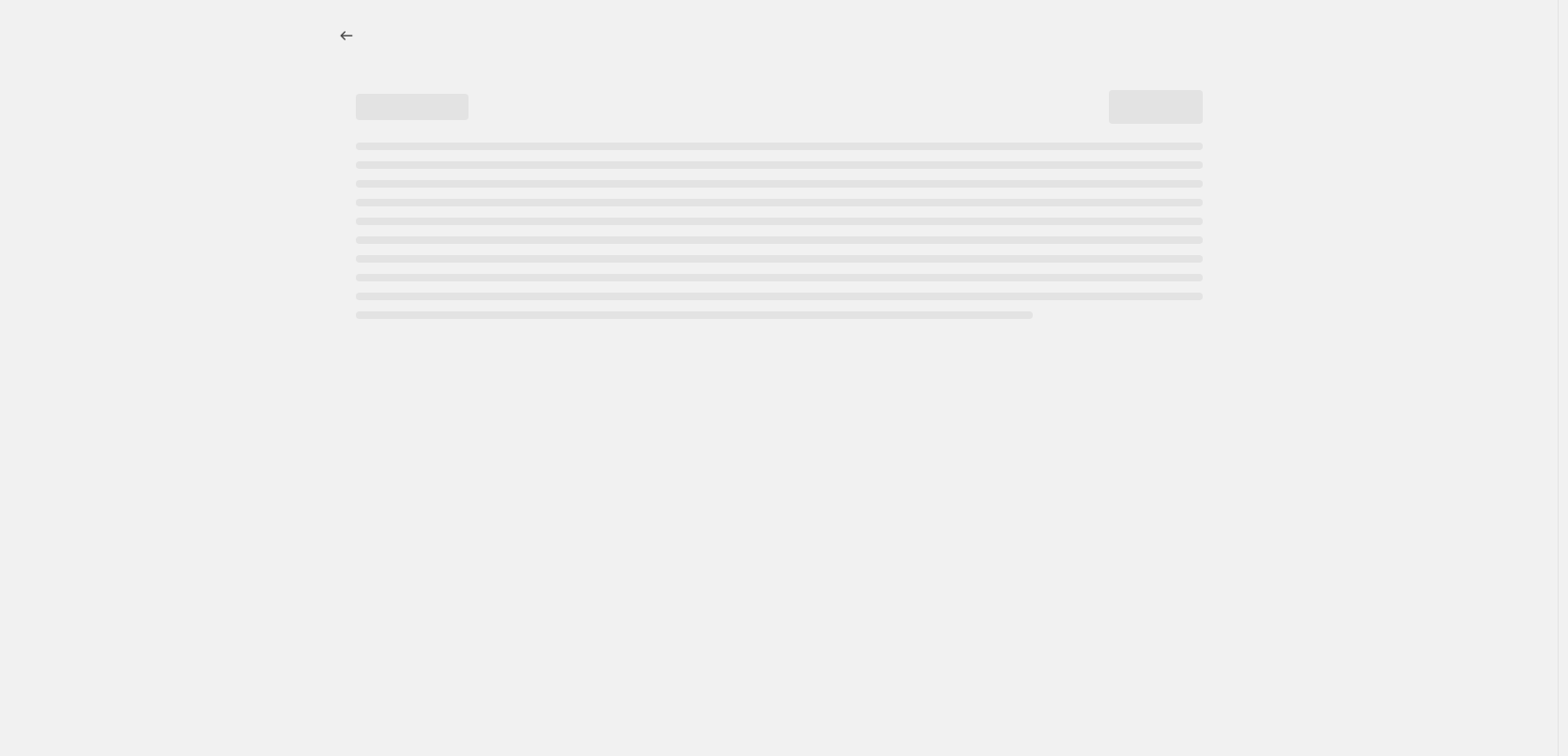
select select "percentage"
select select "no_change"
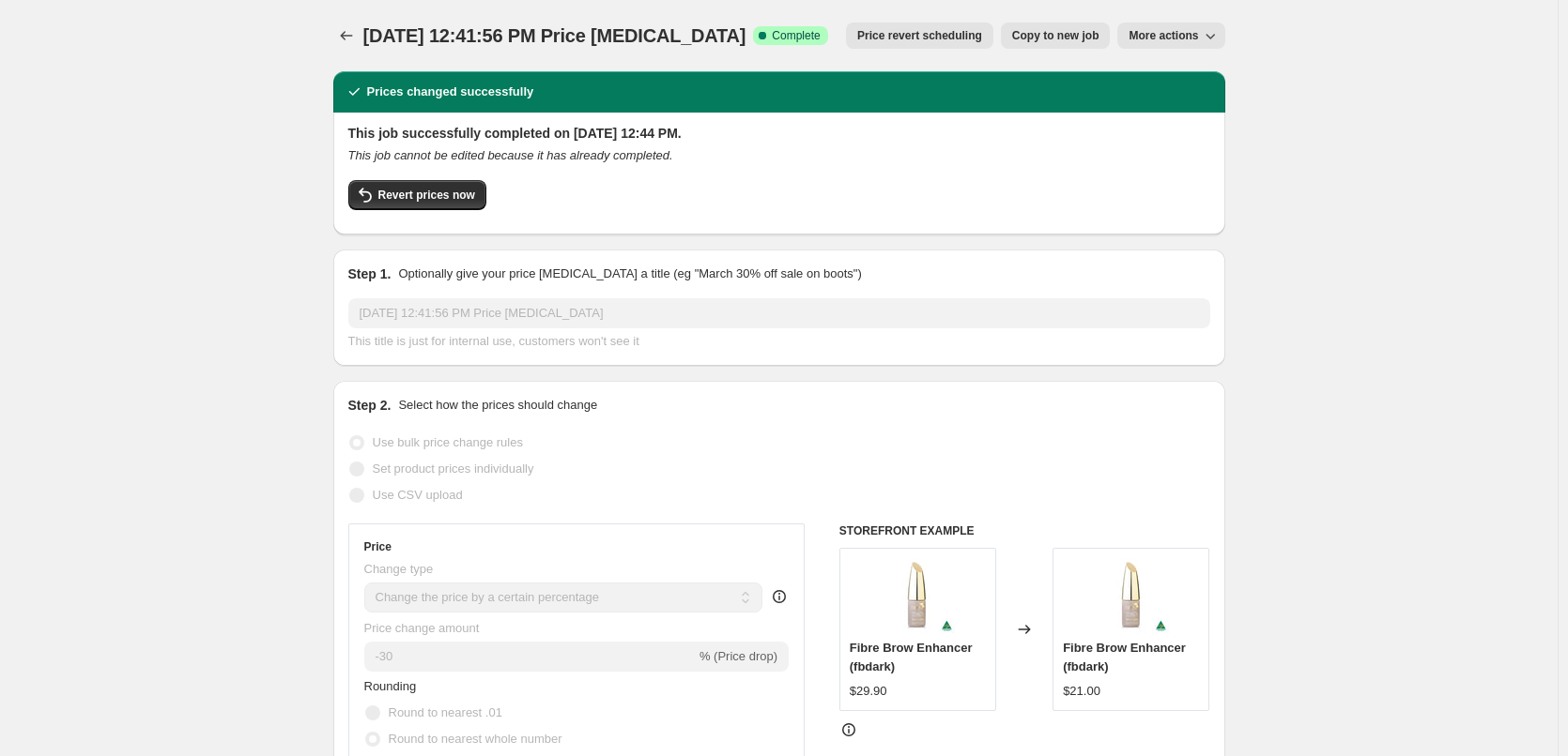
click at [1187, 33] on span "More actions" at bounding box center [1164, 36] width 70 height 15
click at [441, 193] on span "Revert prices now" at bounding box center [426, 195] width 97 height 15
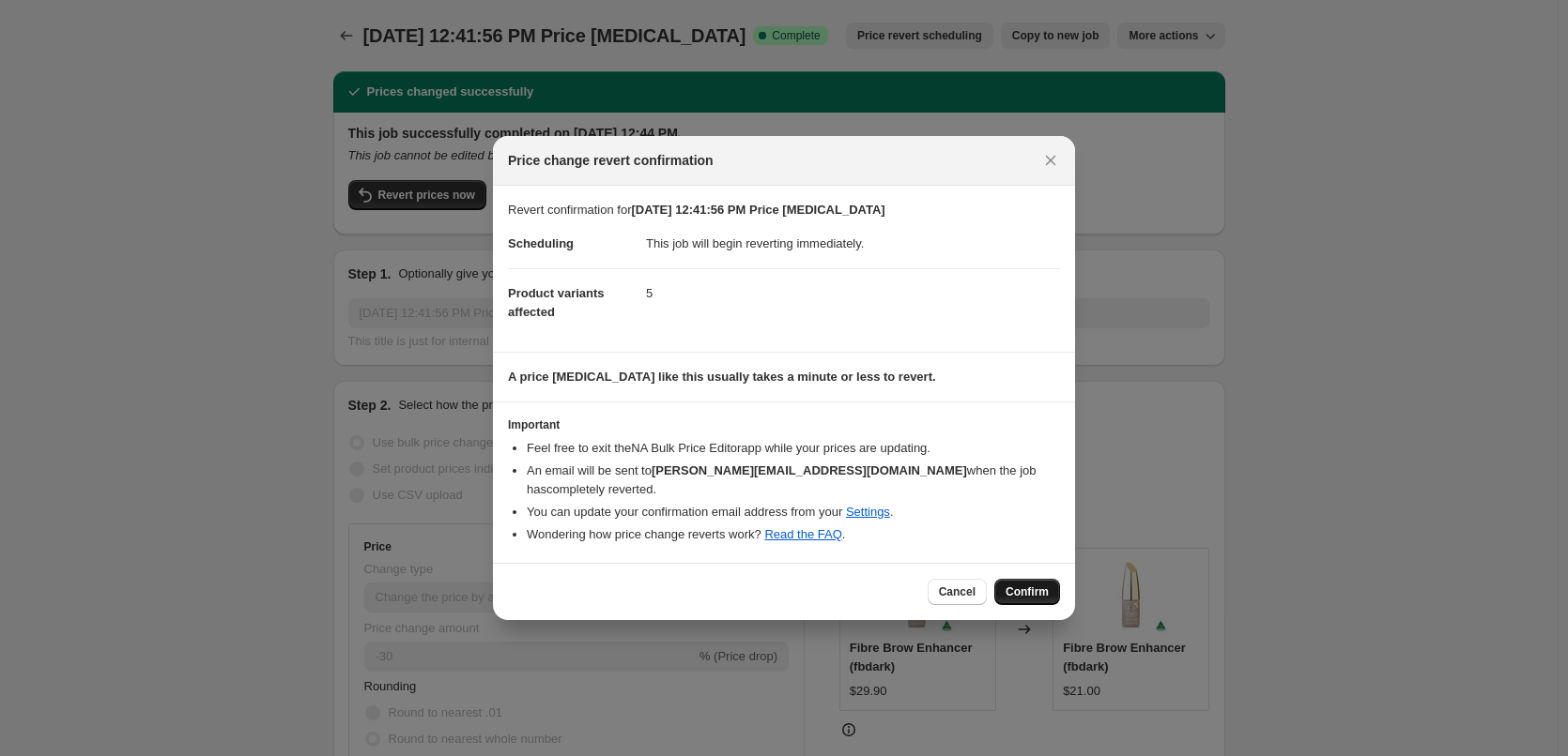
click at [1023, 584] on span "Confirm" at bounding box center [1027, 592] width 43 height 15
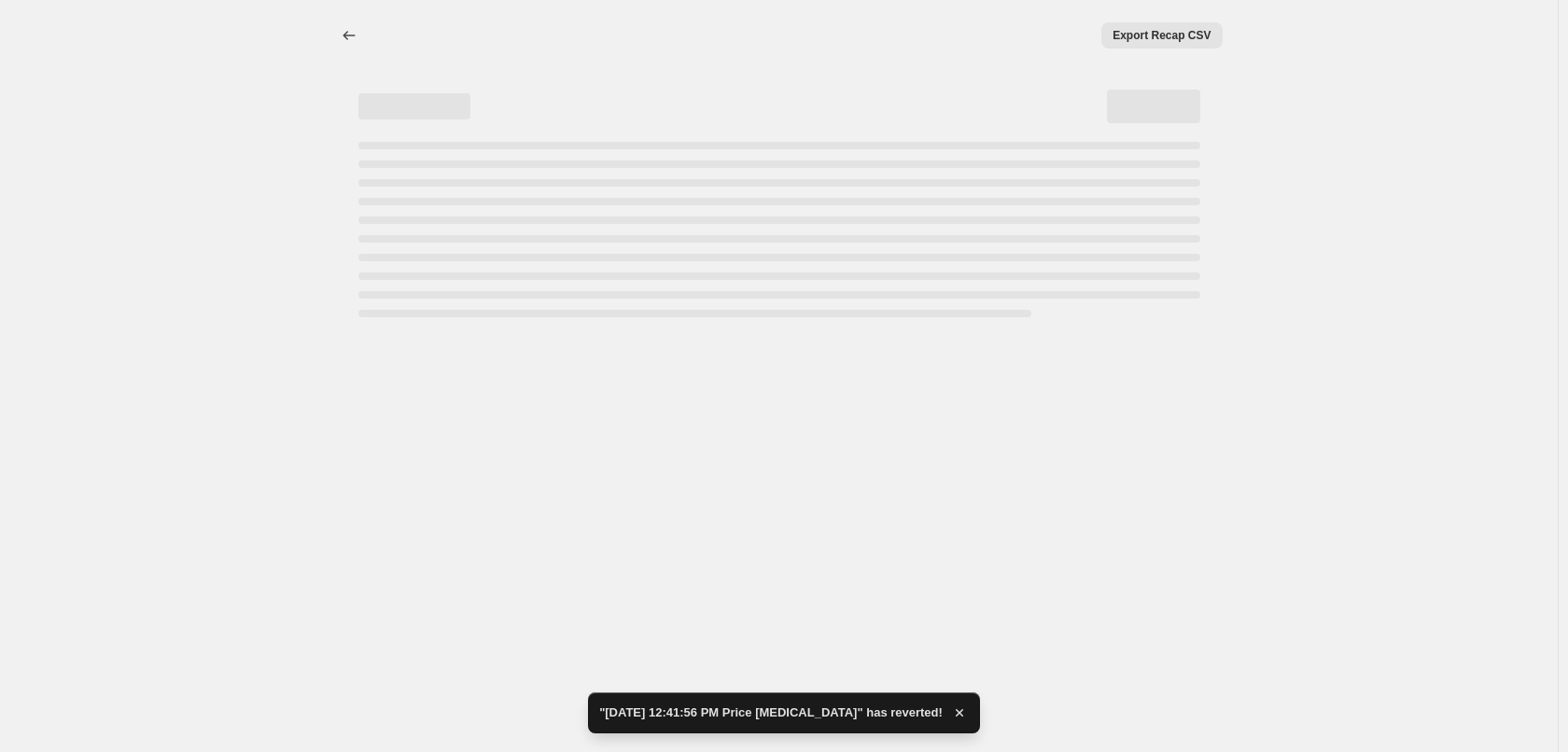
select select "percentage"
select select "no_change"
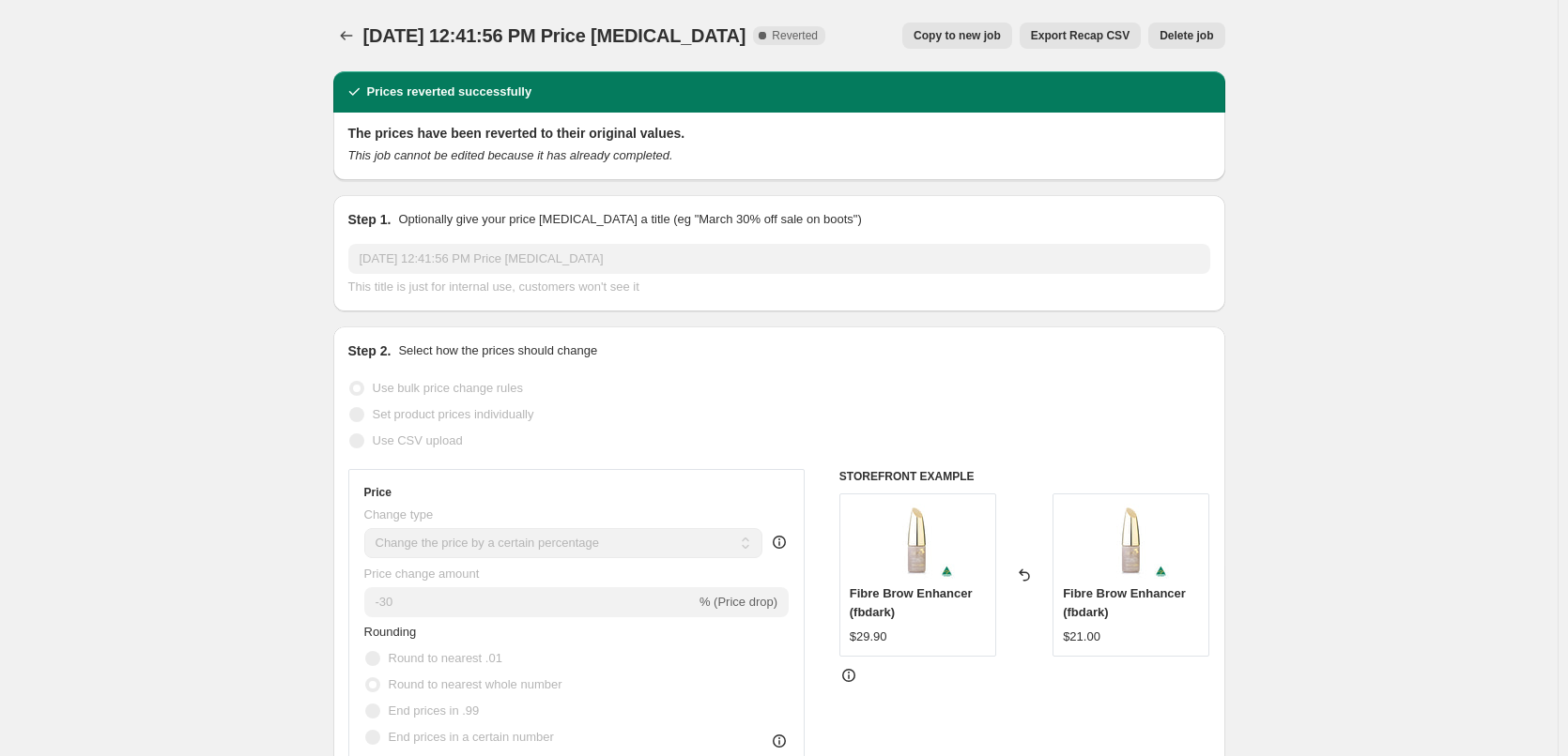
click at [956, 39] on span "Copy to new job" at bounding box center [957, 36] width 88 height 15
select select "percentage"
select select "no_change"
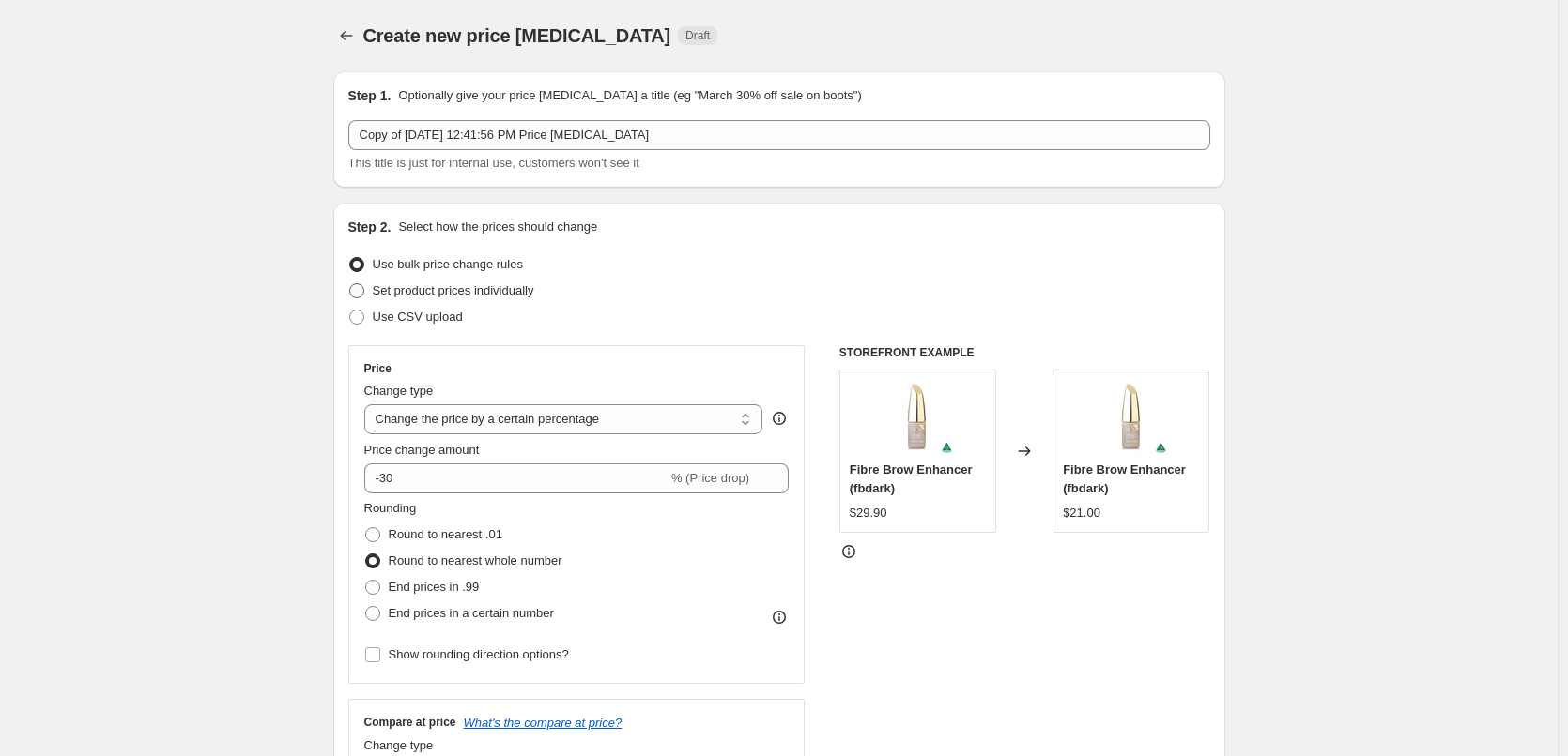
scroll to position [94, 0]
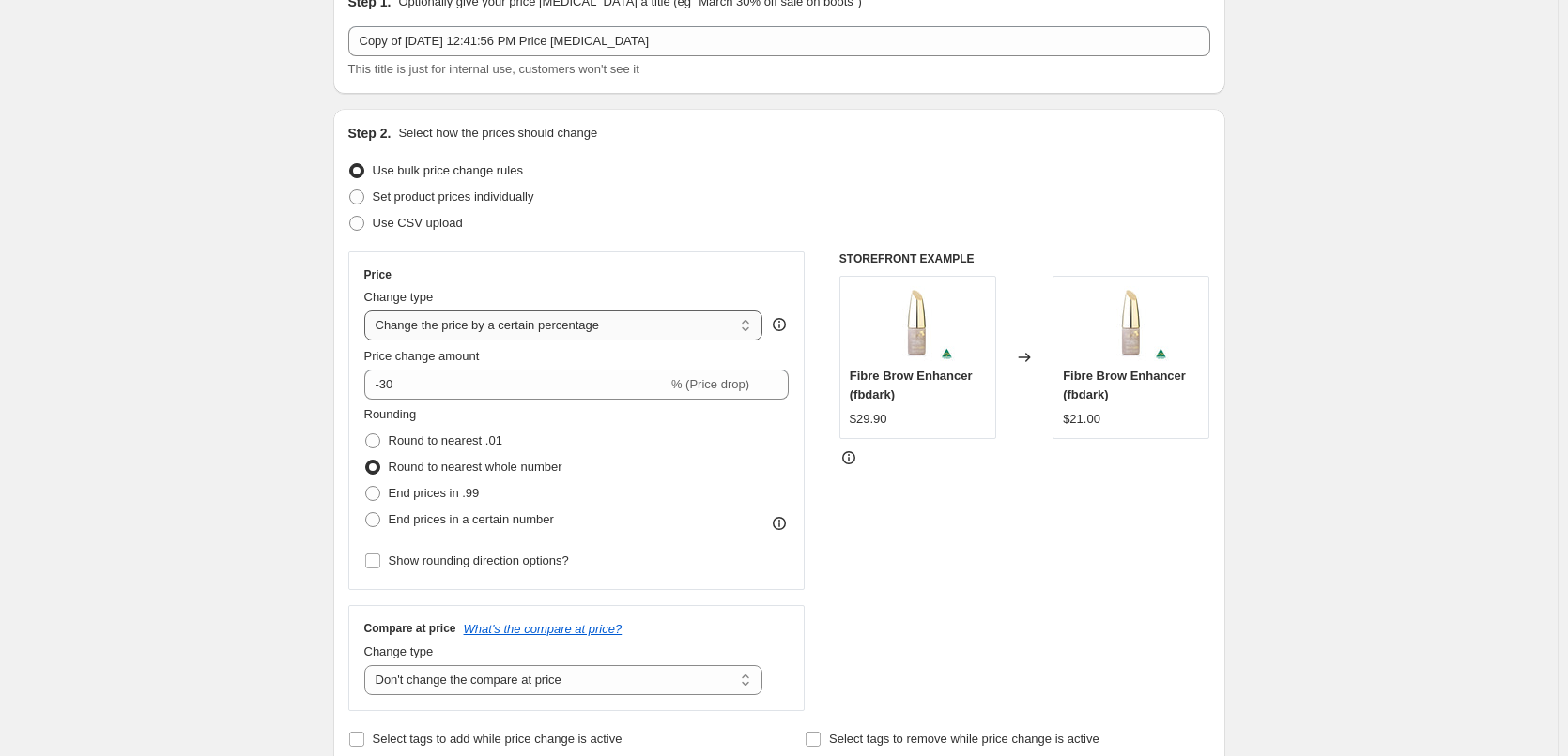
click at [635, 329] on select "Change the price to a certain amount Change the price by a certain amount Chang…" at bounding box center [563, 326] width 399 height 30
select select "bcap"
click at [368, 311] on select "Change the price to a certain amount Change the price by a certain amount Chang…" at bounding box center [563, 326] width 399 height 30
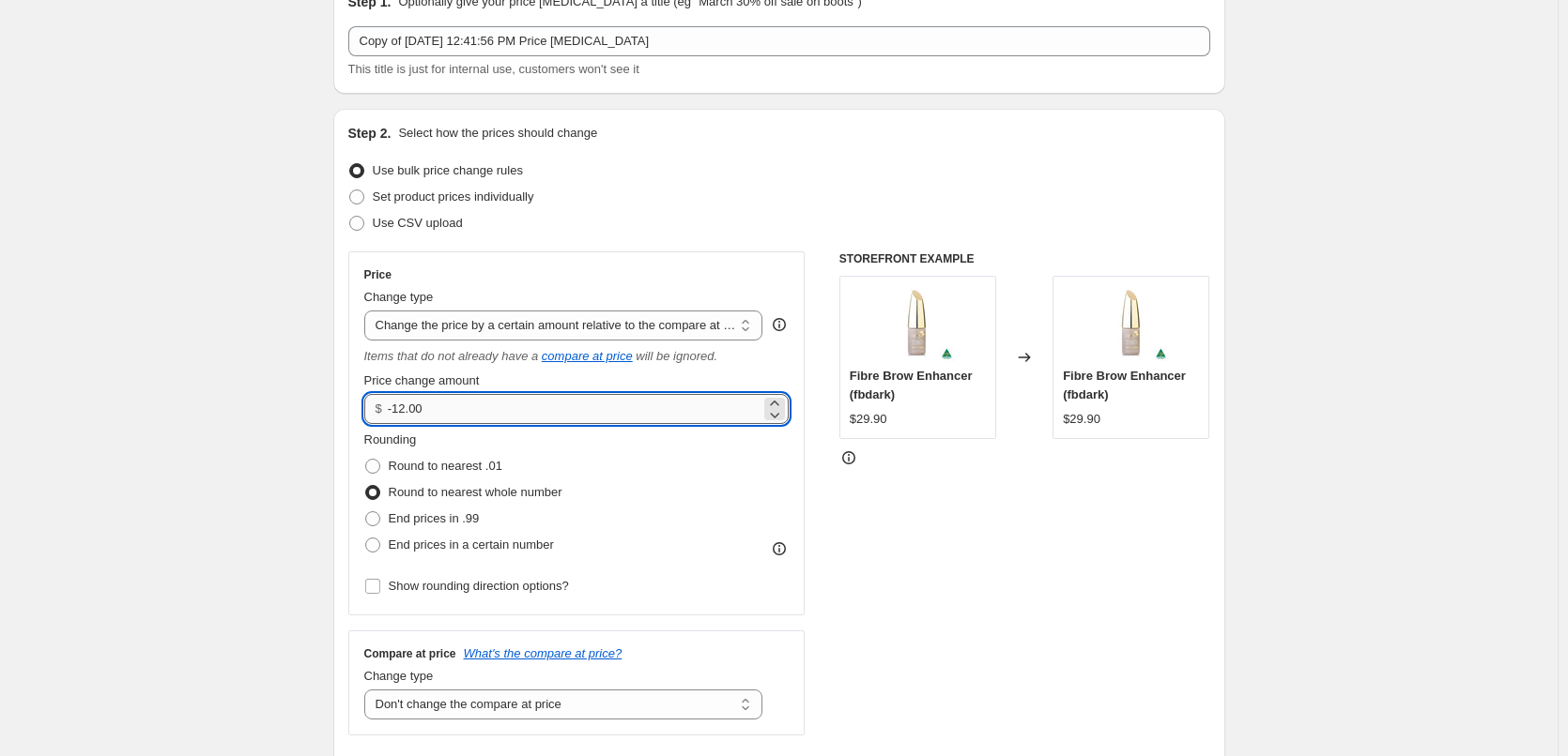
click at [460, 412] on input "-12.00" at bounding box center [573, 409] width 372 height 30
click at [783, 412] on icon at bounding box center [774, 415] width 19 height 19
type input "-12.01"
click at [557, 418] on input "-12.01" at bounding box center [573, 409] width 372 height 30
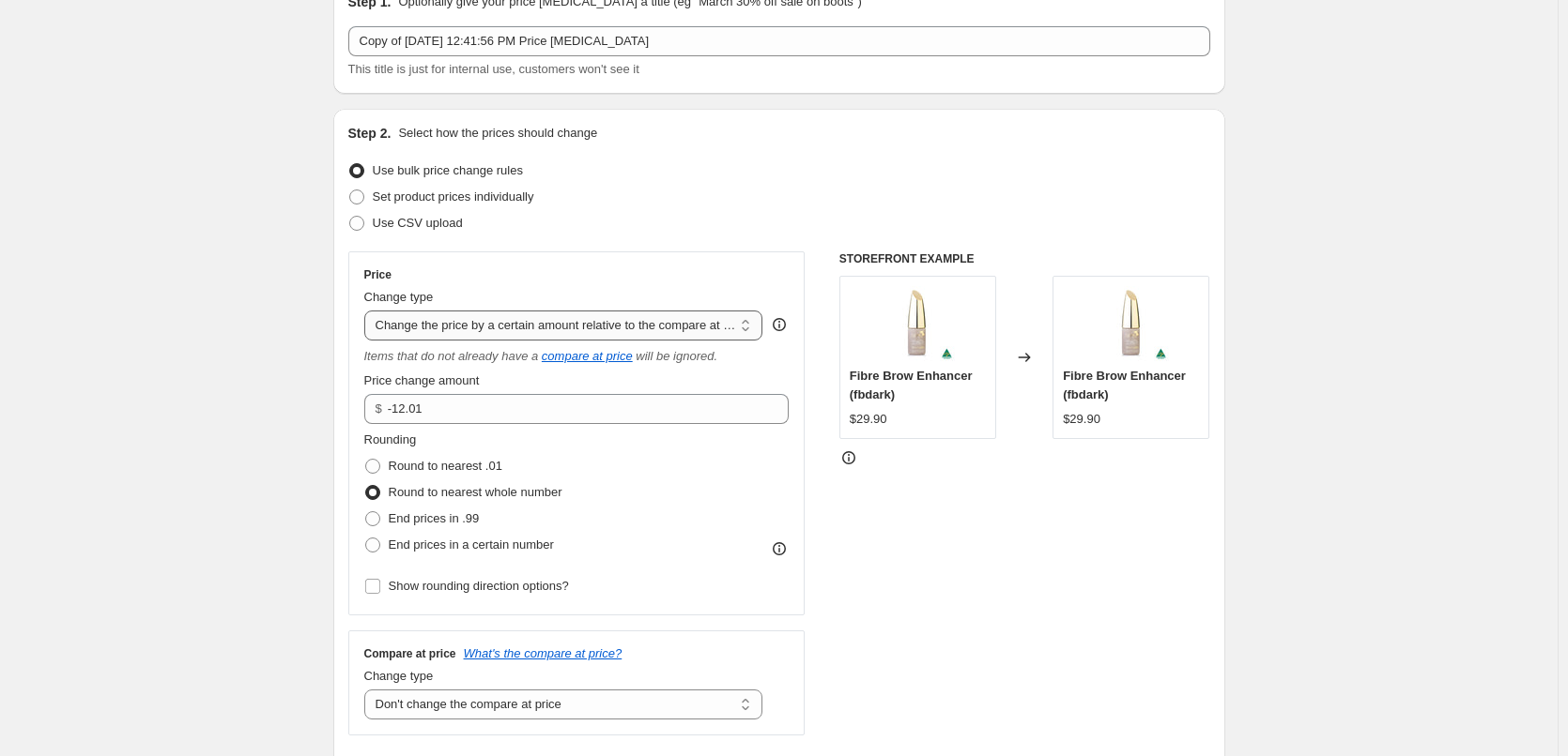
click at [593, 319] on select "Change the price to a certain amount Change the price by a certain amount Chang…" at bounding box center [563, 326] width 399 height 30
select select "by"
click at [368, 311] on select "Change the price to a certain amount Change the price by a certain amount Chang…" at bounding box center [563, 326] width 399 height 30
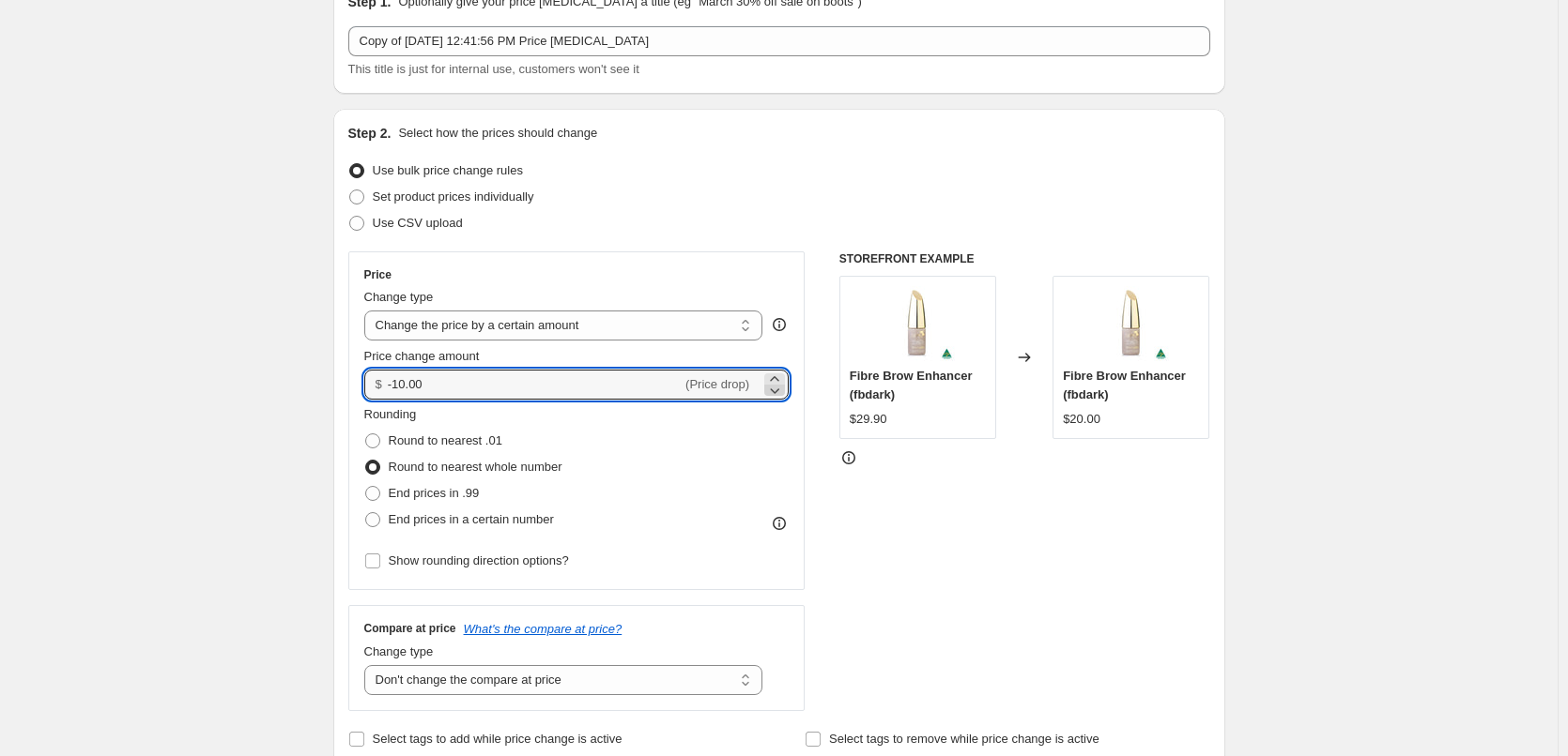
click at [784, 393] on icon at bounding box center [774, 390] width 19 height 19
type input "-10.01"
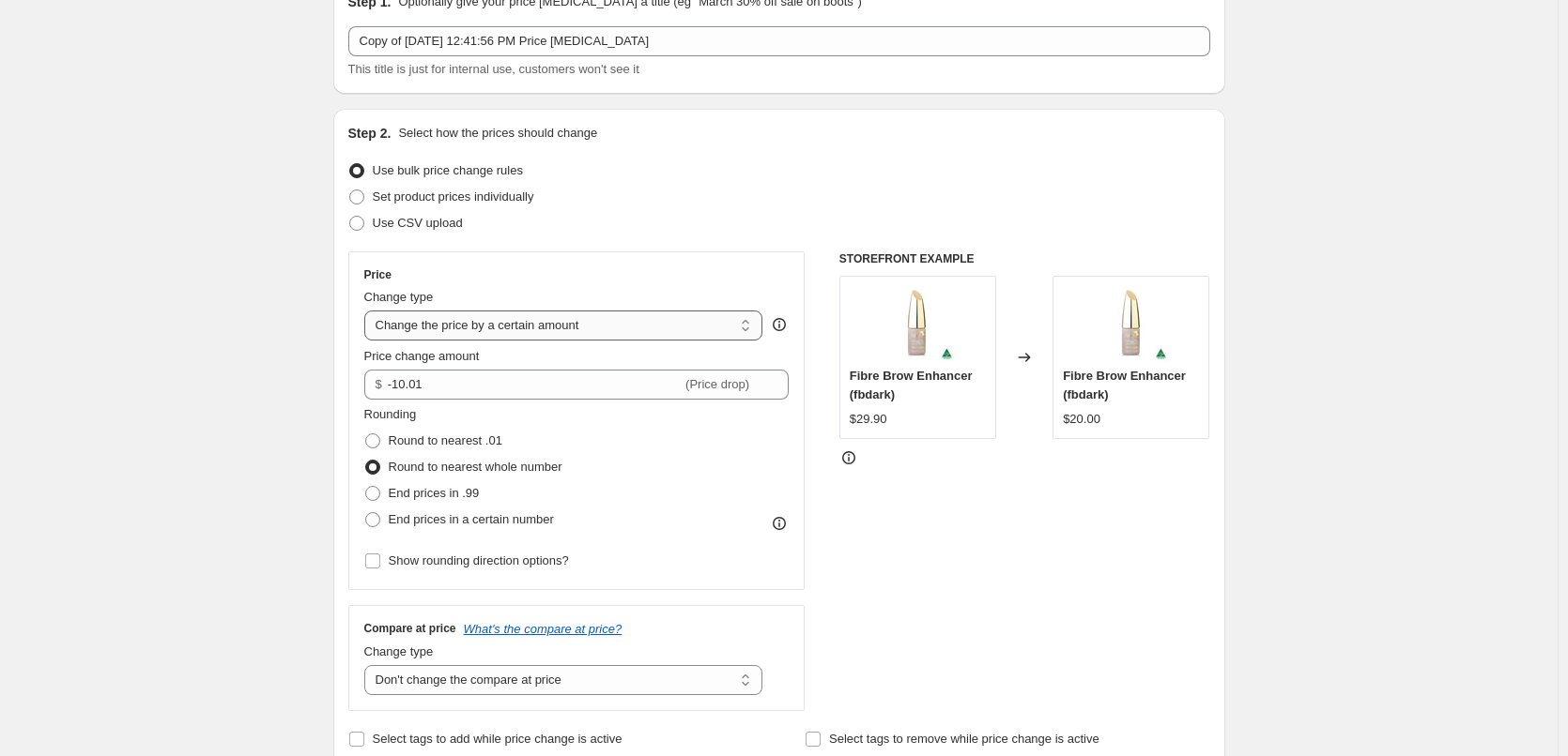
click at [599, 323] on select "Change the price to a certain amount Change the price by a certain amount Chang…" at bounding box center [563, 326] width 399 height 30
select select "pcap"
click at [368, 311] on select "Change the price to a certain amount Change the price by a certain amount Chang…" at bounding box center [563, 326] width 399 height 30
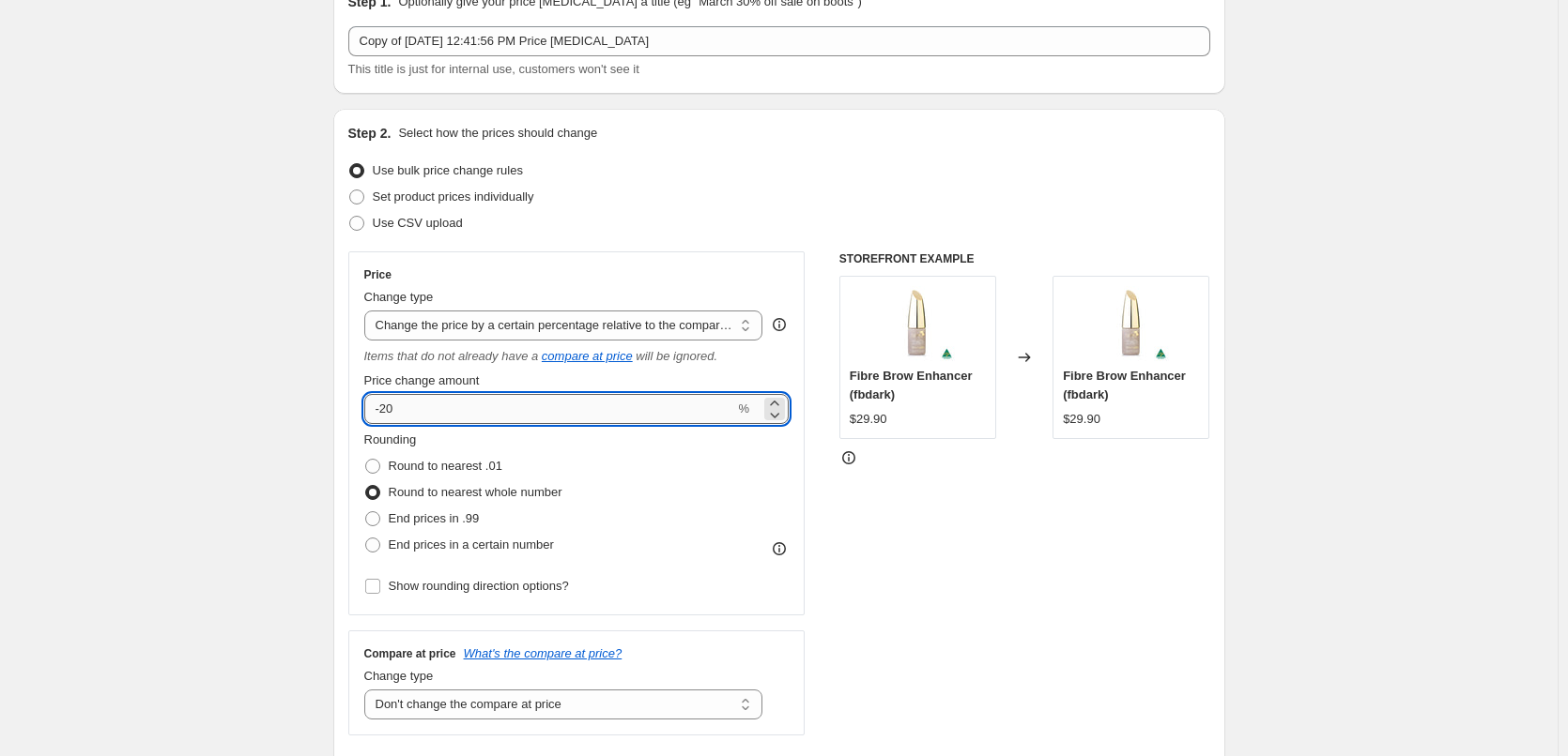
click at [560, 405] on input "-20" at bounding box center [549, 409] width 371 height 30
type input "-2"
type input "-30"
click at [735, 524] on div "Rounding Round to nearest .01 Round to nearest whole number End prices in .99 E…" at bounding box center [576, 494] width 425 height 127
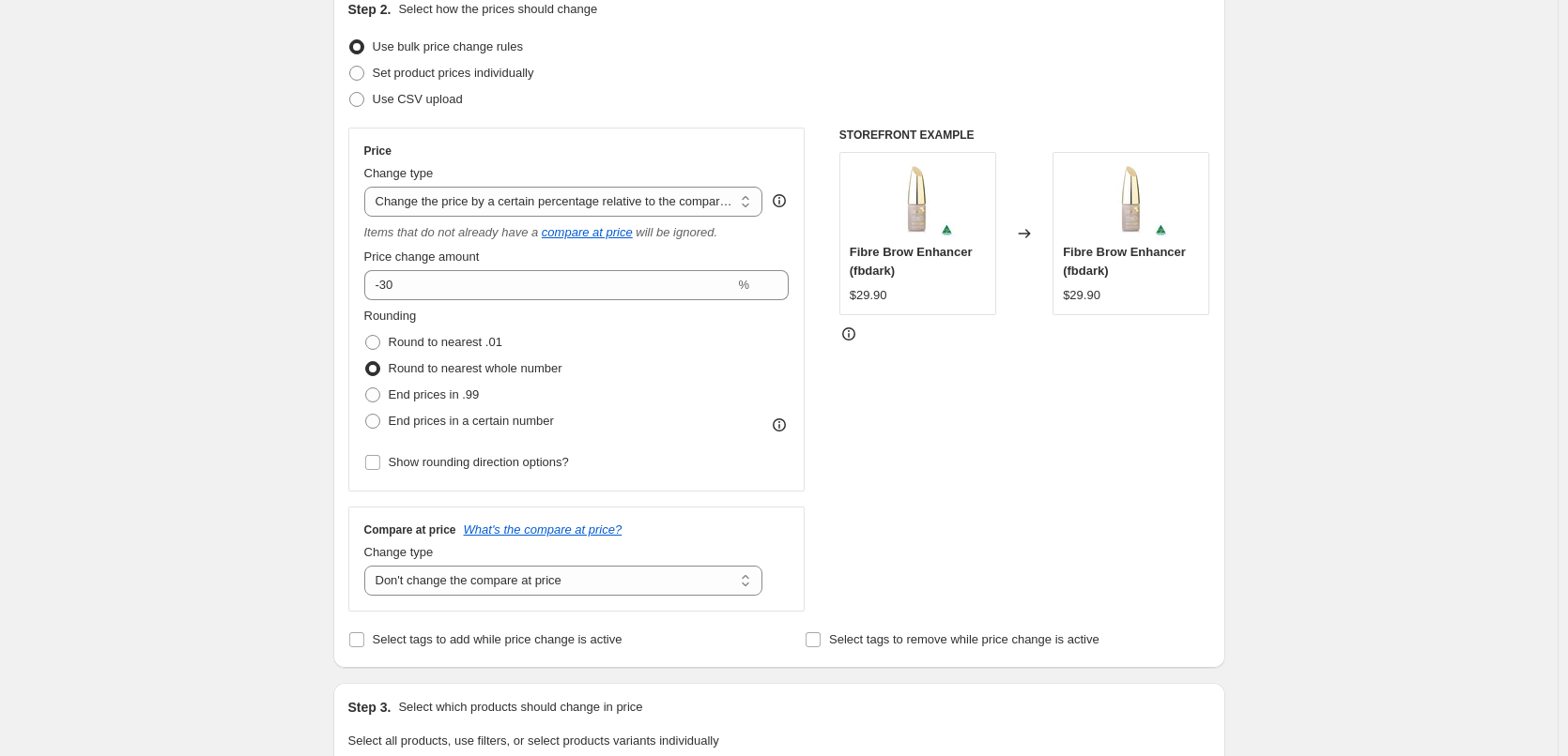
scroll to position [188, 0]
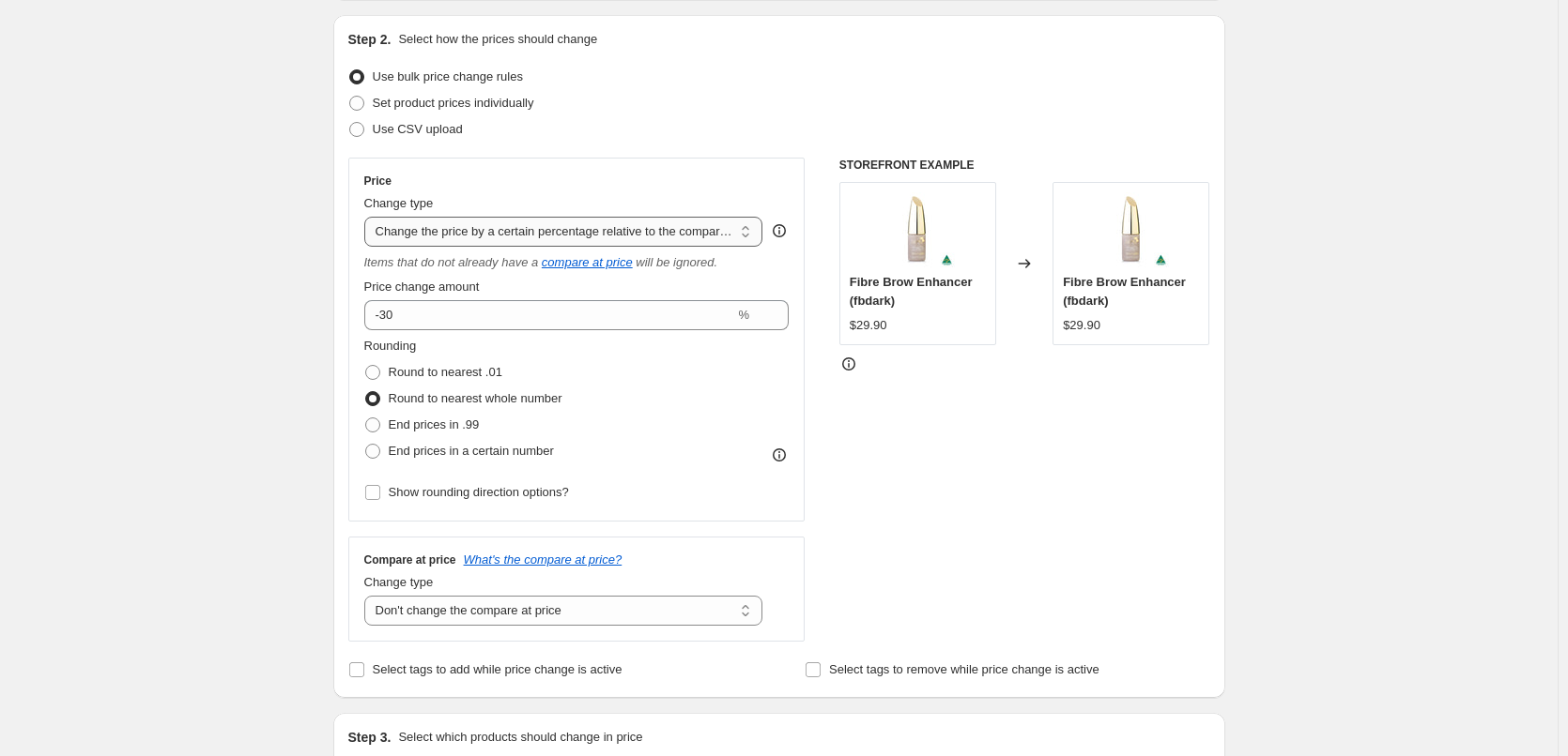
click at [589, 233] on select "Change the price to a certain amount Change the price by a certain amount Chang…" at bounding box center [563, 232] width 399 height 30
select select "percentage"
click at [368, 217] on select "Change the price to a certain amount Change the price by a certain amount Chang…" at bounding box center [563, 232] width 399 height 30
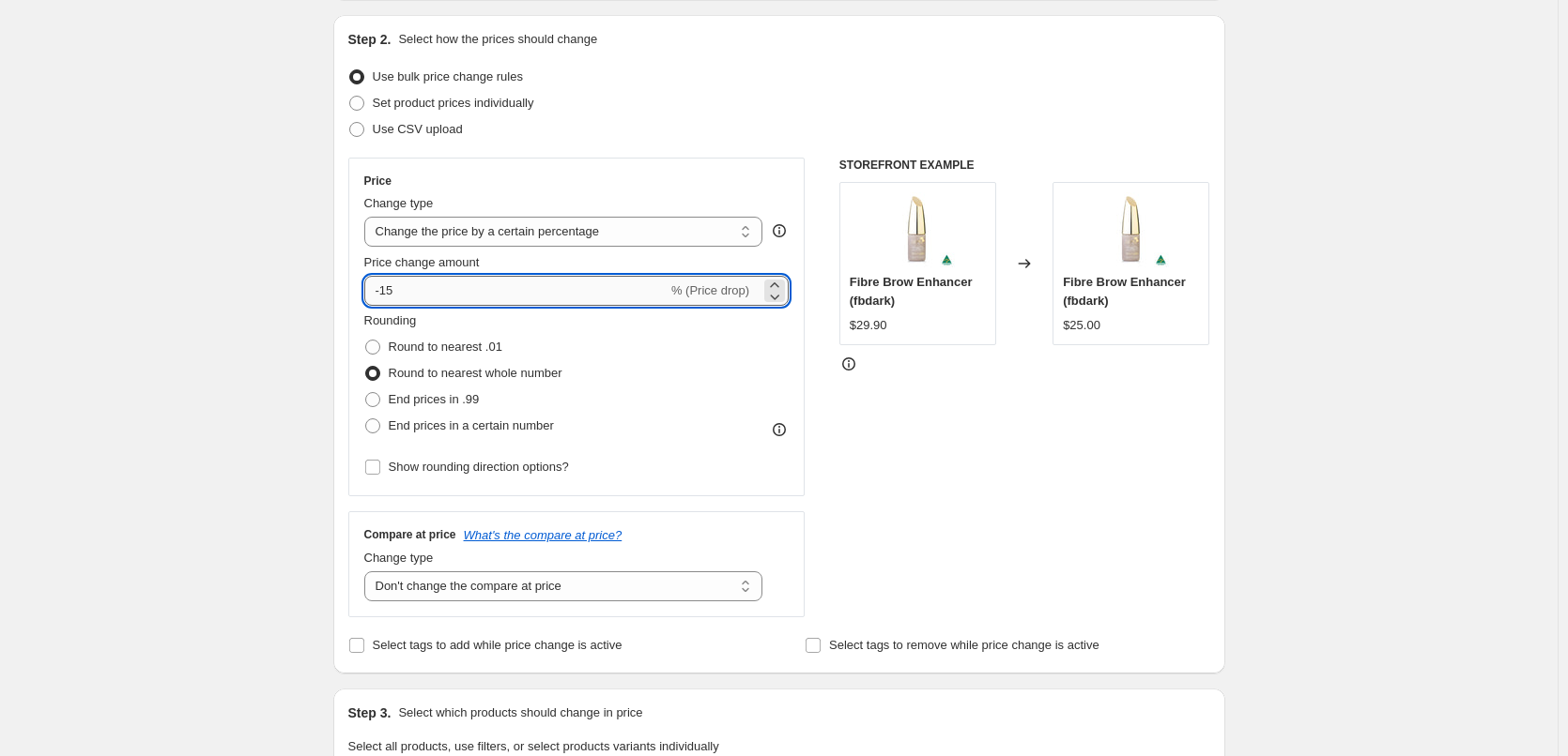
click at [478, 290] on input "-15" at bounding box center [516, 291] width 304 height 30
type input "-1"
type input "-30"
click at [654, 374] on div "Rounding Round to nearest .01 Round to nearest whole number End prices in .99 E…" at bounding box center [576, 375] width 425 height 127
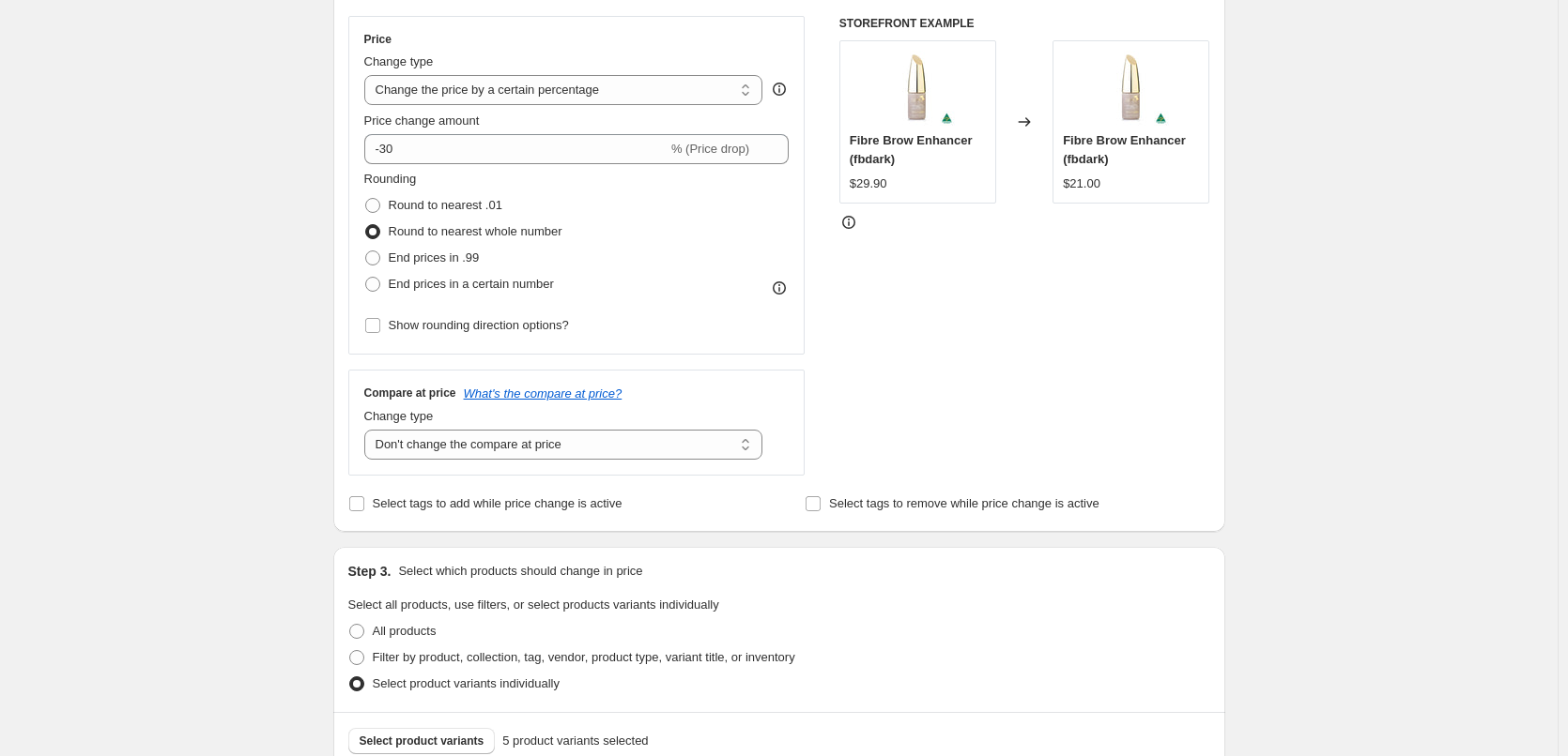
scroll to position [375, 0]
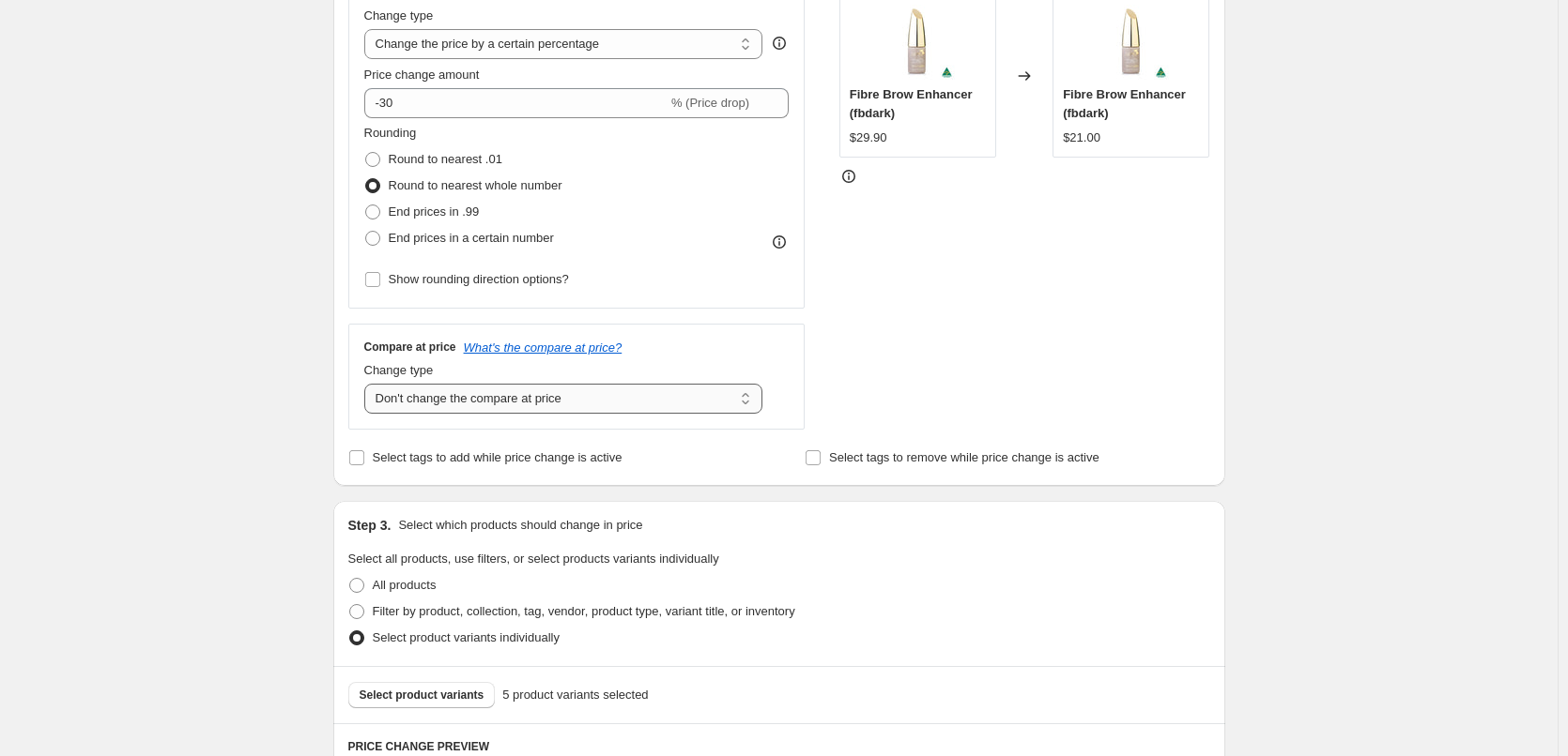
click at [628, 395] on select "Change the compare at price to the current price (sale) Change the compare at p…" at bounding box center [563, 399] width 399 height 30
select select "ep"
click at [368, 384] on select "Change the compare at price to the current price (sale) Change the compare at p…" at bounding box center [563, 399] width 399 height 30
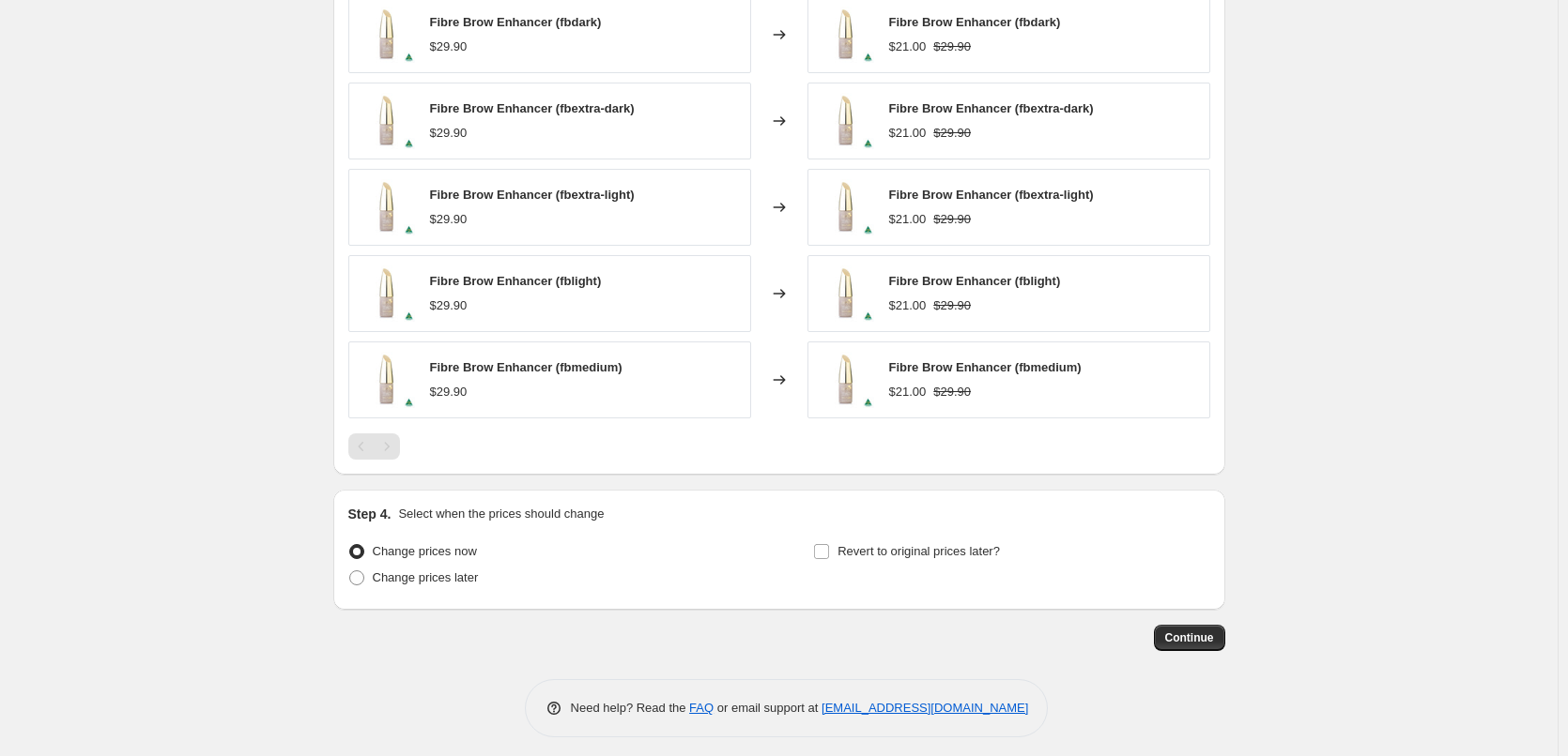
scroll to position [1177, 0]
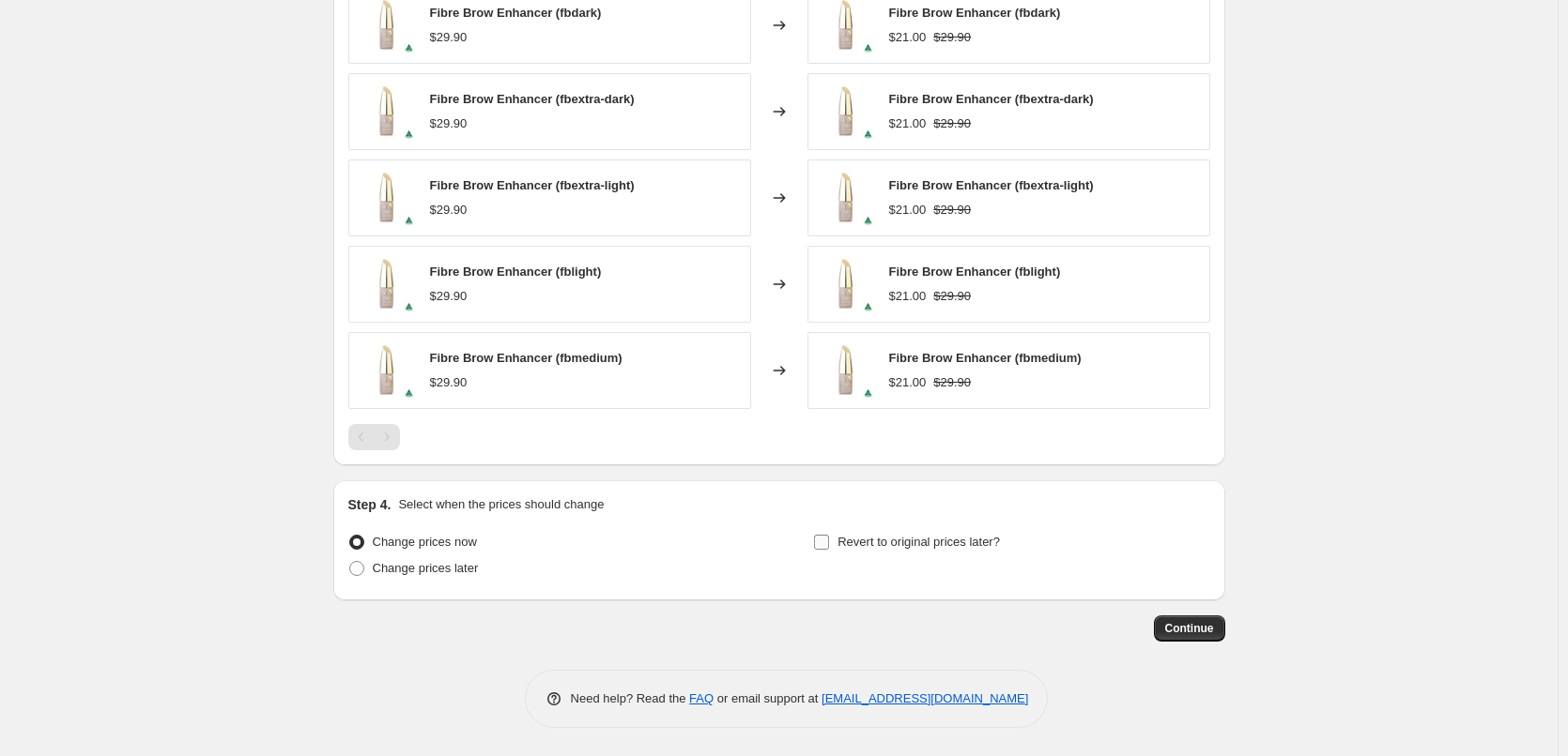
click at [822, 543] on input "Revert to original prices later?" at bounding box center [821, 542] width 15 height 15
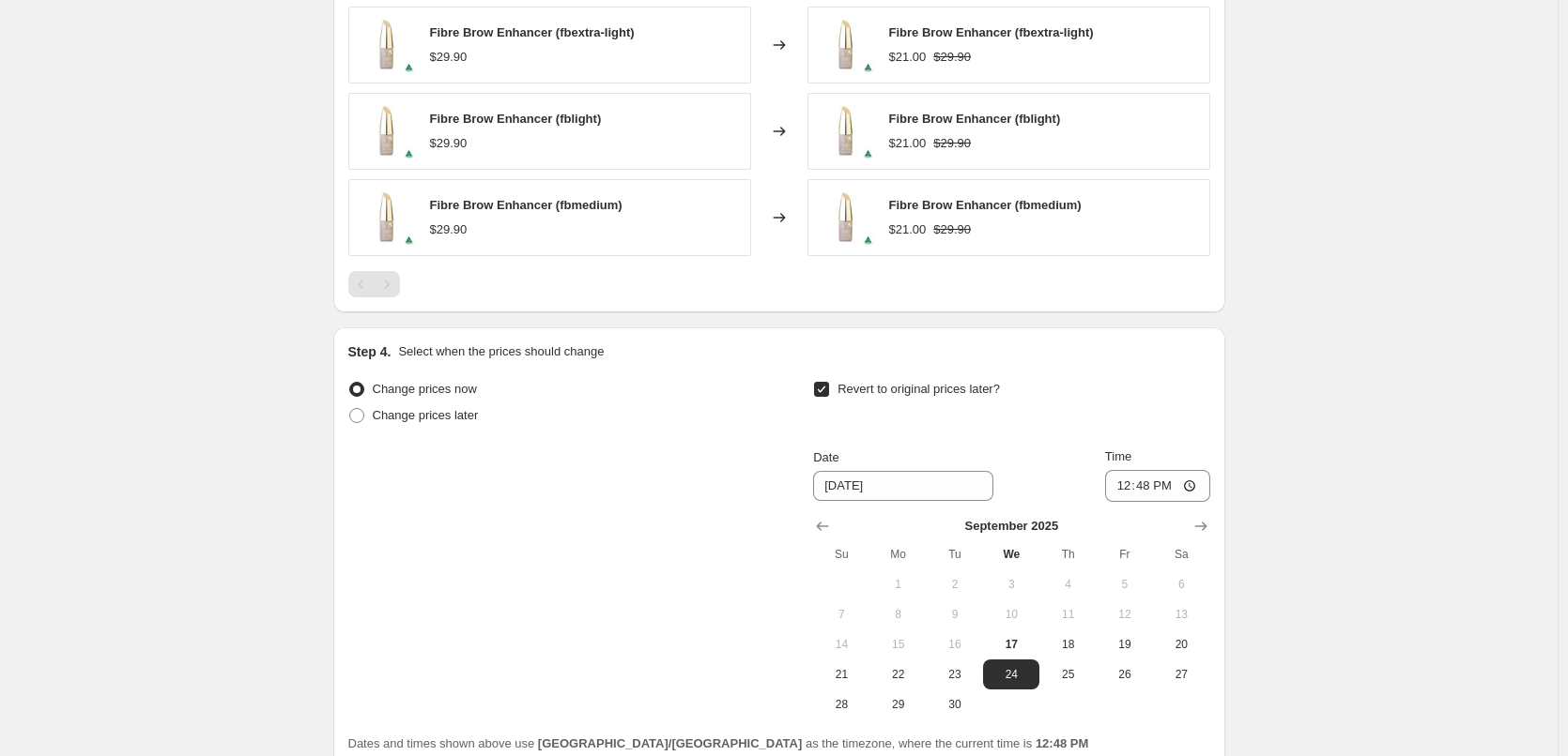
scroll to position [1365, 0]
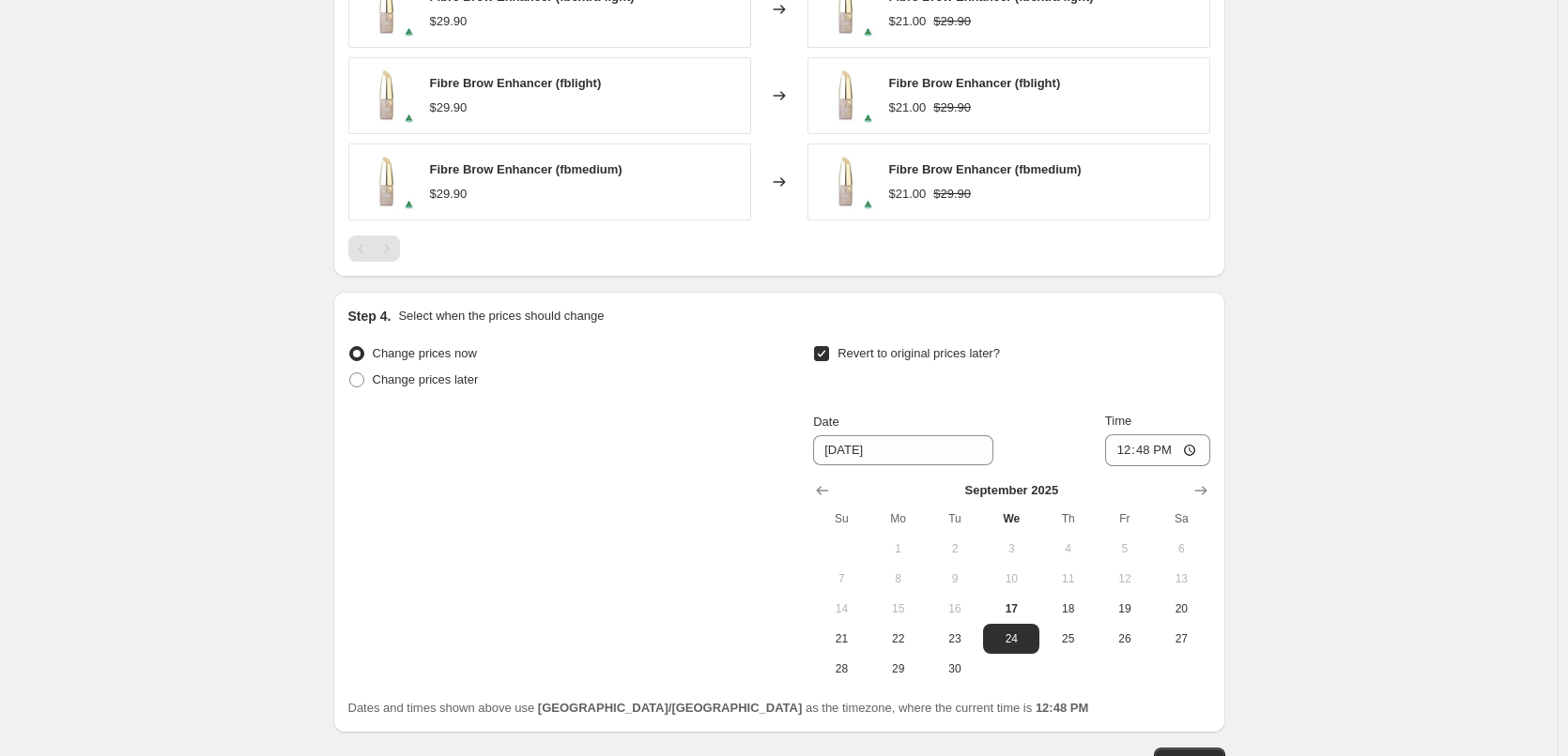
click at [829, 353] on input "Revert to original prices later?" at bounding box center [821, 353] width 15 height 15
checkbox input "false"
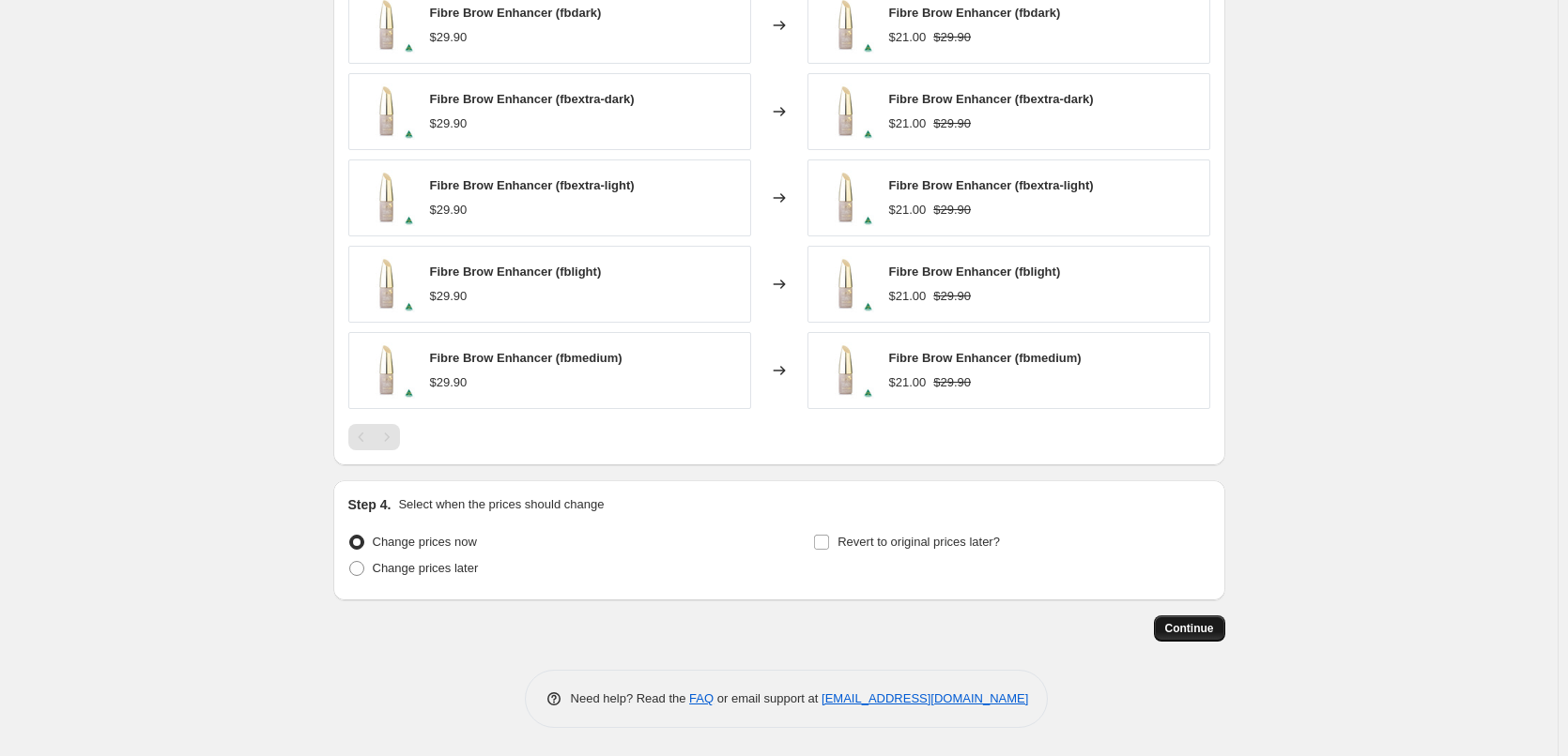
click at [1195, 630] on span "Continue" at bounding box center [1189, 629] width 49 height 15
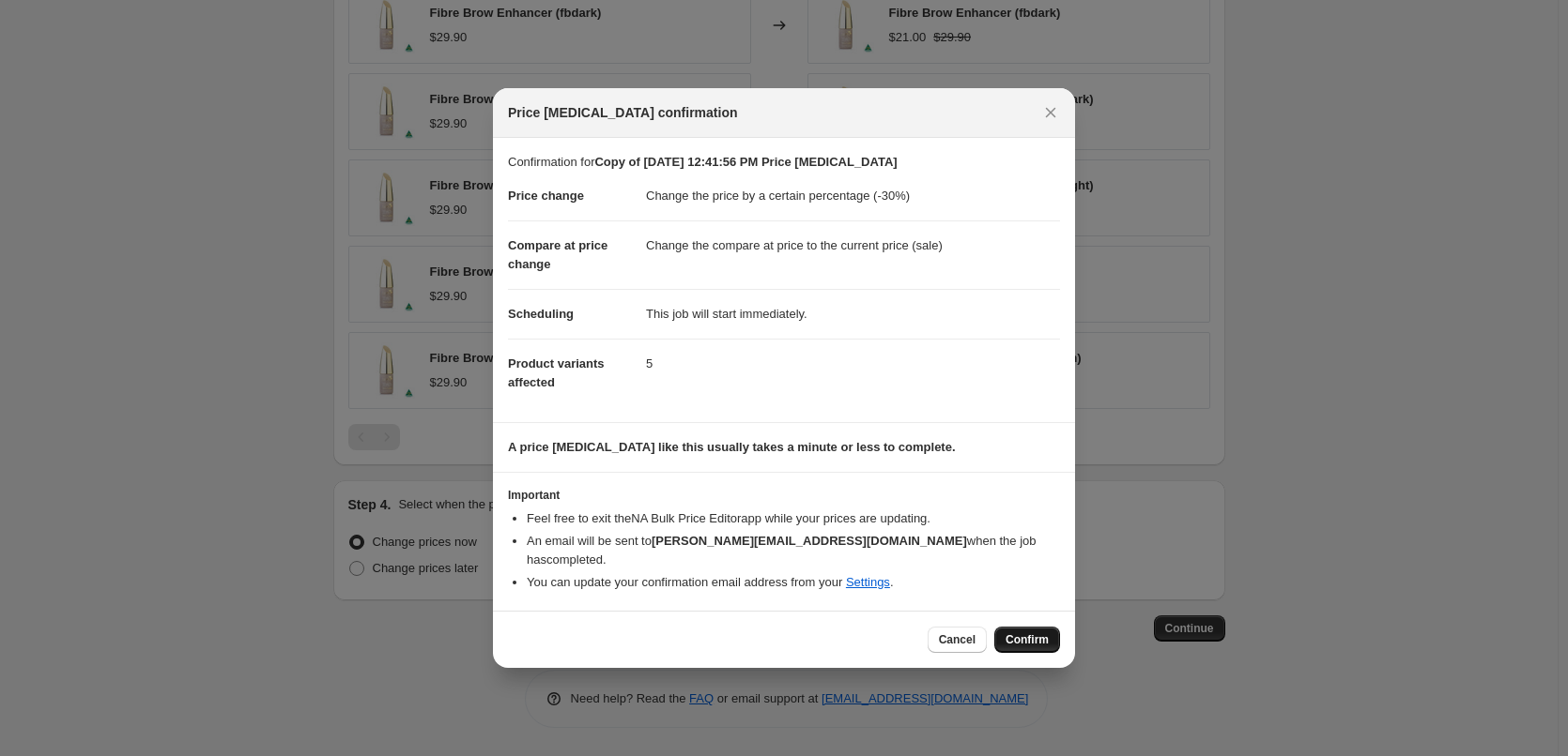
click at [1024, 633] on span "Confirm" at bounding box center [1027, 640] width 43 height 15
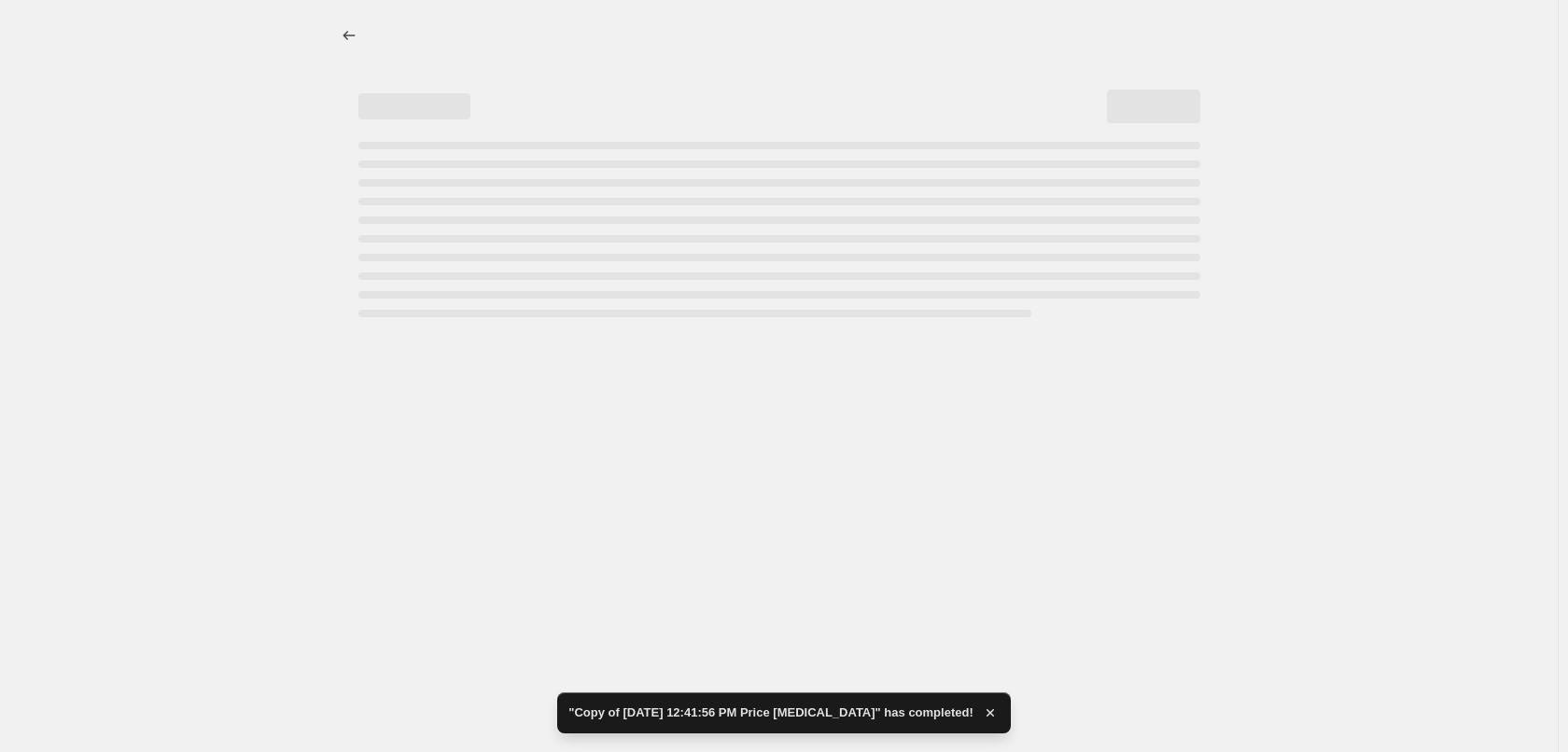
select select "percentage"
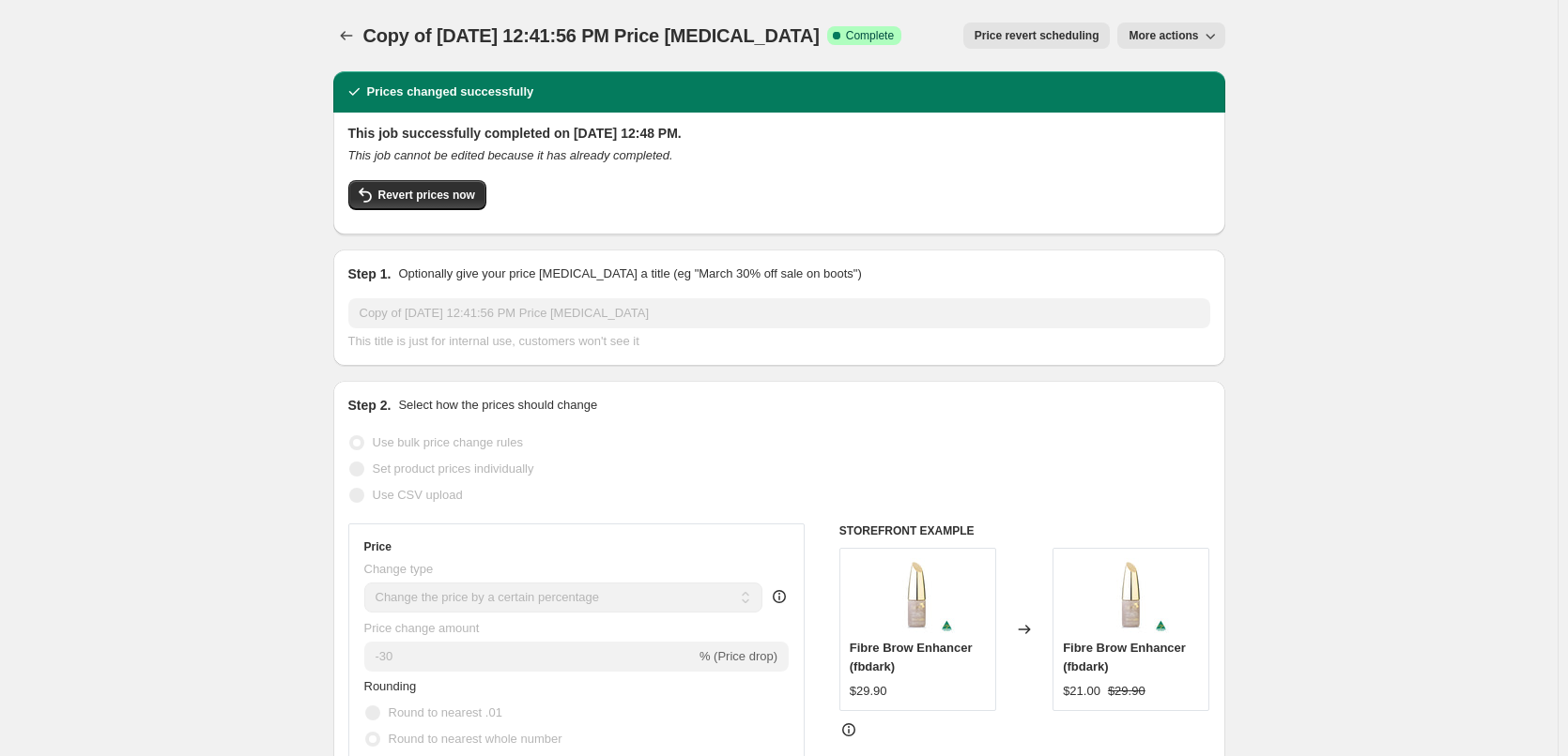
click at [1042, 31] on span "Price revert scheduling" at bounding box center [1036, 36] width 124 height 15
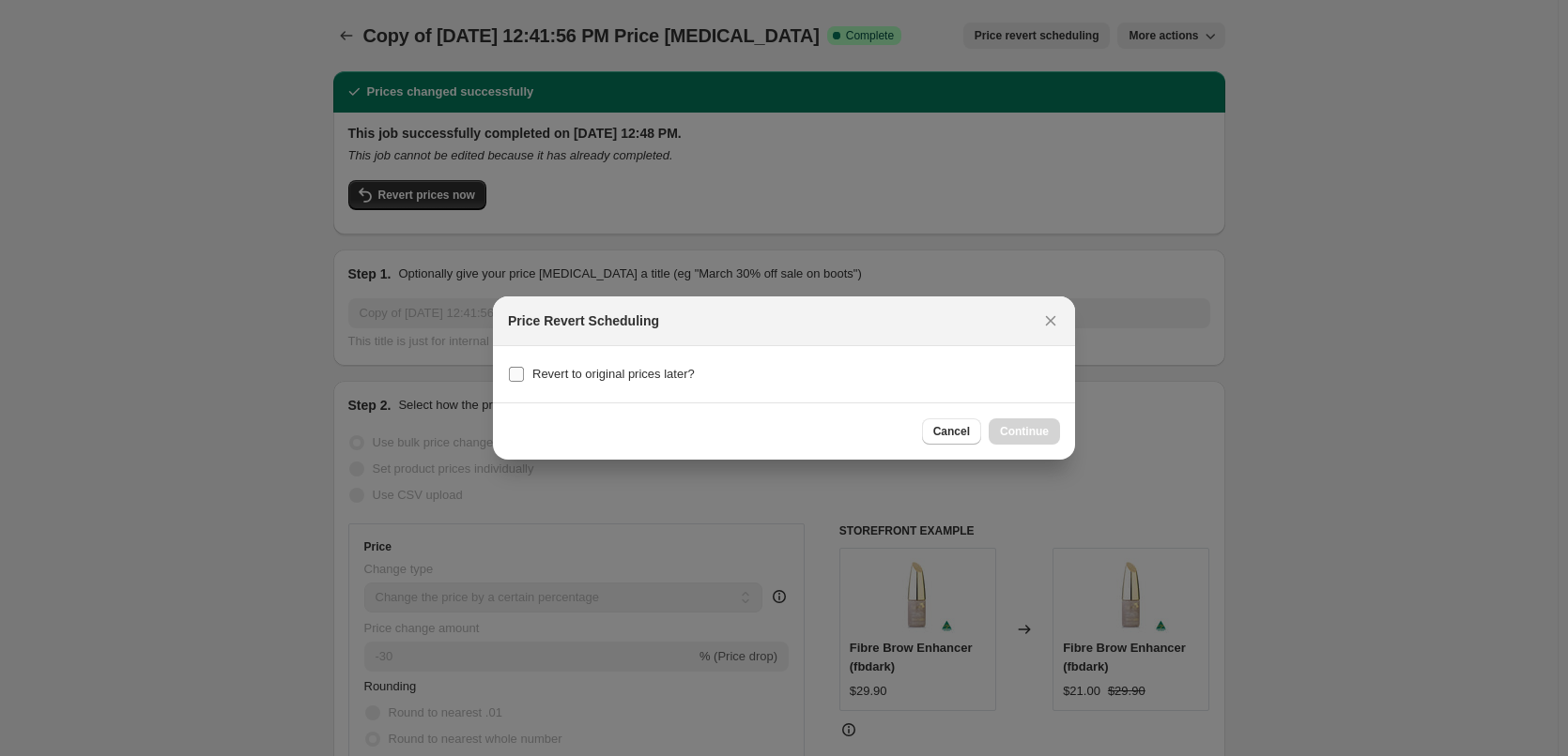
click at [516, 374] on input "Revert to original prices later?" at bounding box center [517, 374] width 15 height 15
checkbox input "true"
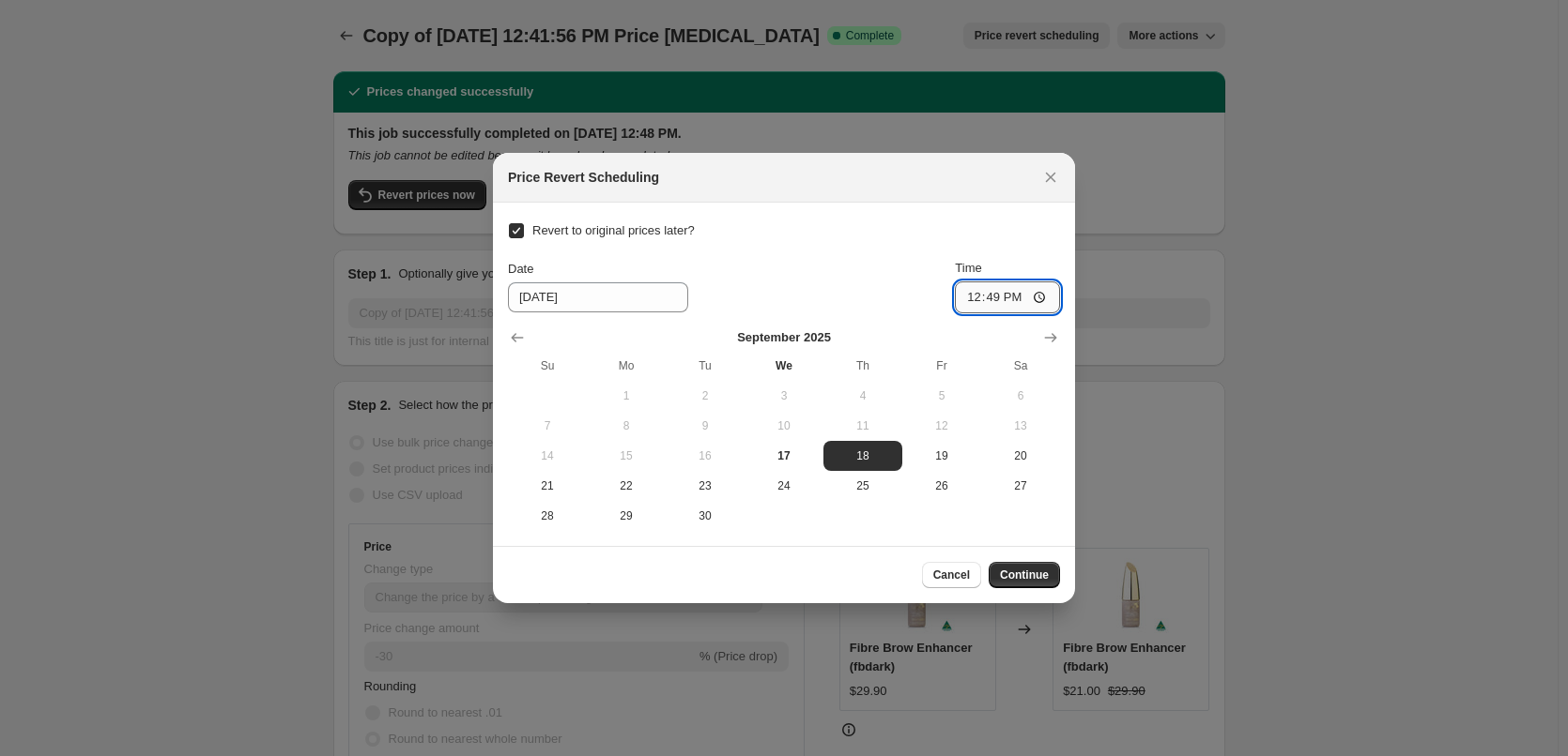
click at [1005, 298] on input "12:49" at bounding box center [1006, 298] width 105 height 32
click at [997, 295] on input "12:49" at bounding box center [1006, 298] width 105 height 32
type input "12:51"
click at [793, 453] on span "17" at bounding box center [784, 456] width 64 height 15
type input "9/17/2025"
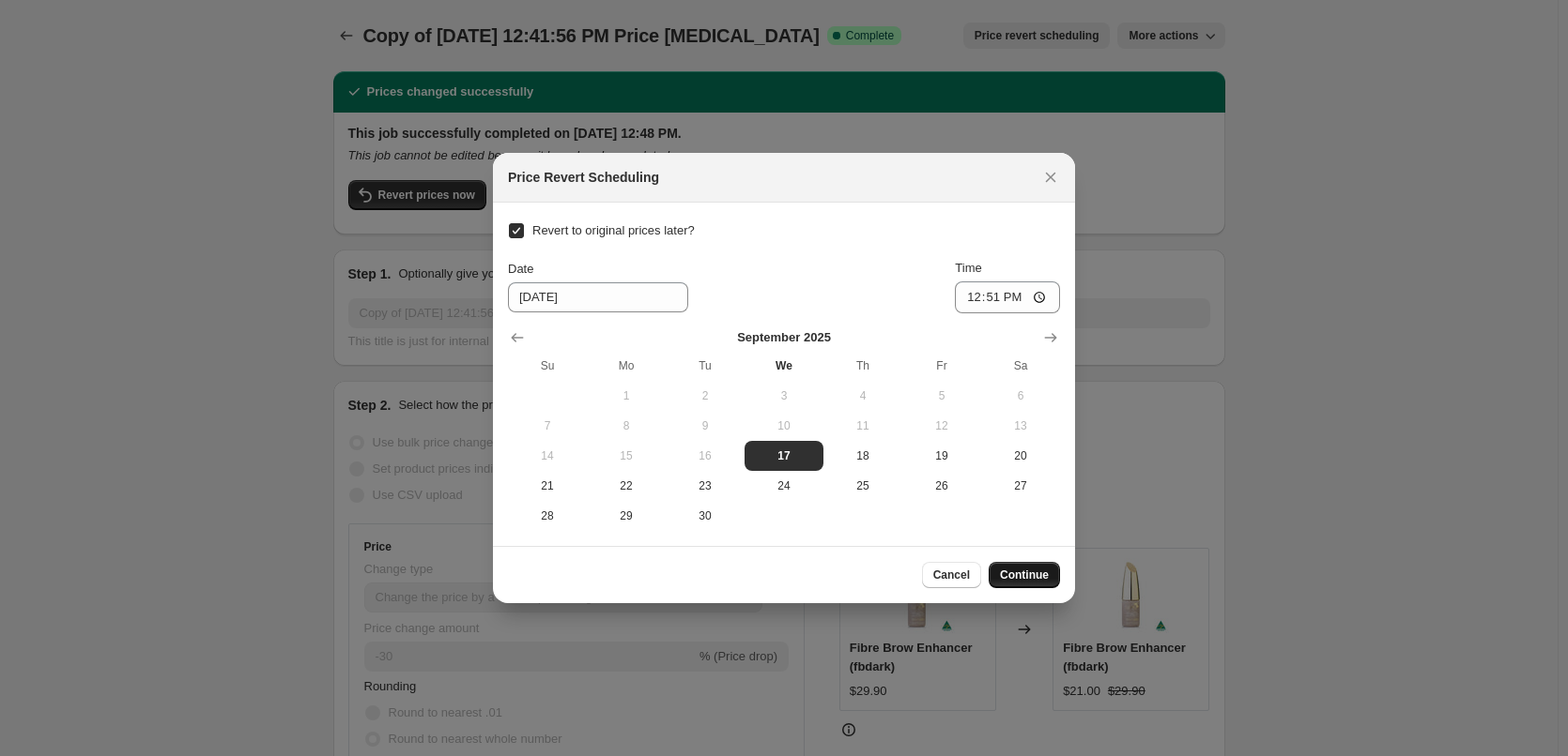
click at [1018, 573] on span "Continue" at bounding box center [1024, 575] width 49 height 15
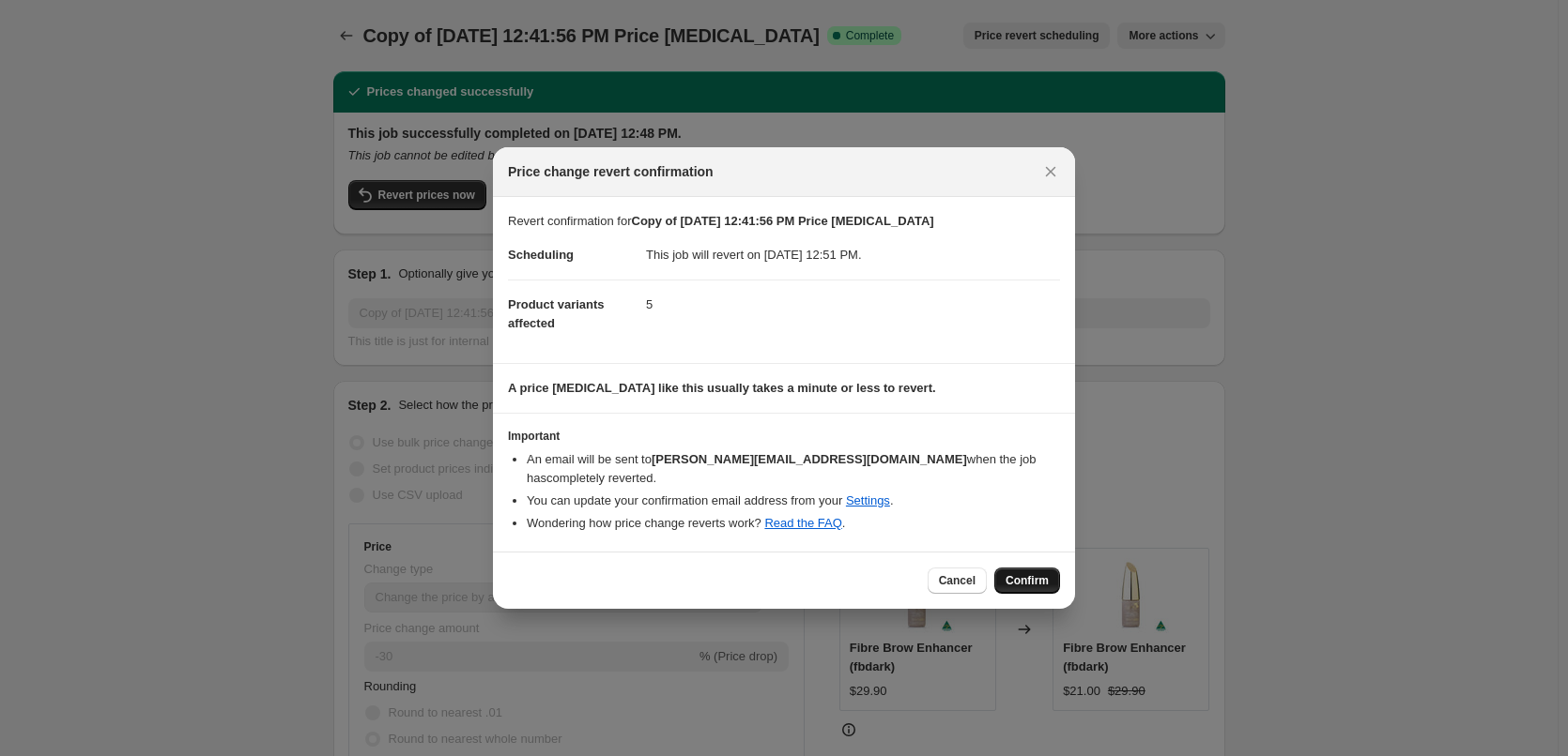
click at [1039, 573] on span "Confirm" at bounding box center [1027, 581] width 43 height 15
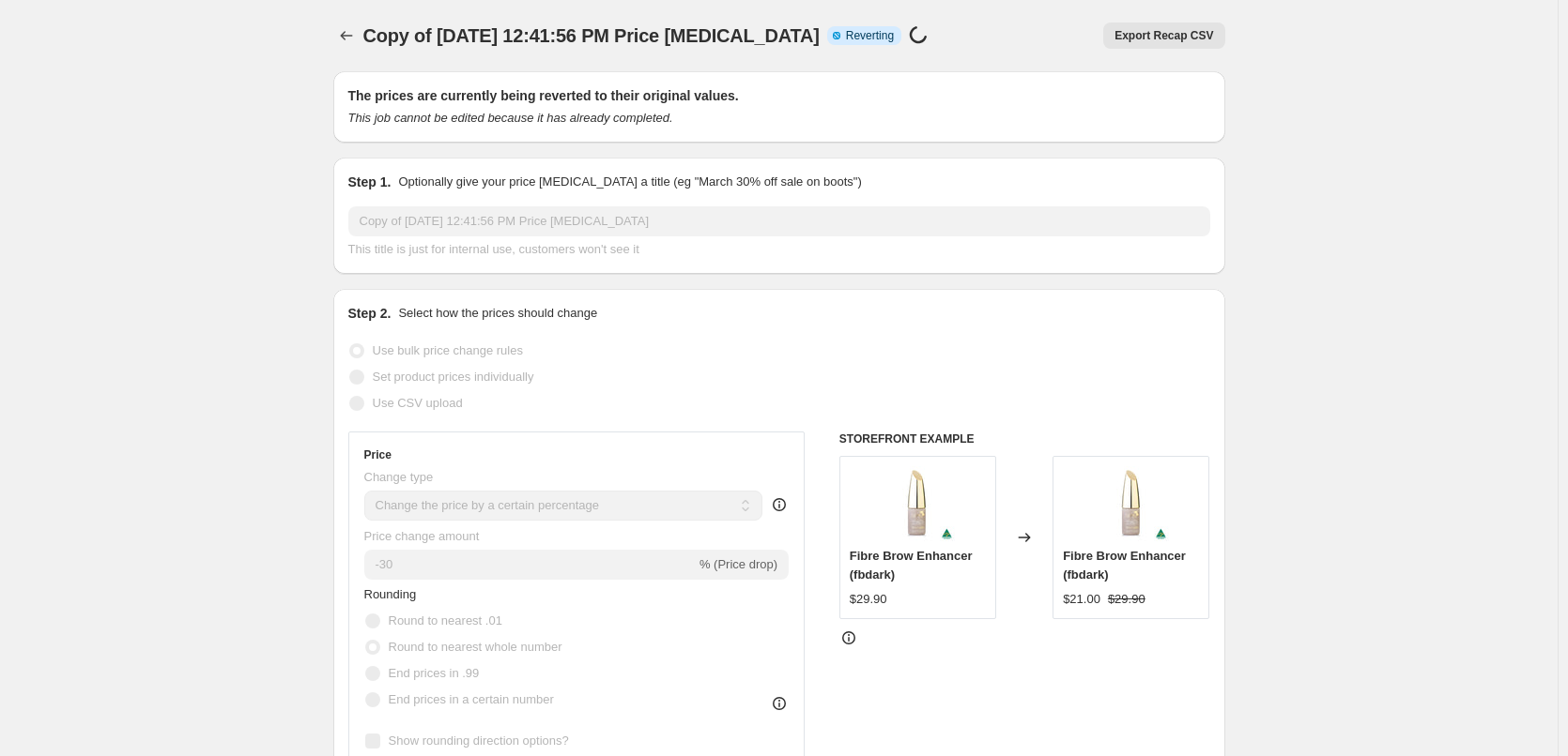
select select "percentage"
